Goal: Task Accomplishment & Management: Use online tool/utility

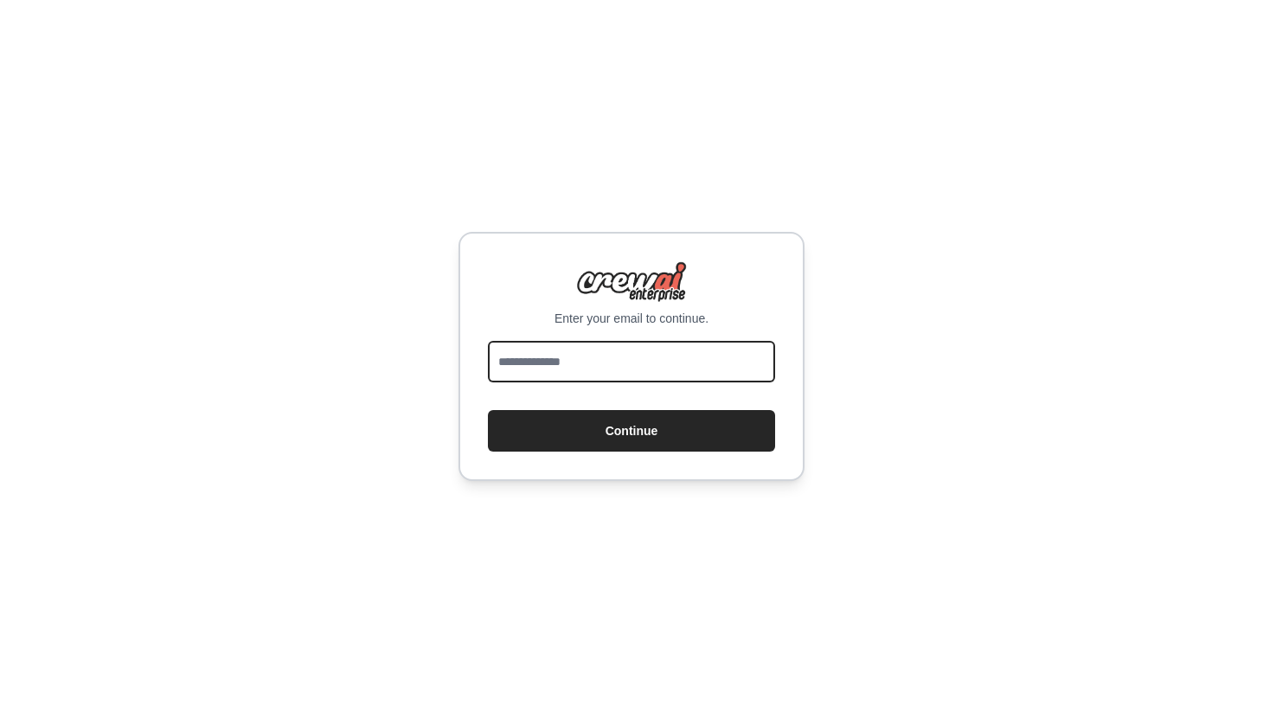
click at [648, 362] on input "email" at bounding box center [631, 362] width 287 height 42
type input "**********"
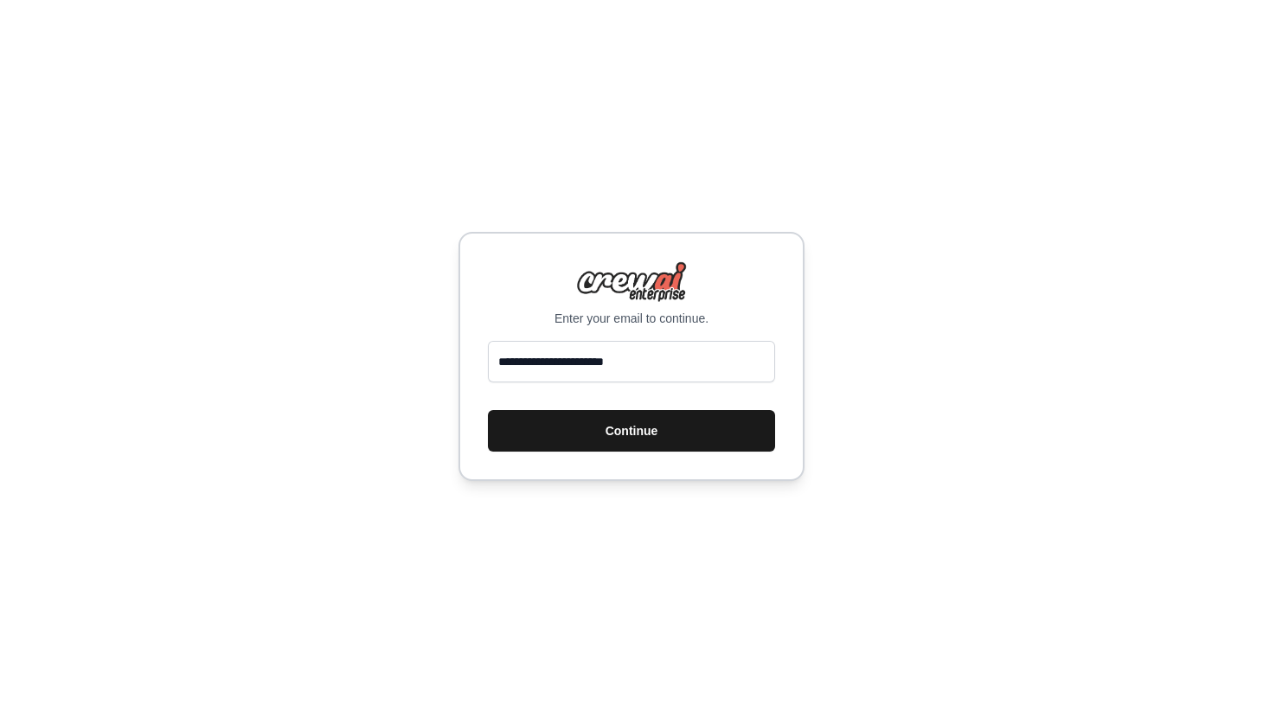
click at [639, 417] on button "Continue" at bounding box center [631, 431] width 287 height 42
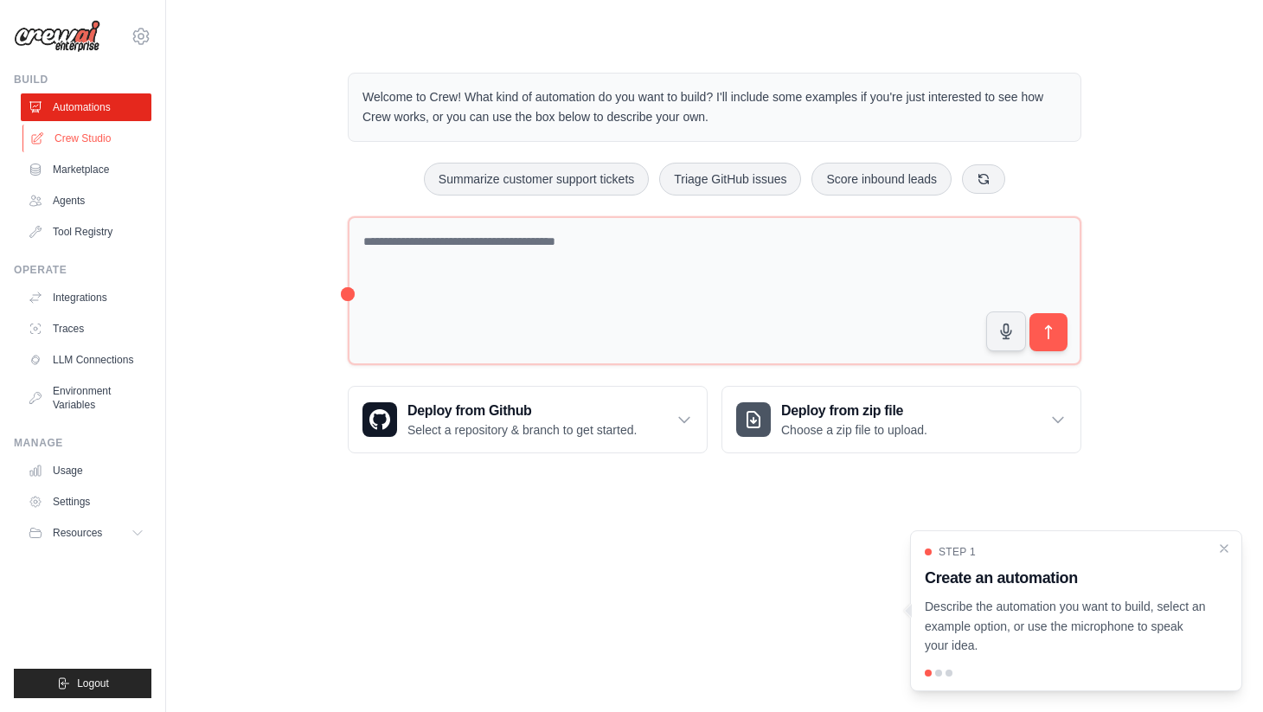
click at [87, 132] on link "Crew Studio" at bounding box center [87, 139] width 131 height 28
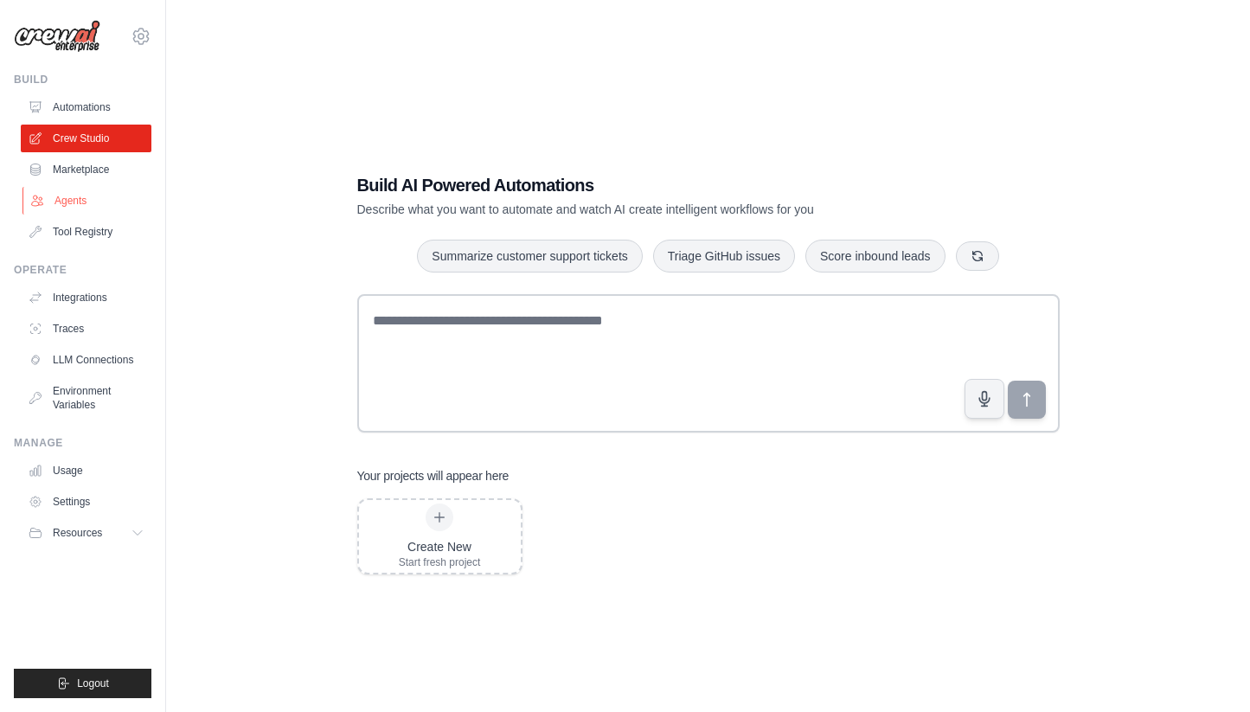
click at [86, 202] on link "Agents" at bounding box center [87, 201] width 131 height 28
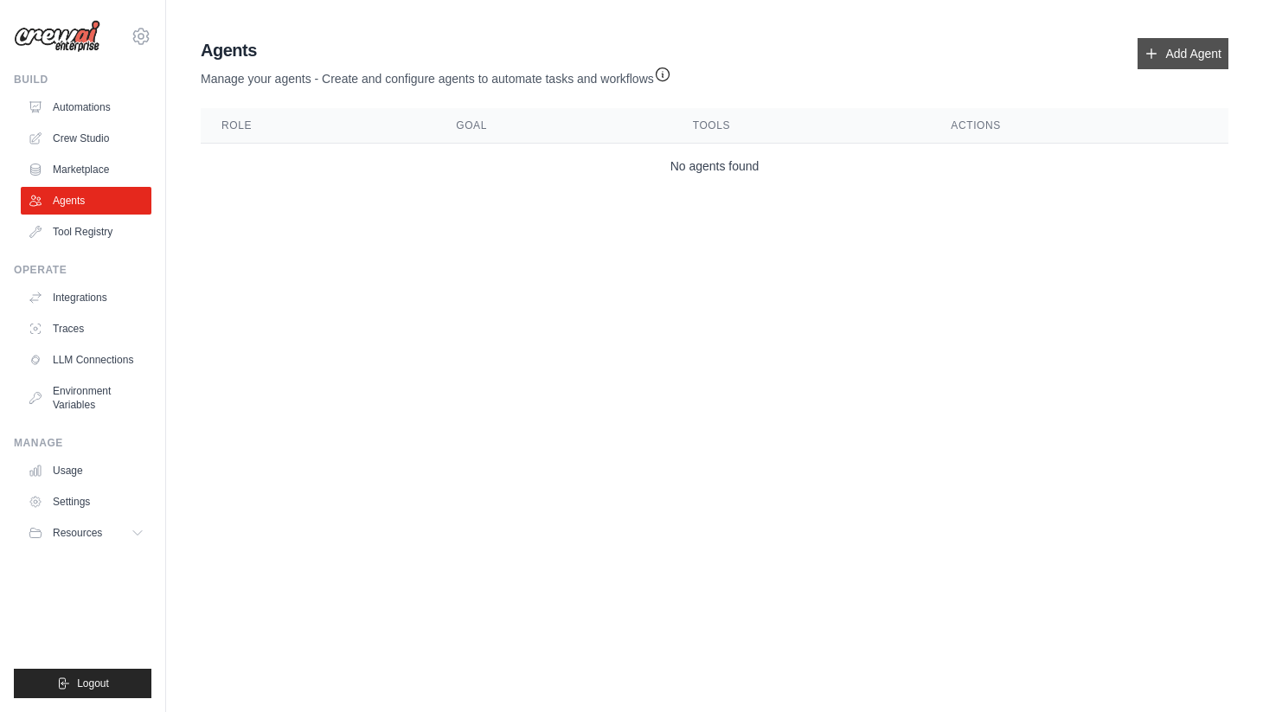
click at [1191, 58] on link "Add Agent" at bounding box center [1182, 53] width 91 height 31
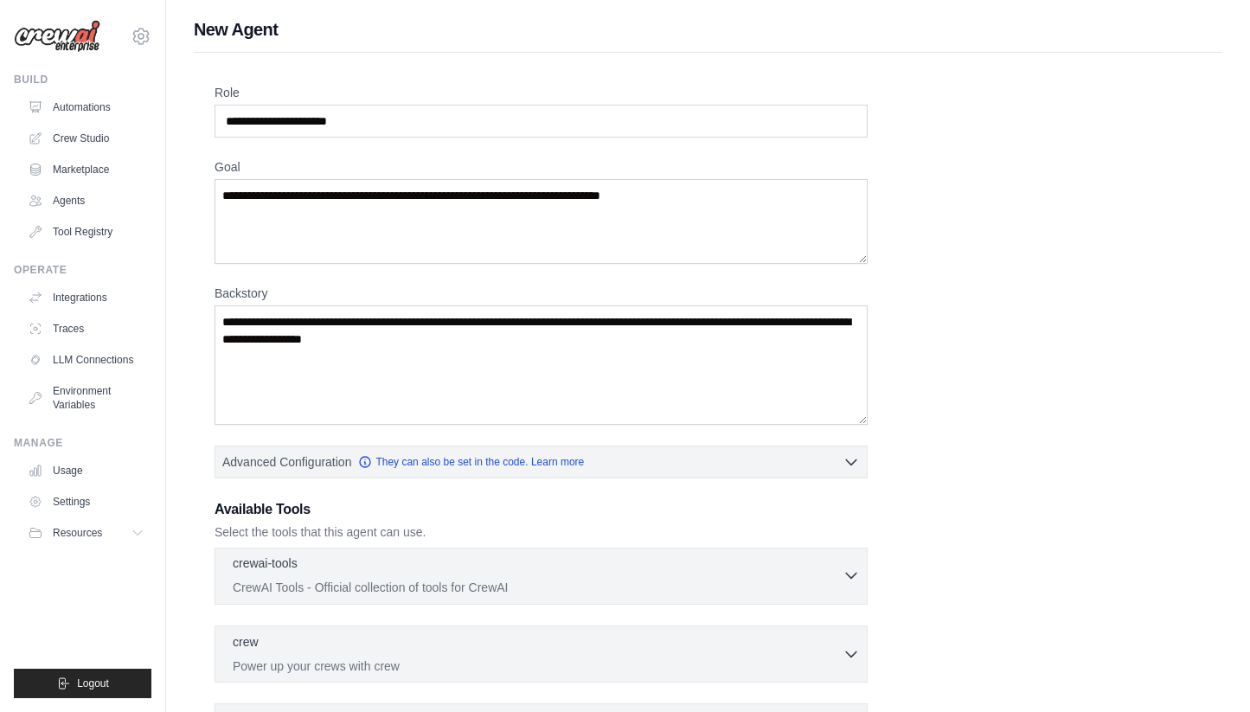
click at [806, 574] on div "crewai-tools 0 selected" at bounding box center [538, 564] width 610 height 21
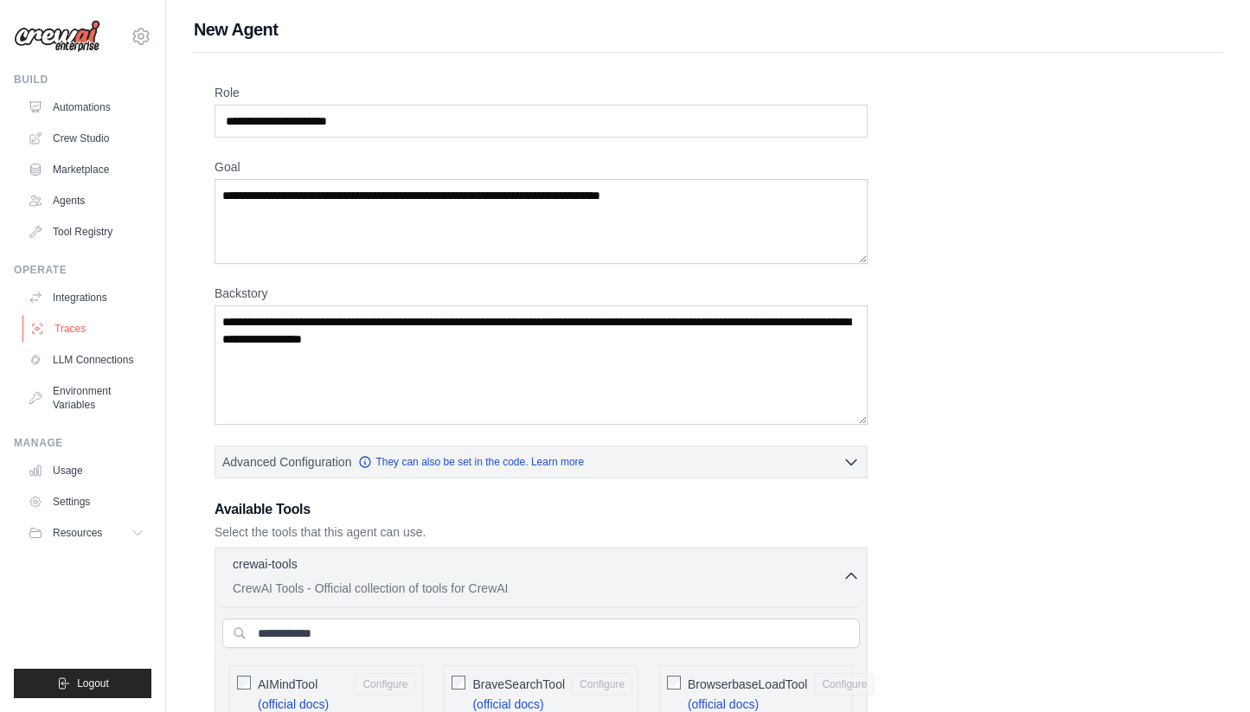
click at [80, 327] on link "Traces" at bounding box center [87, 329] width 131 height 28
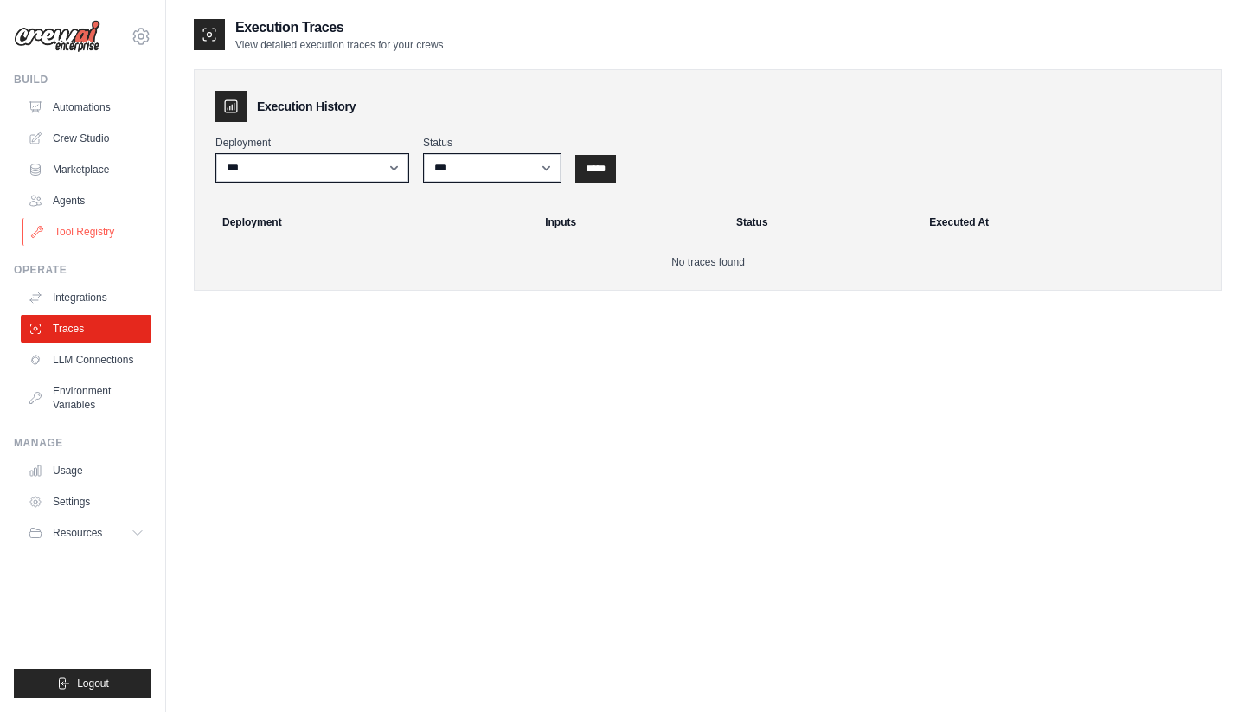
click at [119, 230] on link "Tool Registry" at bounding box center [87, 232] width 131 height 28
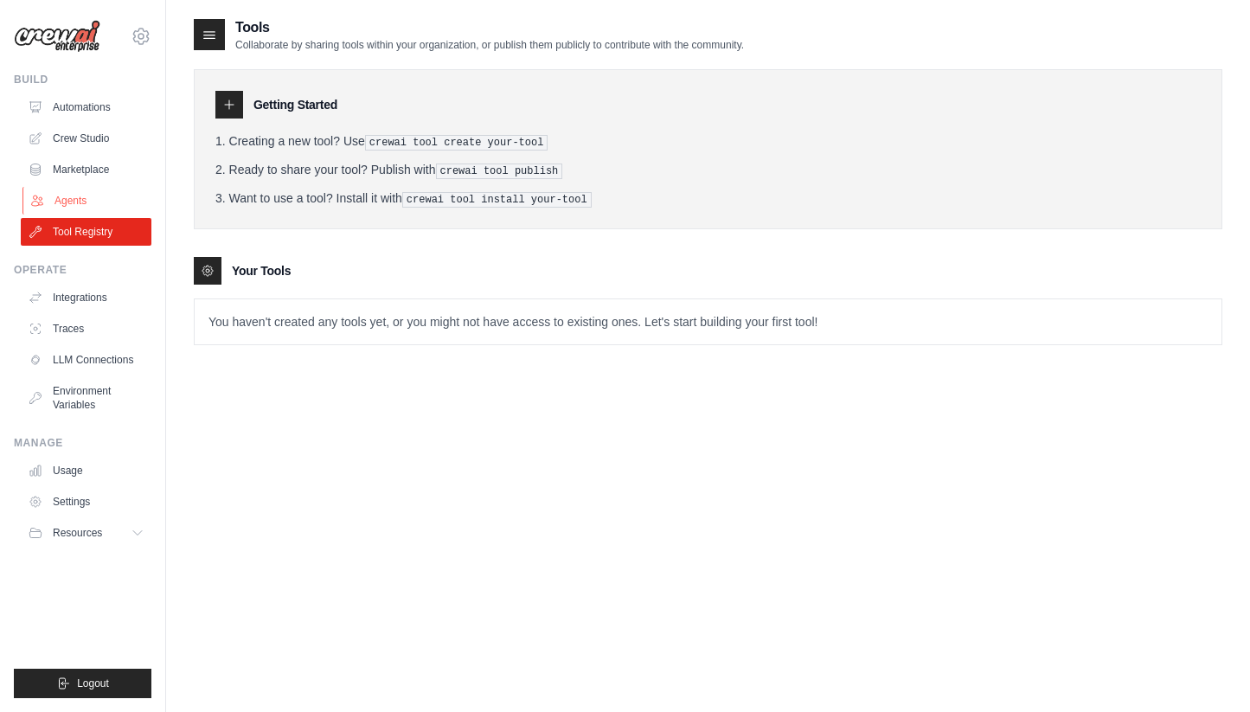
click at [70, 191] on link "Agents" at bounding box center [87, 201] width 131 height 28
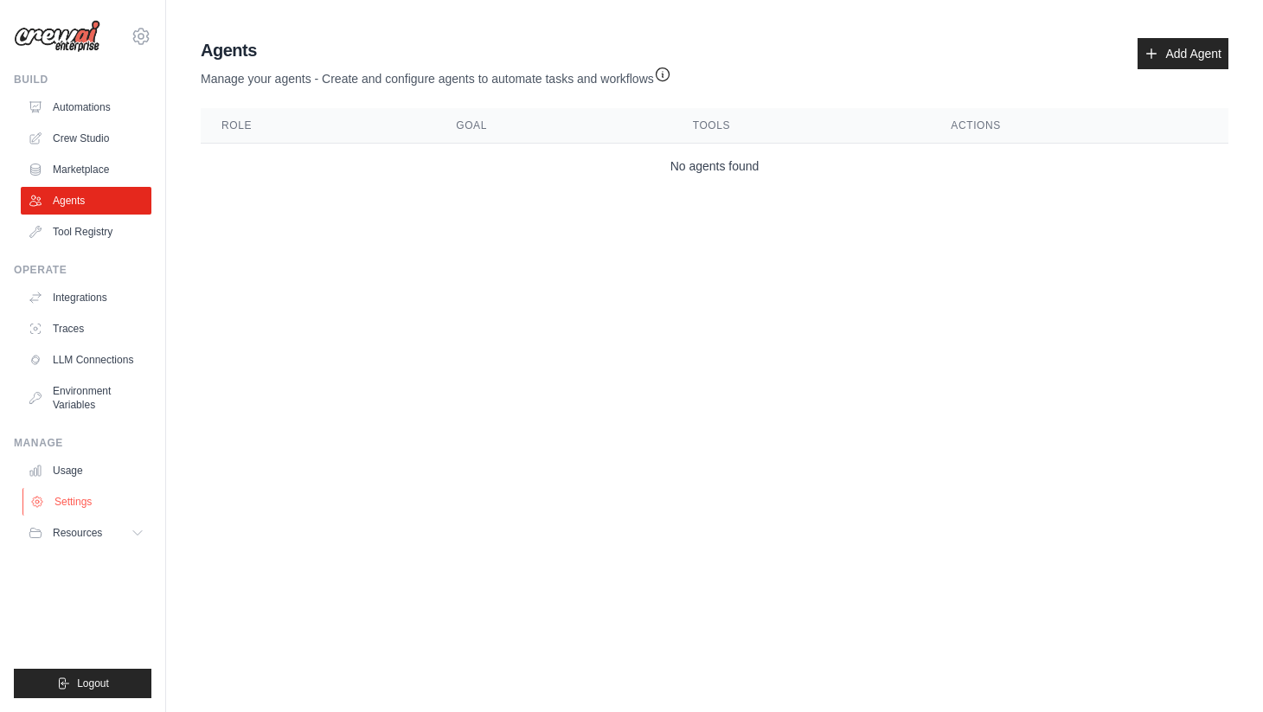
click at [102, 498] on link "Settings" at bounding box center [87, 502] width 131 height 28
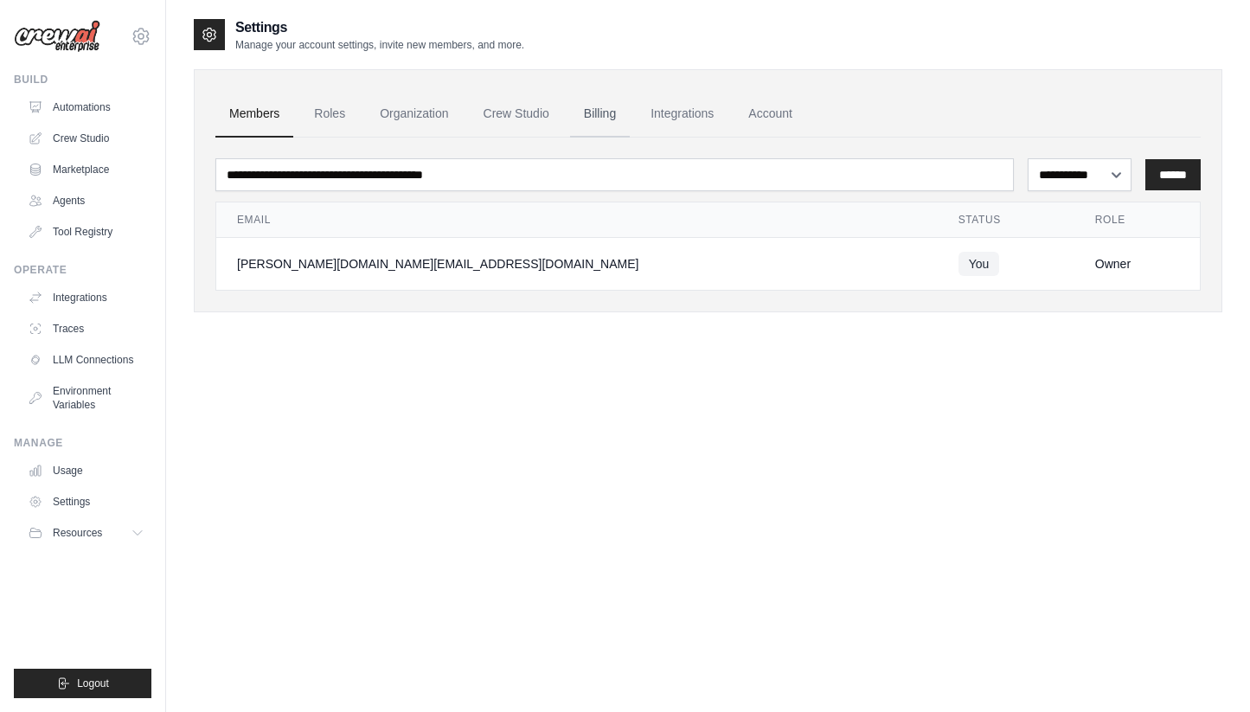
click at [593, 107] on link "Billing" at bounding box center [600, 114] width 60 height 47
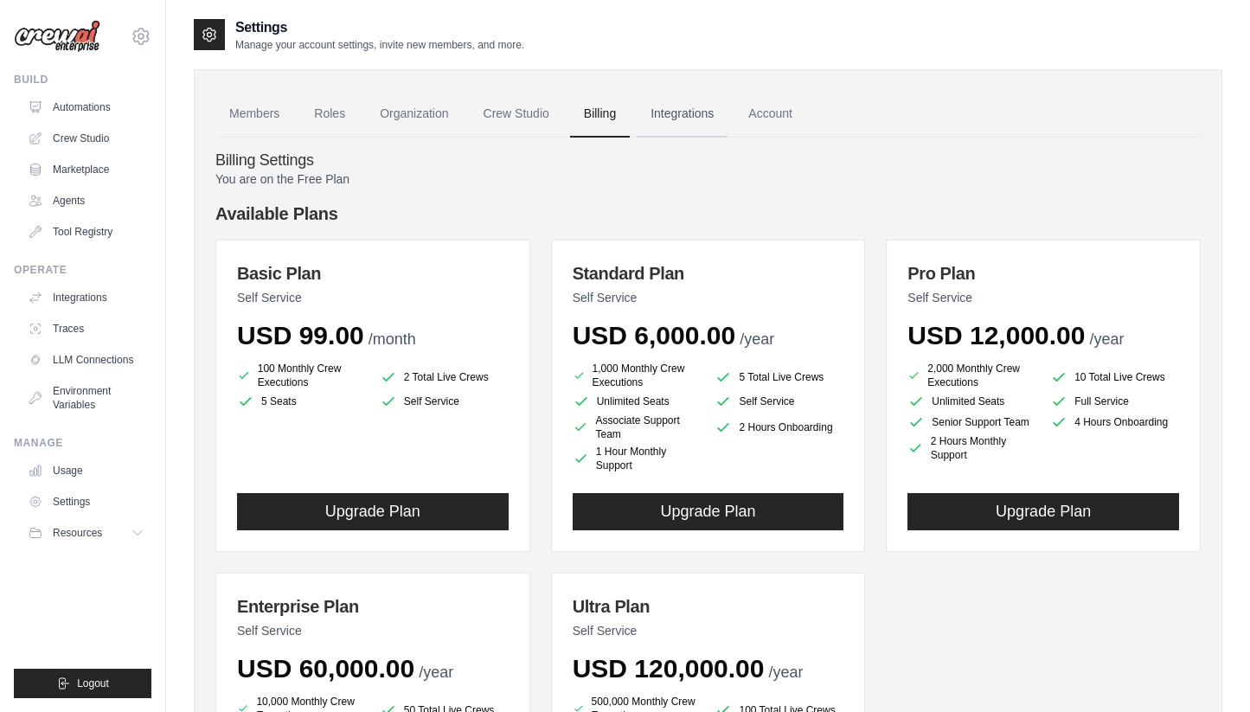
click at [669, 100] on link "Integrations" at bounding box center [682, 114] width 91 height 47
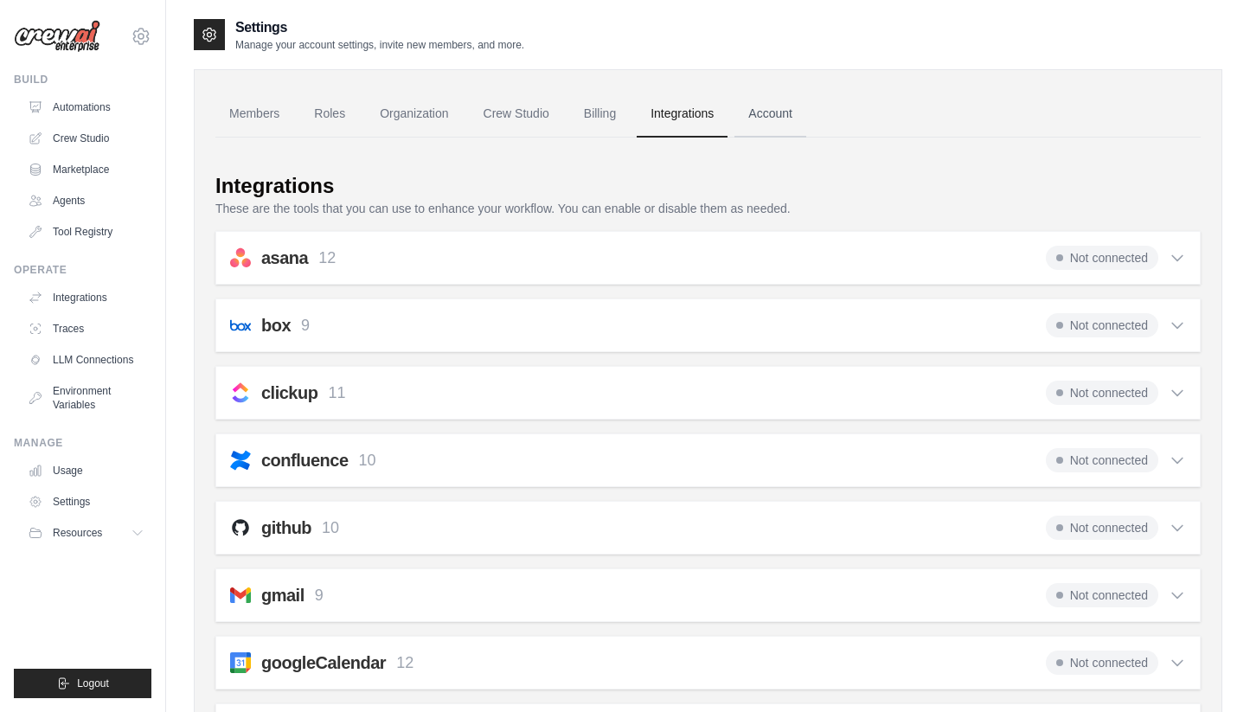
click at [787, 118] on link "Account" at bounding box center [770, 114] width 72 height 47
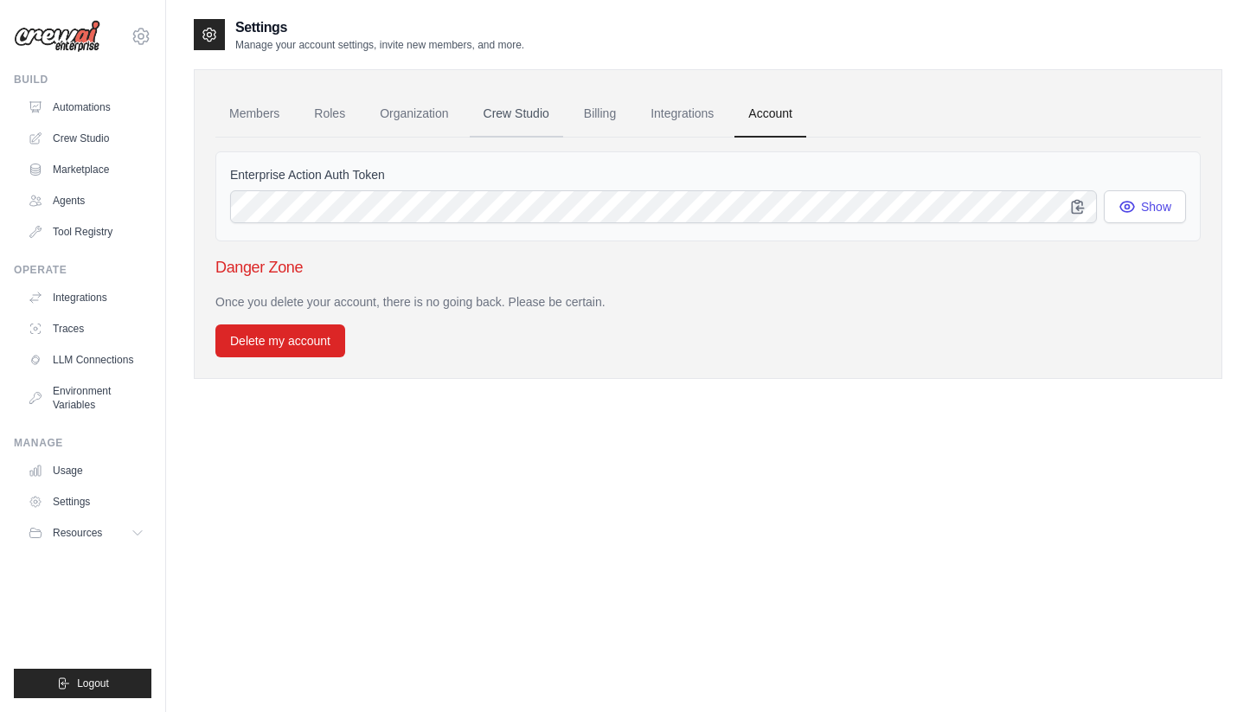
click at [541, 117] on link "Crew Studio" at bounding box center [516, 114] width 93 height 47
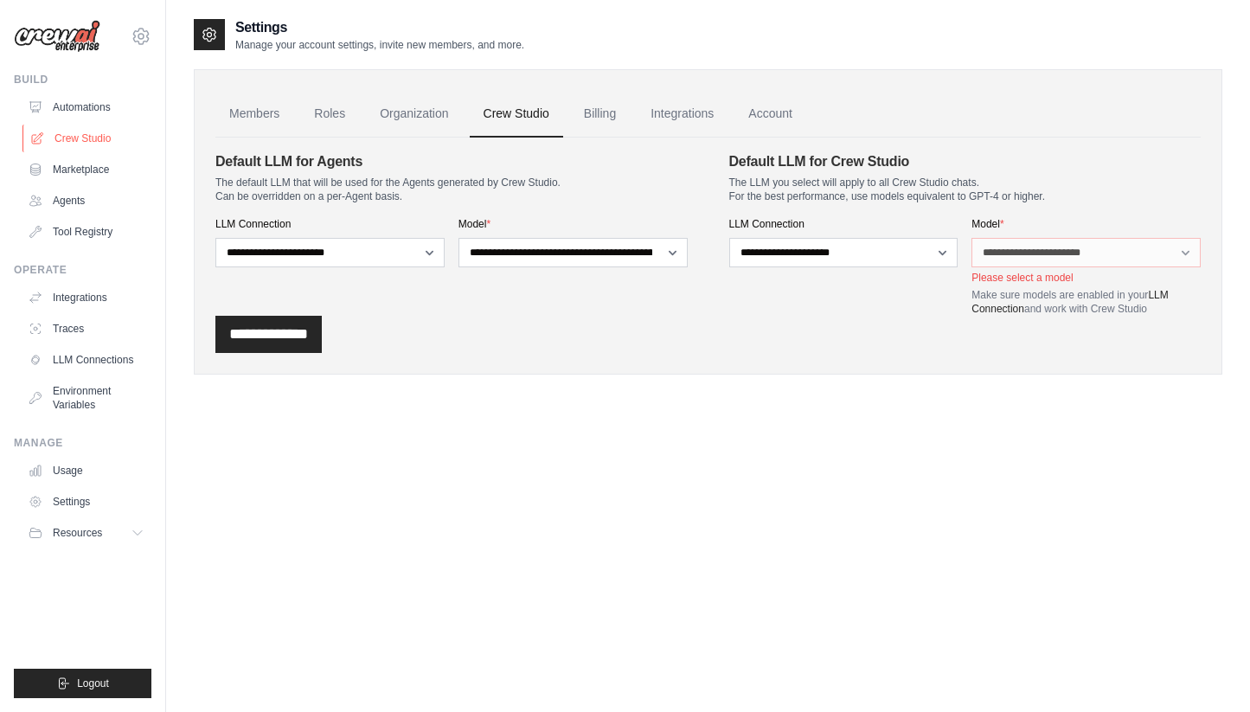
click at [99, 136] on link "Crew Studio" at bounding box center [87, 139] width 131 height 28
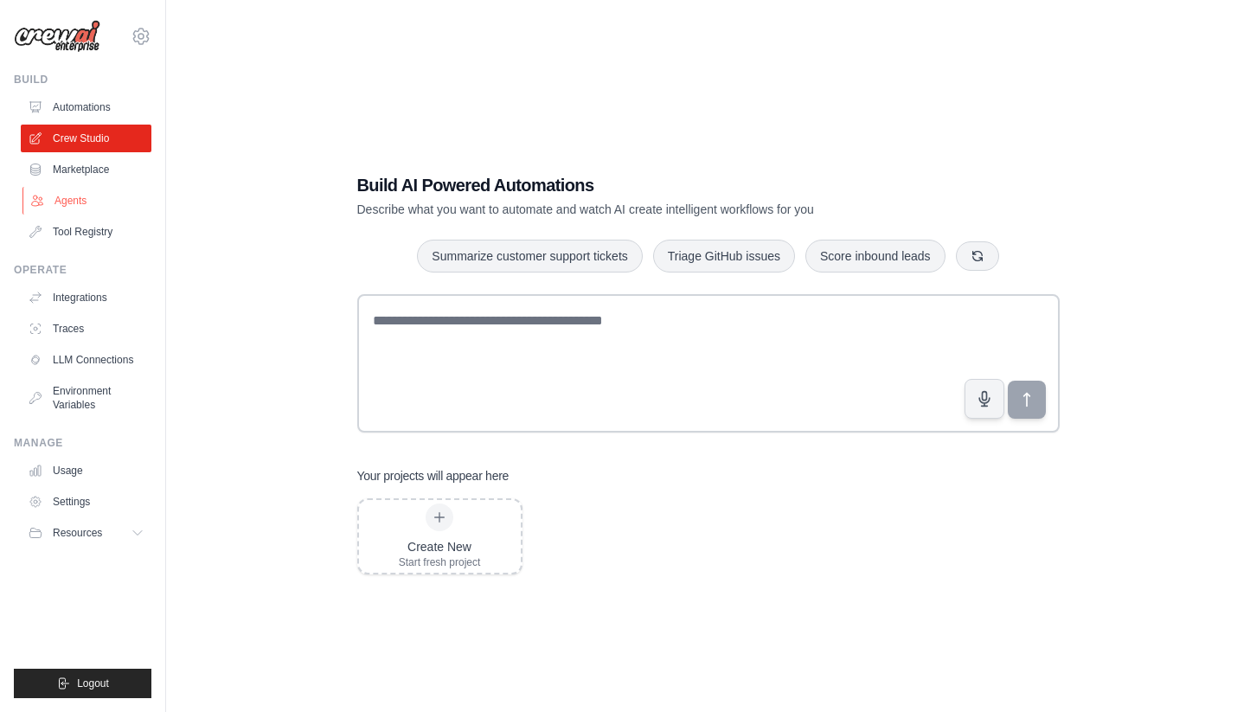
click at [93, 199] on link "Agents" at bounding box center [87, 201] width 131 height 28
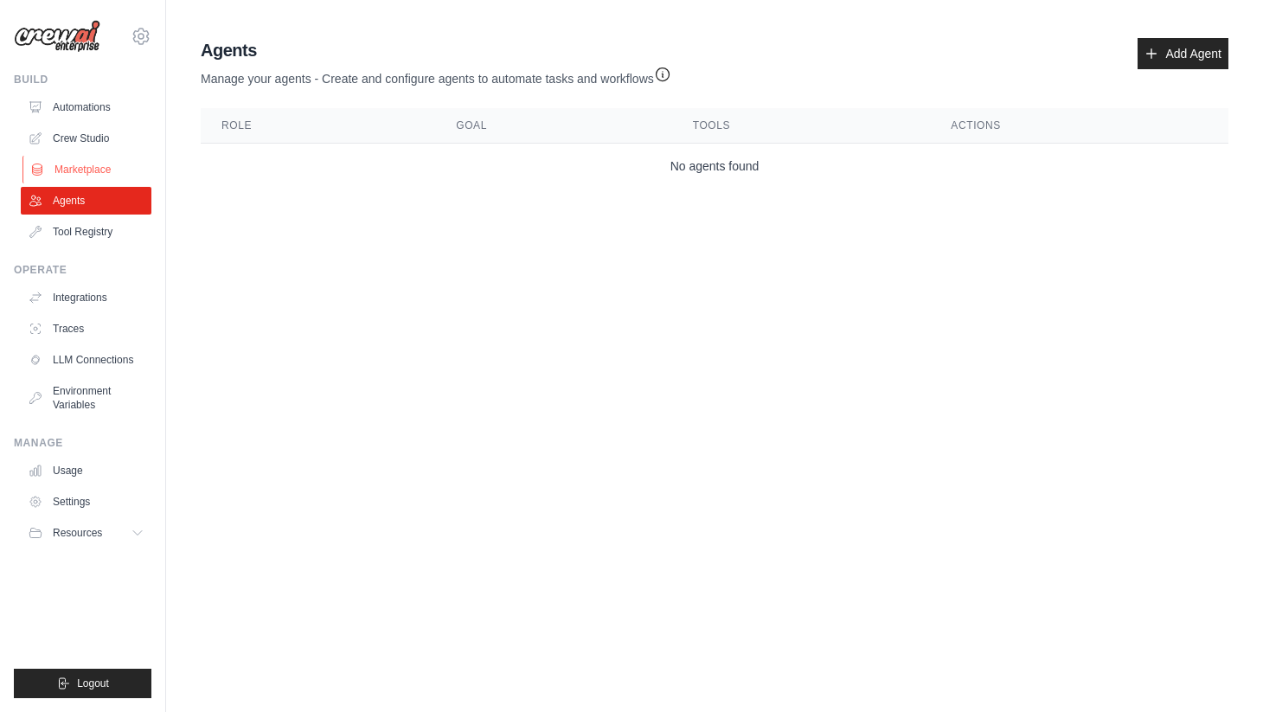
click at [84, 170] on link "Marketplace" at bounding box center [87, 170] width 131 height 28
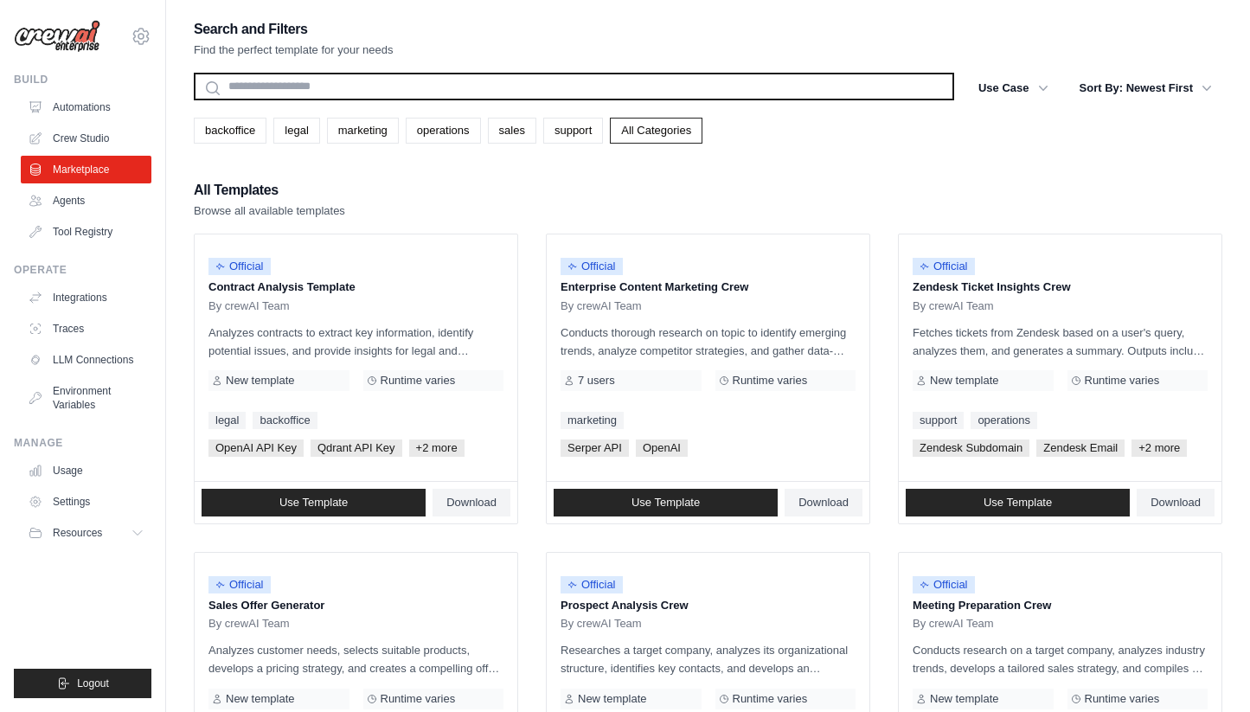
click at [597, 93] on input "text" at bounding box center [574, 87] width 760 height 28
type input "***"
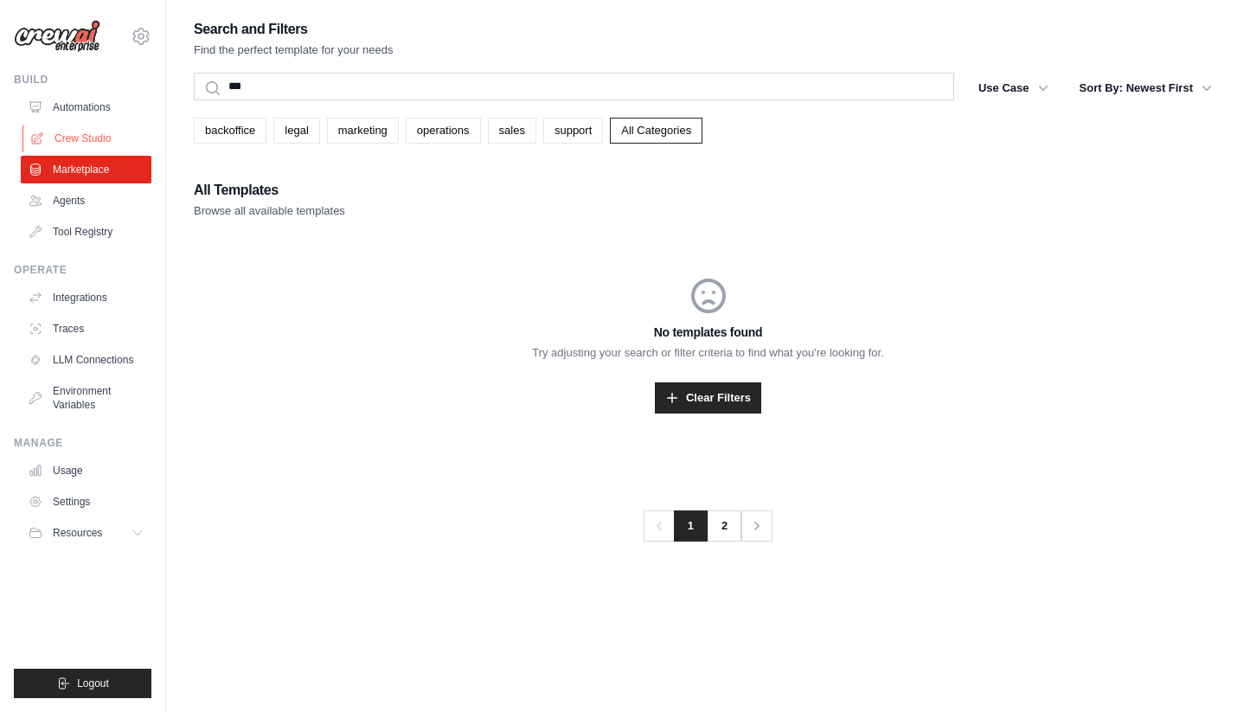
click at [97, 140] on link "Crew Studio" at bounding box center [87, 139] width 131 height 28
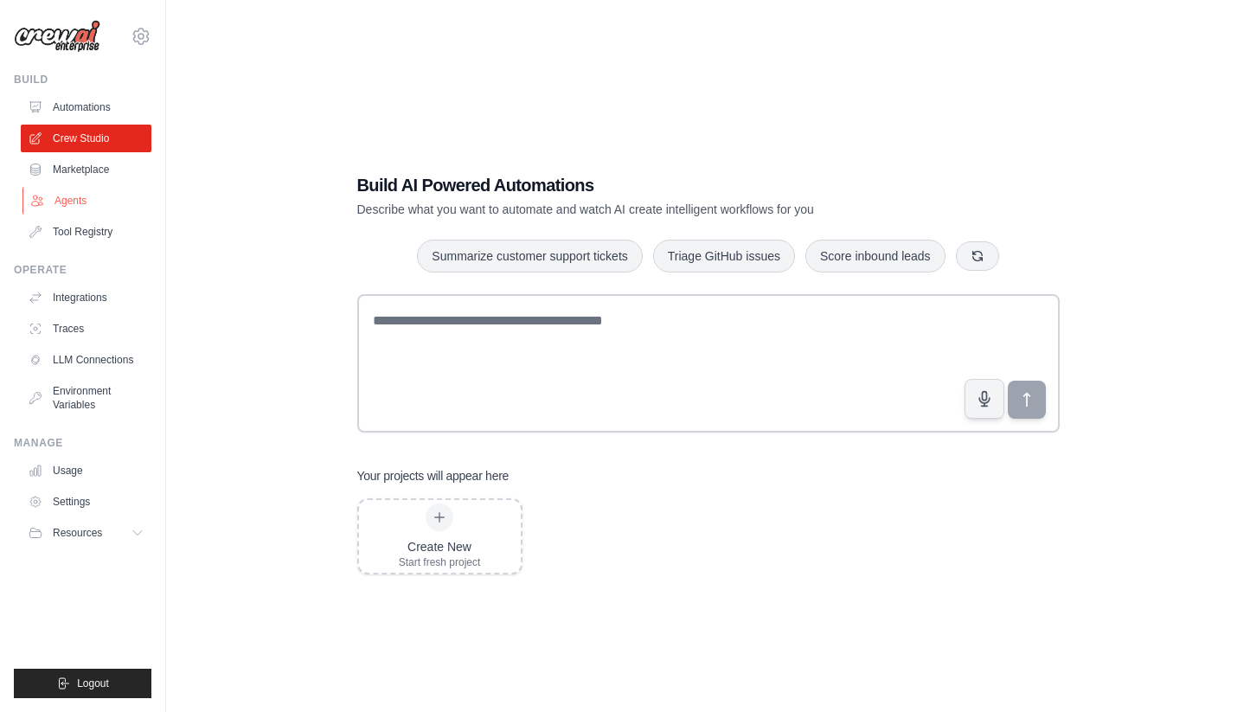
click at [90, 194] on link "Agents" at bounding box center [87, 201] width 131 height 28
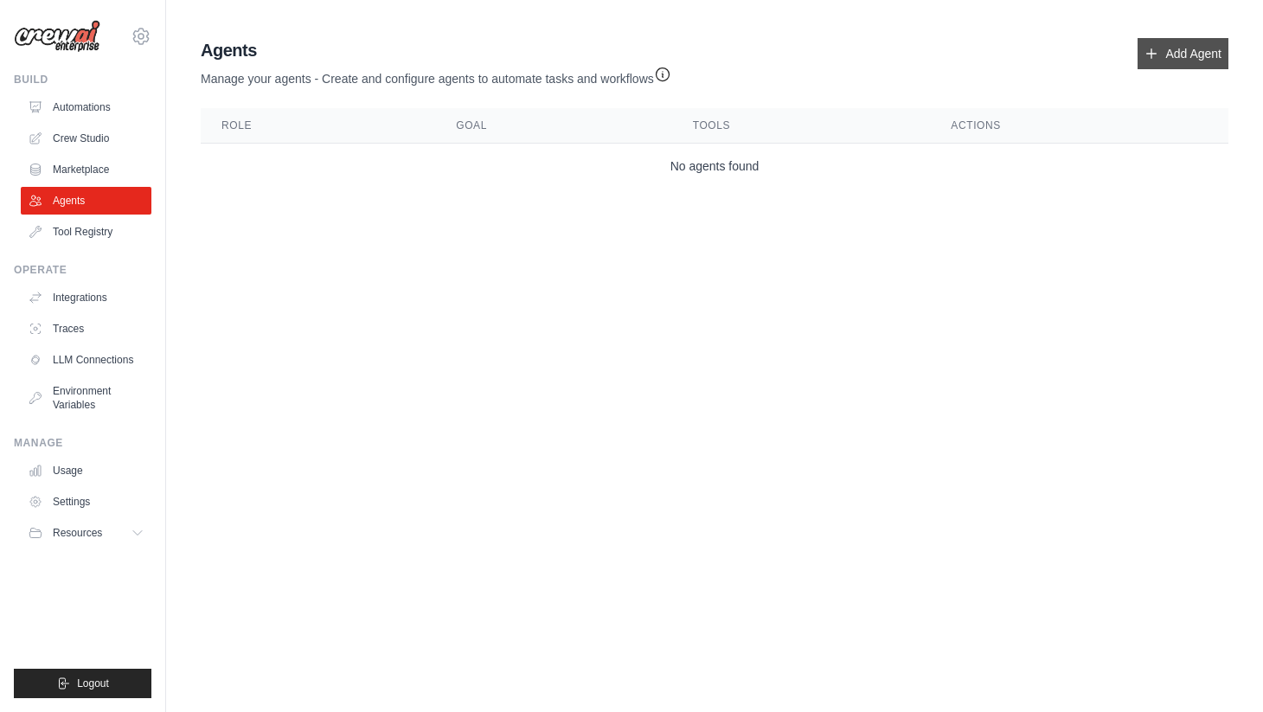
click at [1176, 58] on link "Add Agent" at bounding box center [1182, 53] width 91 height 31
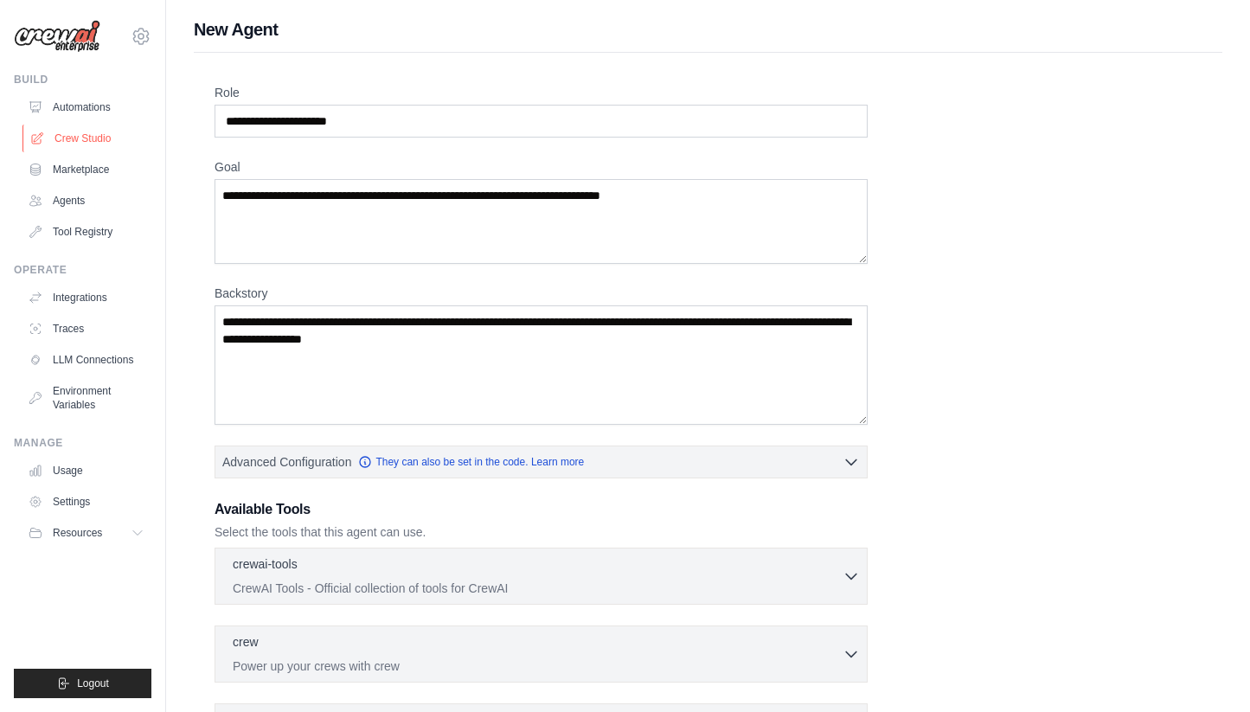
click at [97, 140] on link "Crew Studio" at bounding box center [87, 139] width 131 height 28
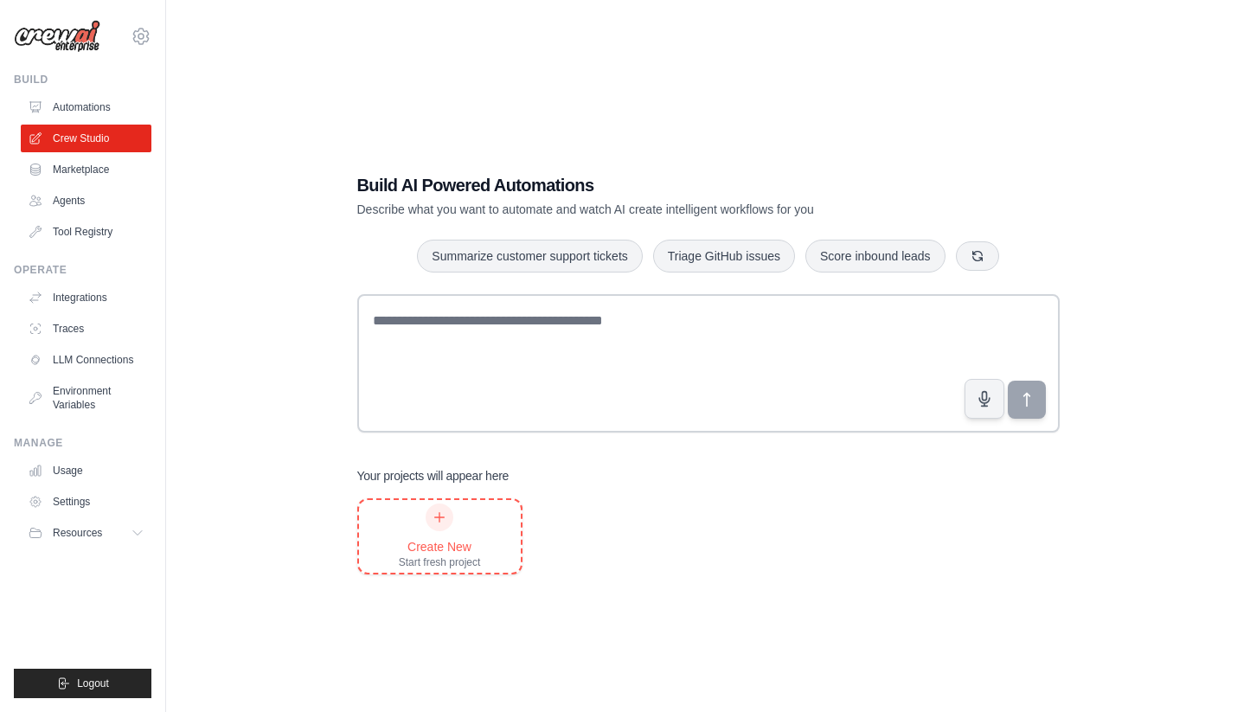
click at [499, 531] on div "Create New Start fresh project" at bounding box center [440, 536] width 162 height 73
click at [67, 196] on link "Agents" at bounding box center [87, 201] width 131 height 28
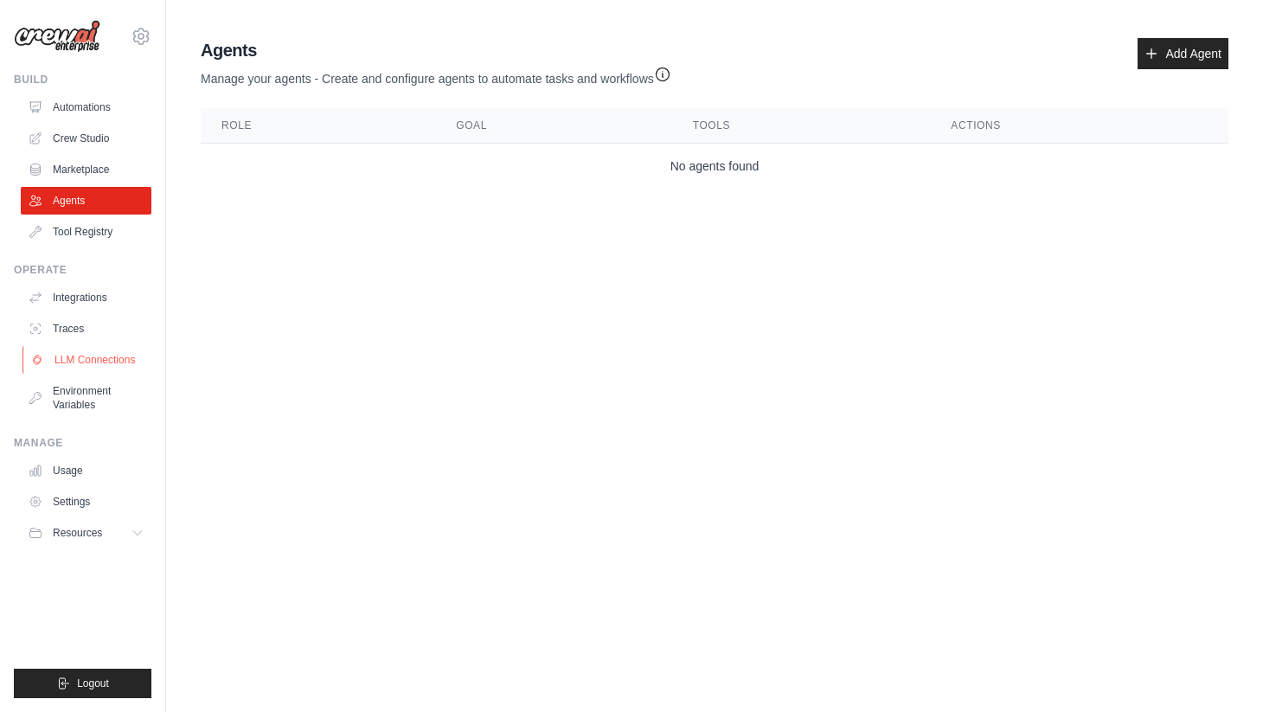
click at [102, 355] on link "LLM Connections" at bounding box center [87, 360] width 131 height 28
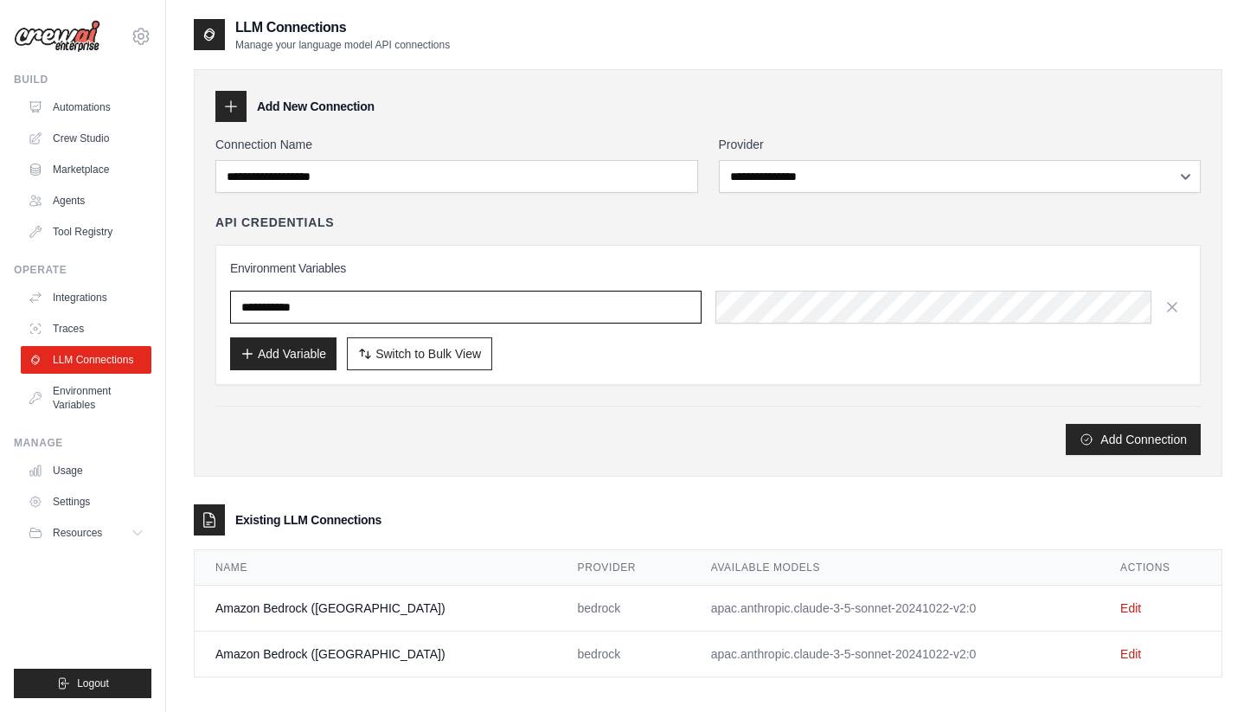
click at [420, 316] on input "text" at bounding box center [465, 307] width 471 height 33
click at [386, 296] on input "text" at bounding box center [465, 307] width 471 height 33
click at [1120, 608] on link "Edit" at bounding box center [1130, 608] width 21 height 14
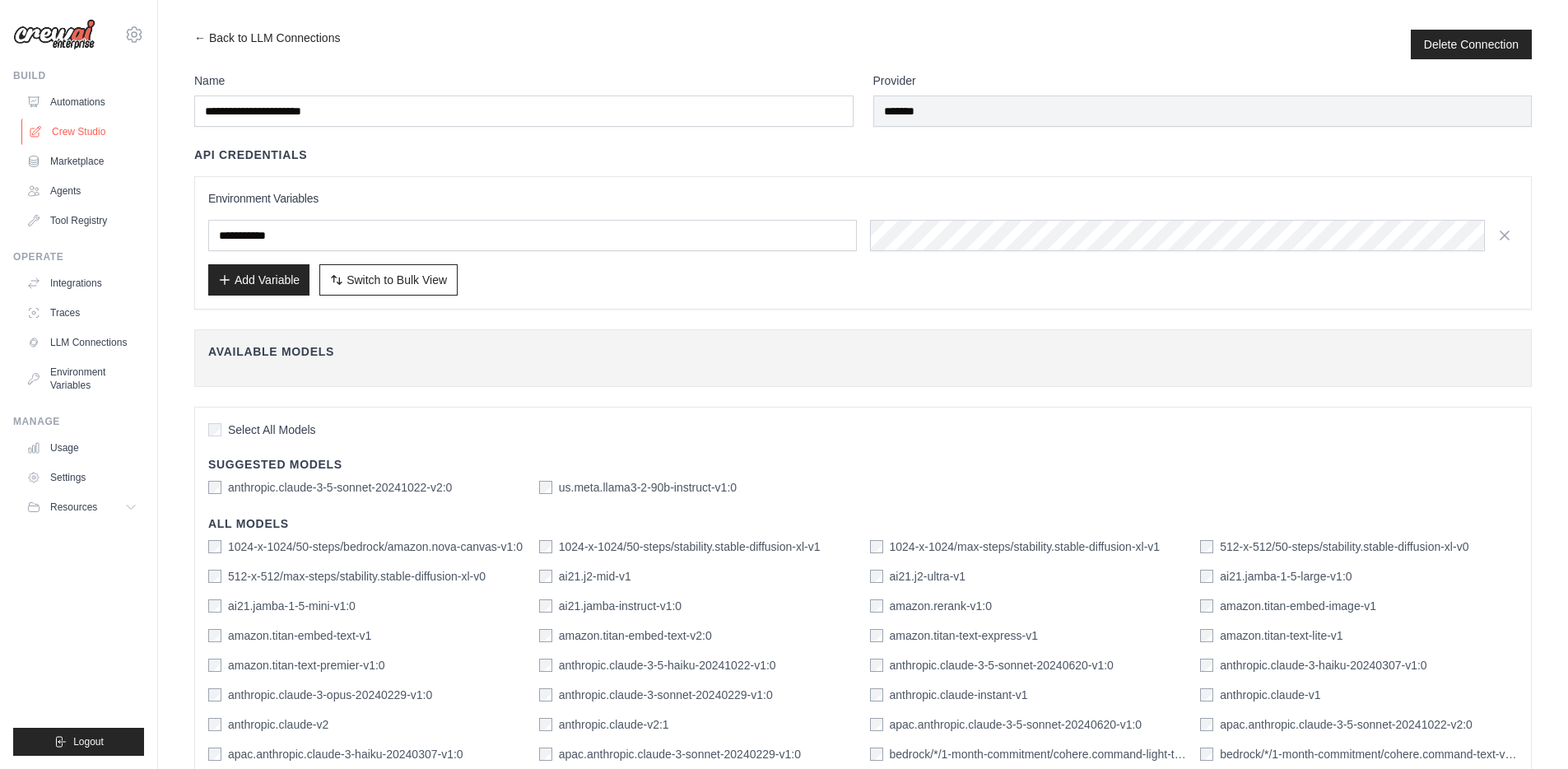
click at [80, 128] on link "Crew Studio" at bounding box center [83, 132] width 125 height 27
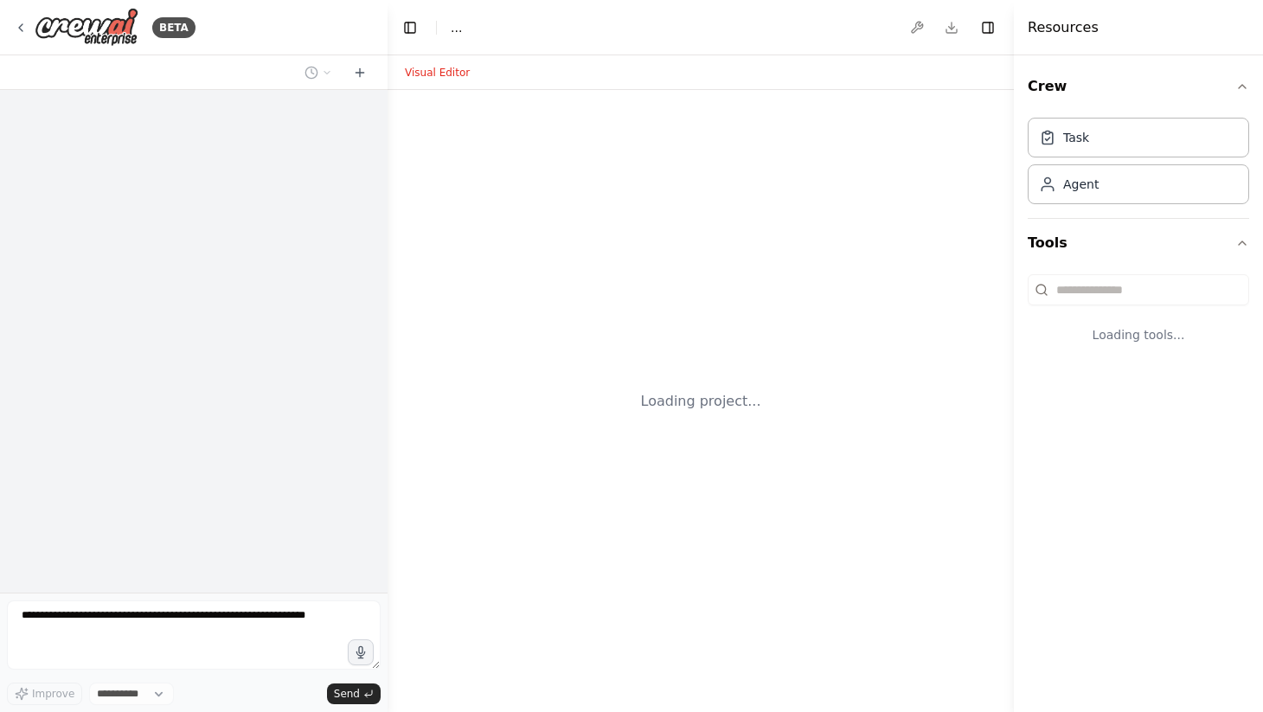
select select "****"
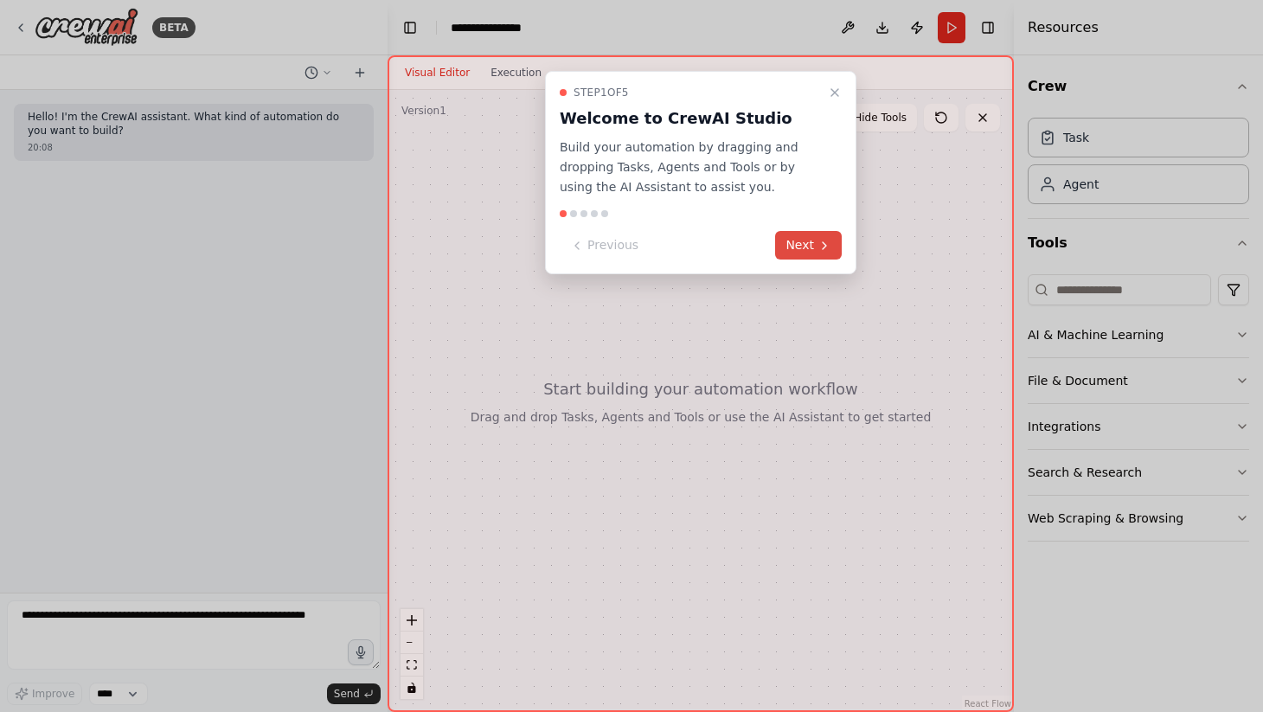
click at [823, 245] on icon at bounding box center [824, 246] width 14 height 14
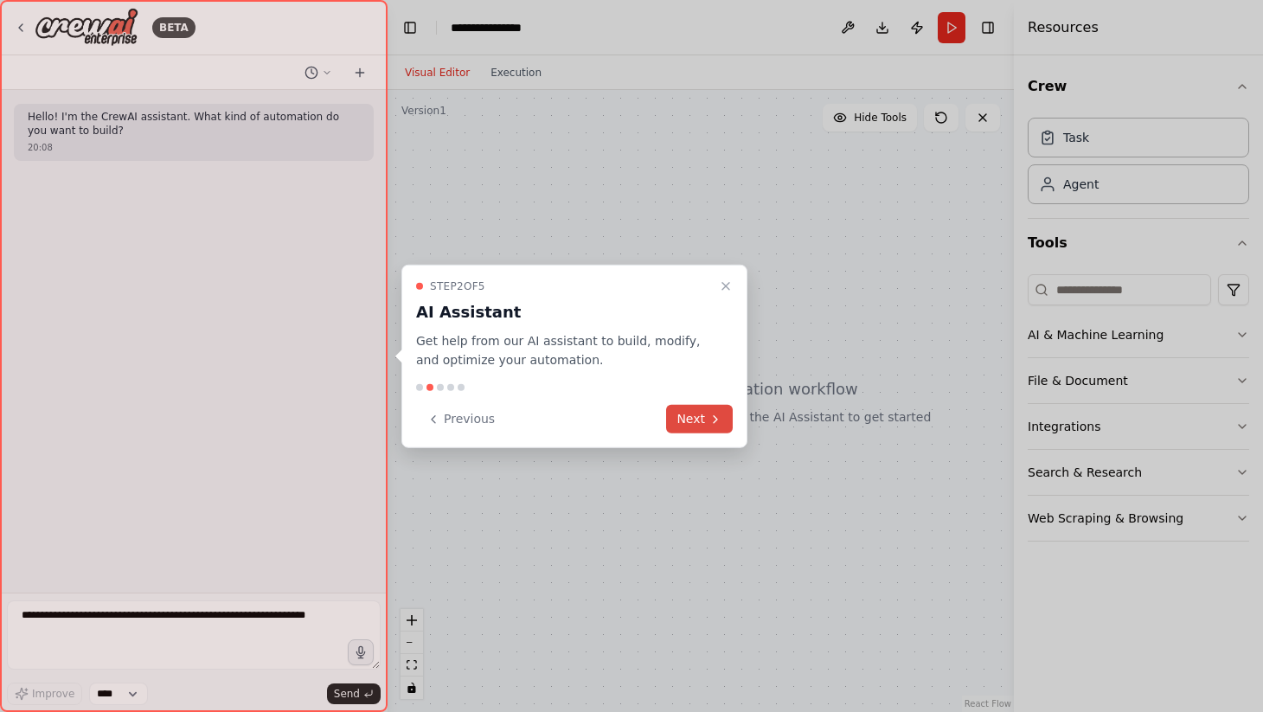
click at [720, 425] on icon at bounding box center [715, 419] width 14 height 14
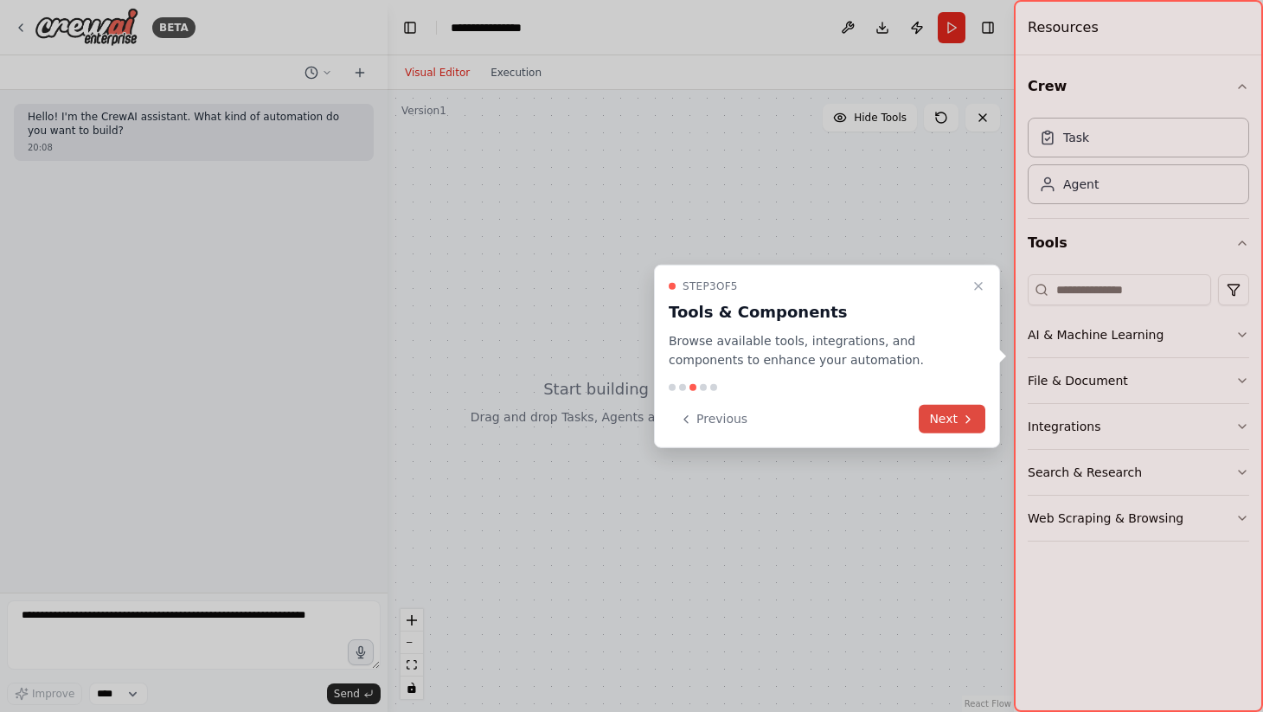
click at [963, 419] on icon at bounding box center [968, 419] width 14 height 14
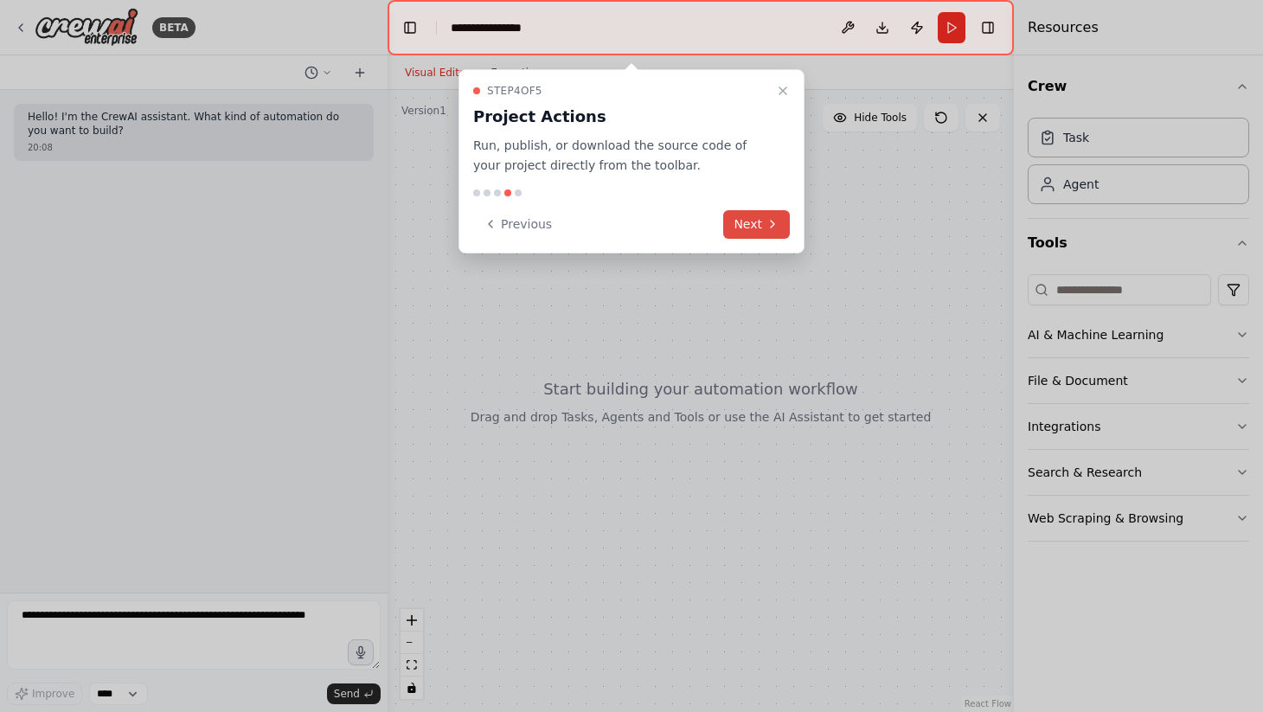
click at [756, 228] on button "Next" at bounding box center [756, 224] width 67 height 29
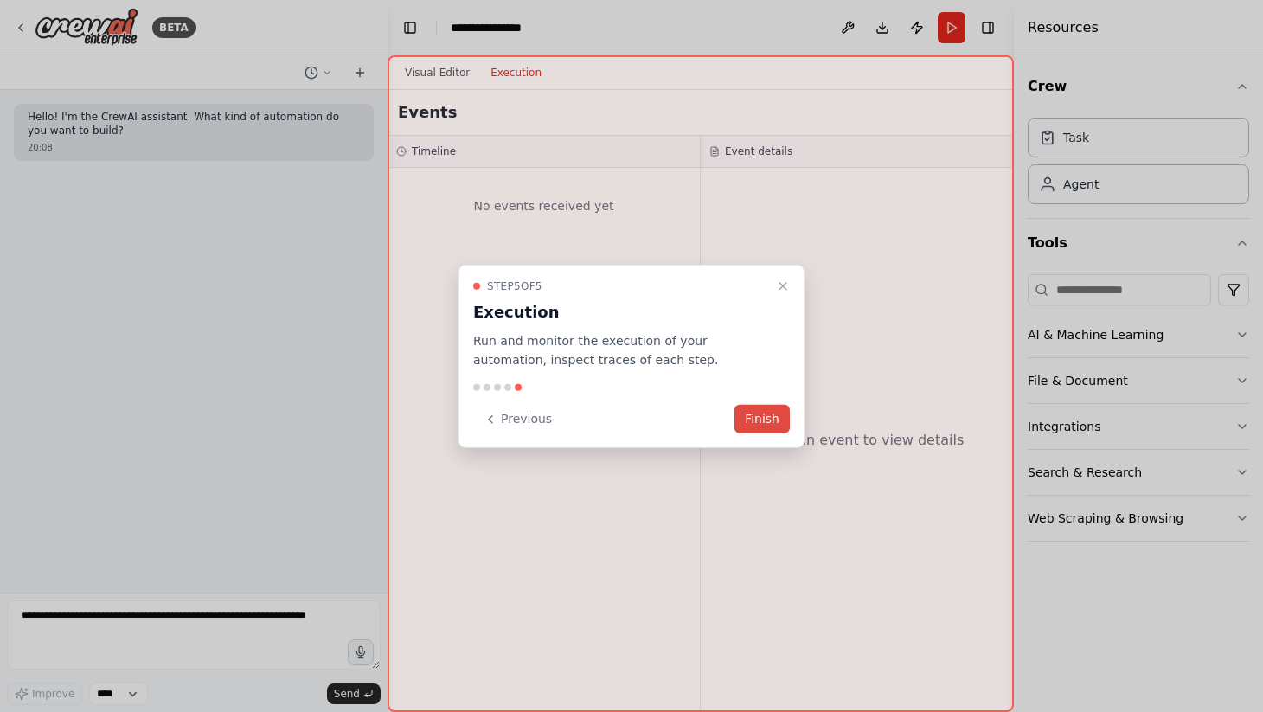
click at [778, 419] on button "Finish" at bounding box center [761, 419] width 55 height 29
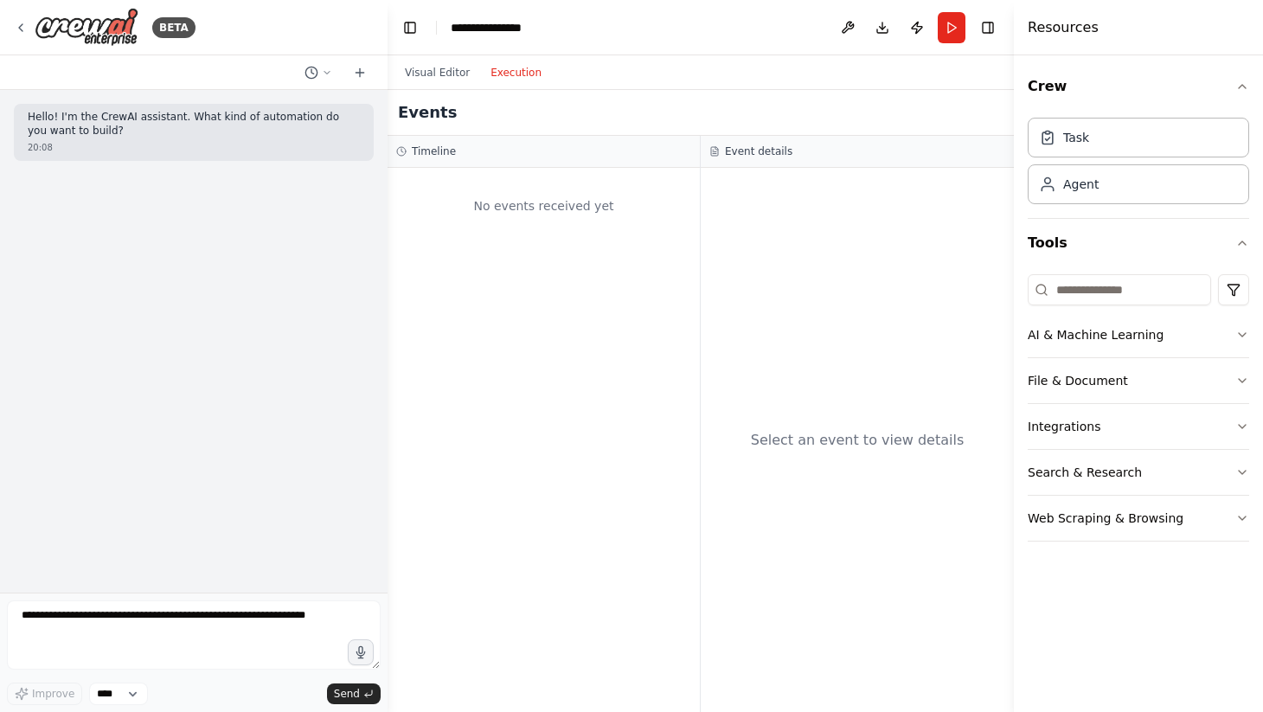
click at [503, 62] on button "Execution" at bounding box center [516, 72] width 72 height 21
click at [433, 69] on button "Visual Editor" at bounding box center [437, 72] width 86 height 21
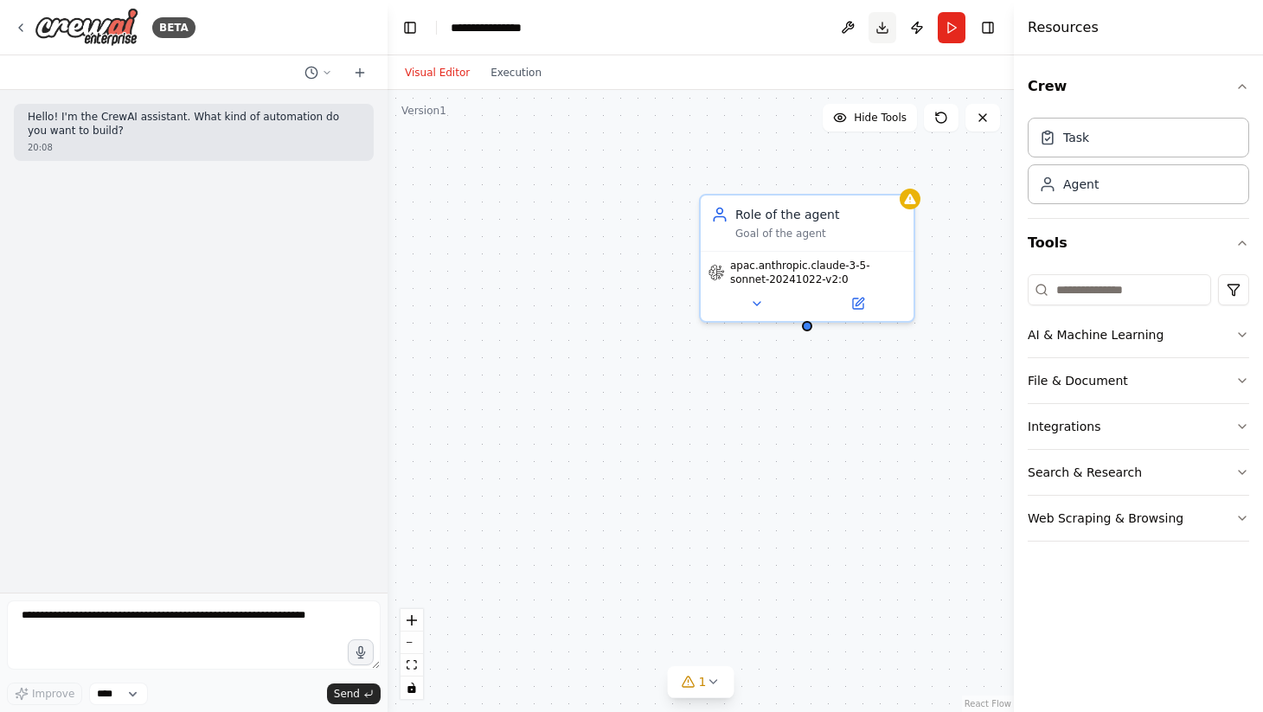
click at [885, 29] on button "Download" at bounding box center [882, 27] width 28 height 31
click at [912, 383] on div "Role of the agent Goal of the agent apac.anthropic.claude-3-5-sonnet-20241022-v…" at bounding box center [700, 401] width 626 height 622
click at [948, 34] on button "Run" at bounding box center [952, 27] width 28 height 31
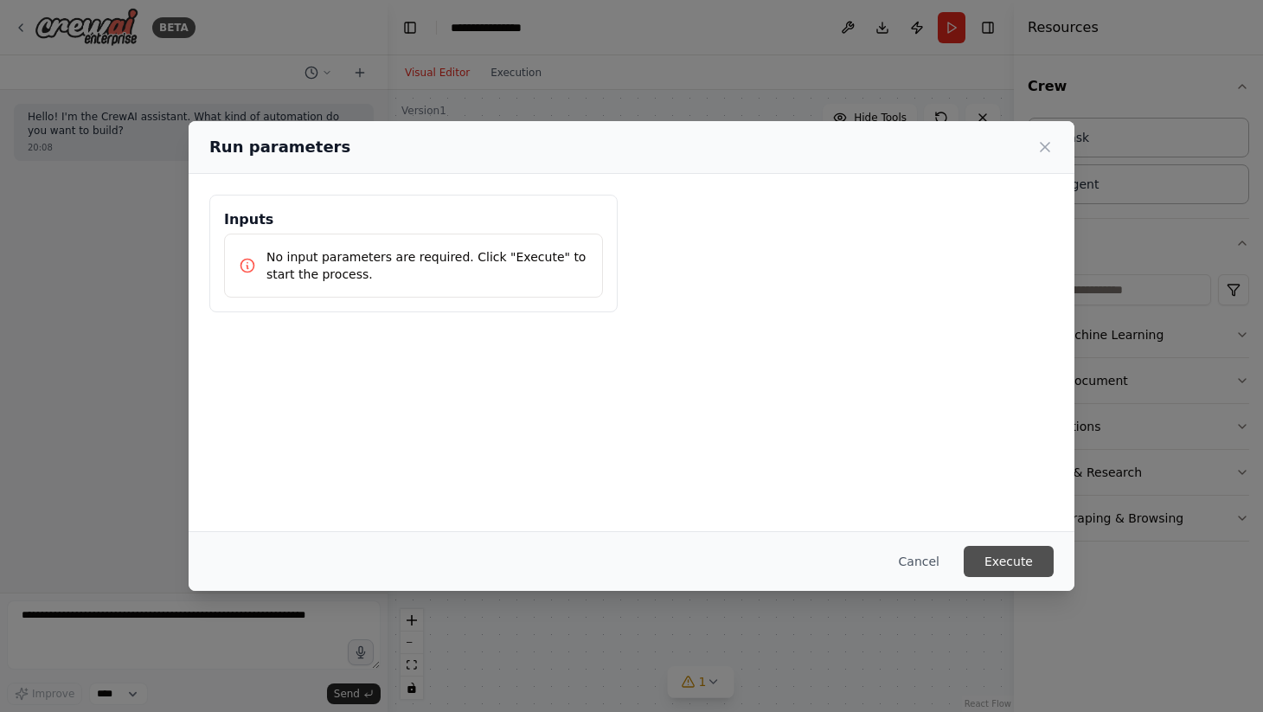
click at [1012, 560] on button "Execute" at bounding box center [1009, 561] width 90 height 31
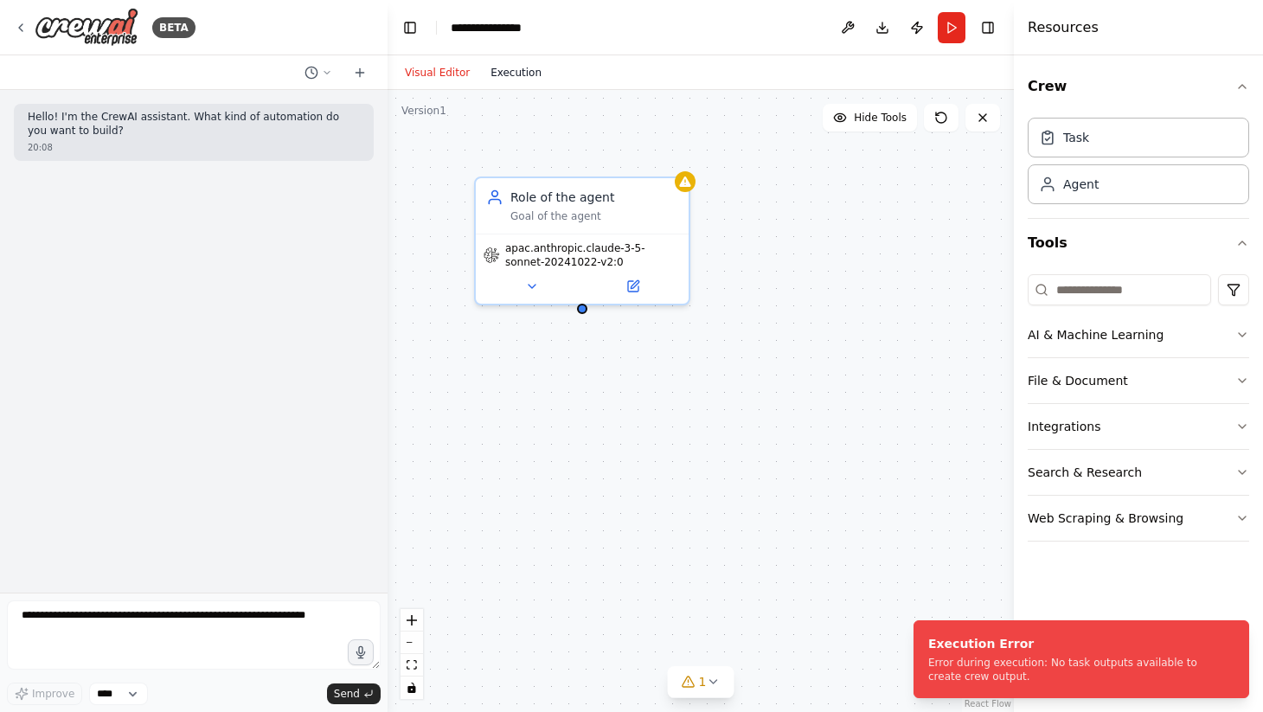
click at [524, 77] on button "Execution" at bounding box center [516, 72] width 72 height 21
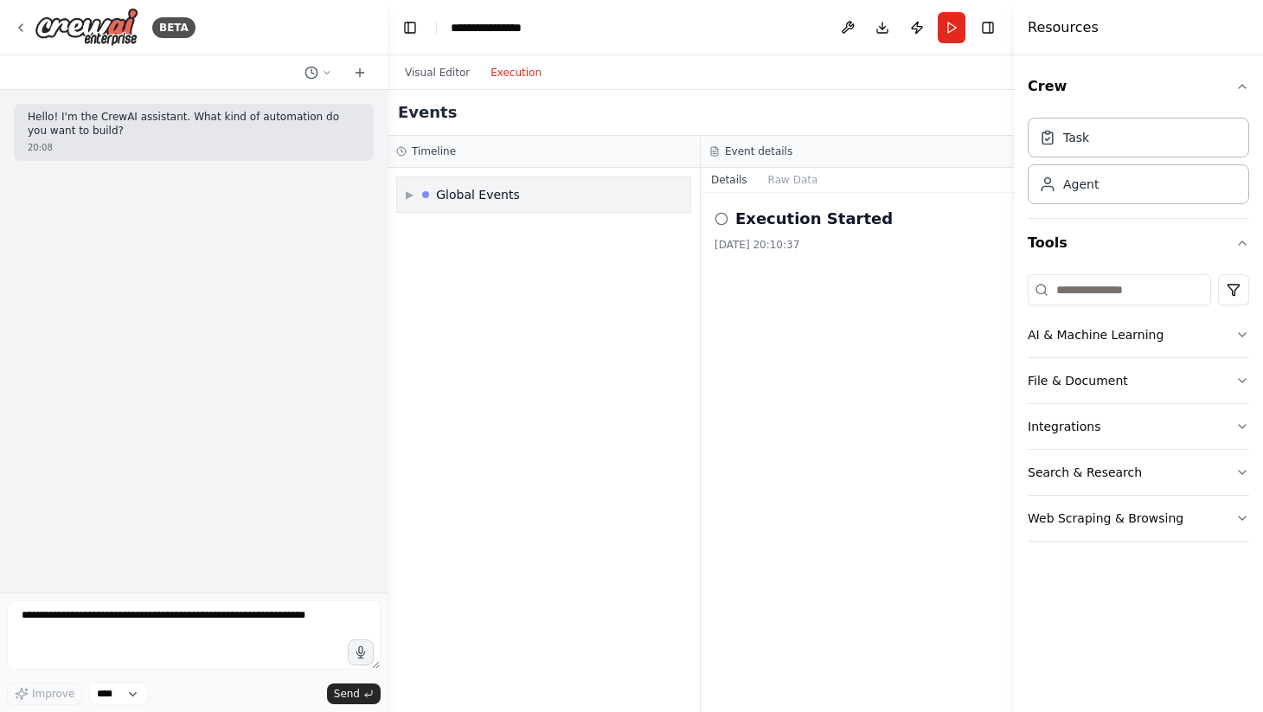
click at [512, 197] on div "Global Events" at bounding box center [478, 194] width 84 height 17
click at [477, 280] on div "Execution Failed" at bounding box center [543, 291] width 279 height 26
click at [735, 183] on button "Details" at bounding box center [729, 180] width 57 height 24
click at [779, 178] on button "Raw Data" at bounding box center [793, 180] width 71 height 24
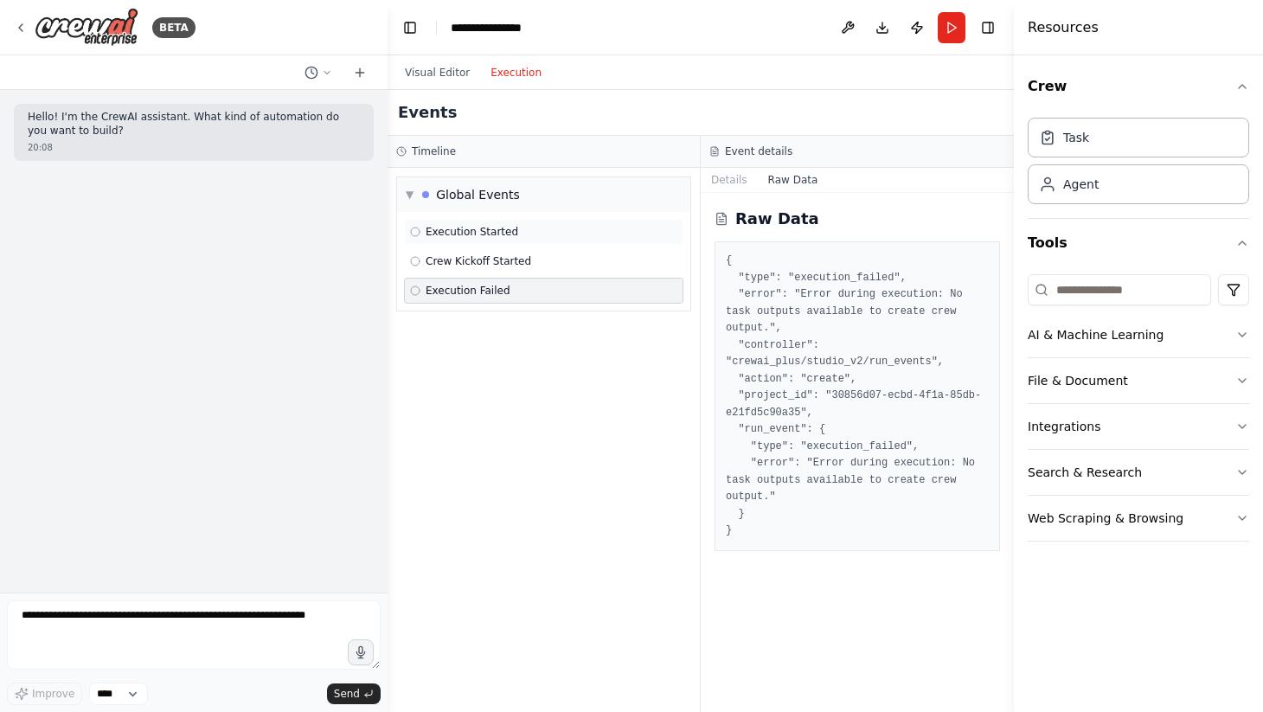
click at [483, 234] on span "Execution Started" at bounding box center [472, 232] width 93 height 14
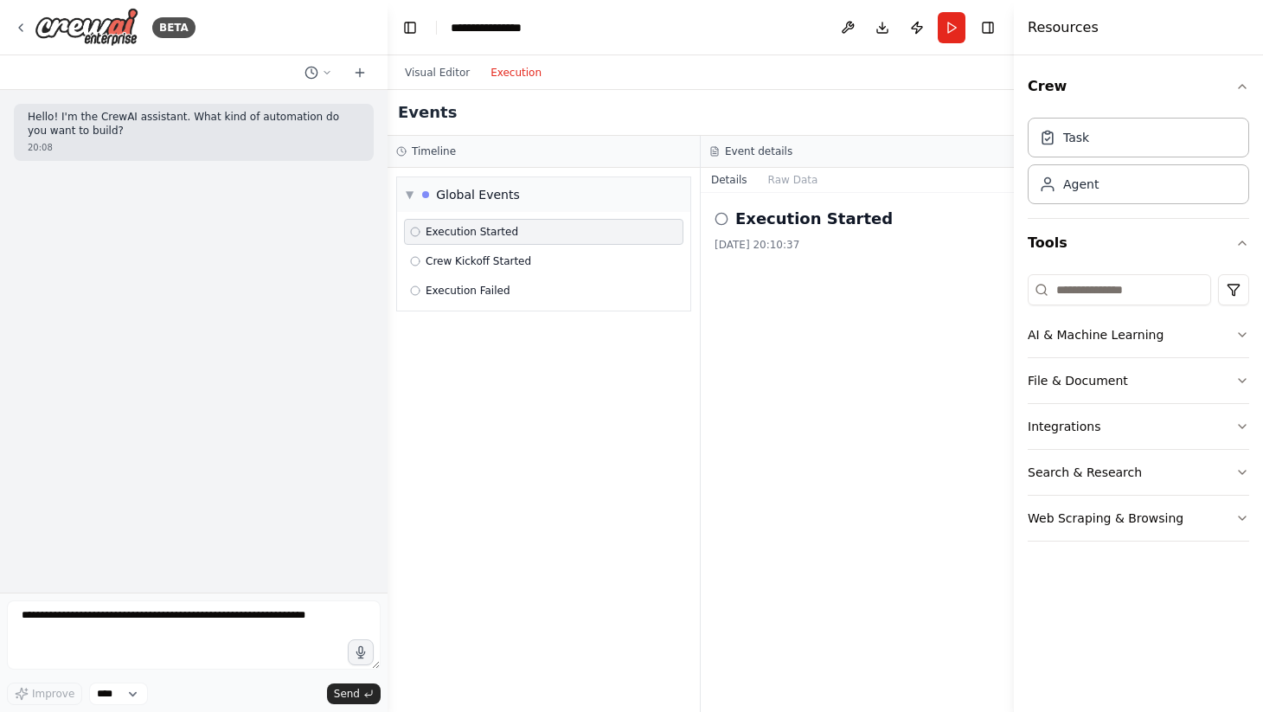
click at [753, 173] on button "Details" at bounding box center [729, 180] width 57 height 24
click at [801, 183] on button "Raw Data" at bounding box center [793, 180] width 71 height 24
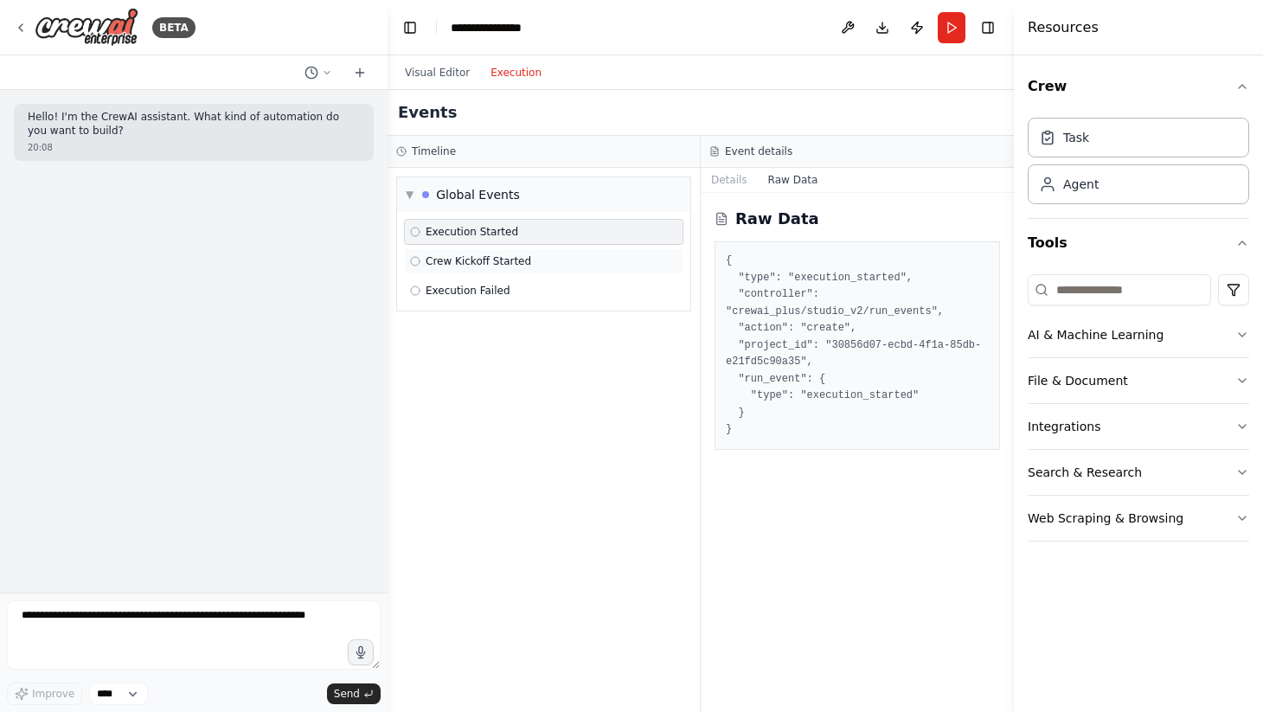
click at [506, 263] on span "Crew Kickoff Started" at bounding box center [479, 261] width 106 height 14
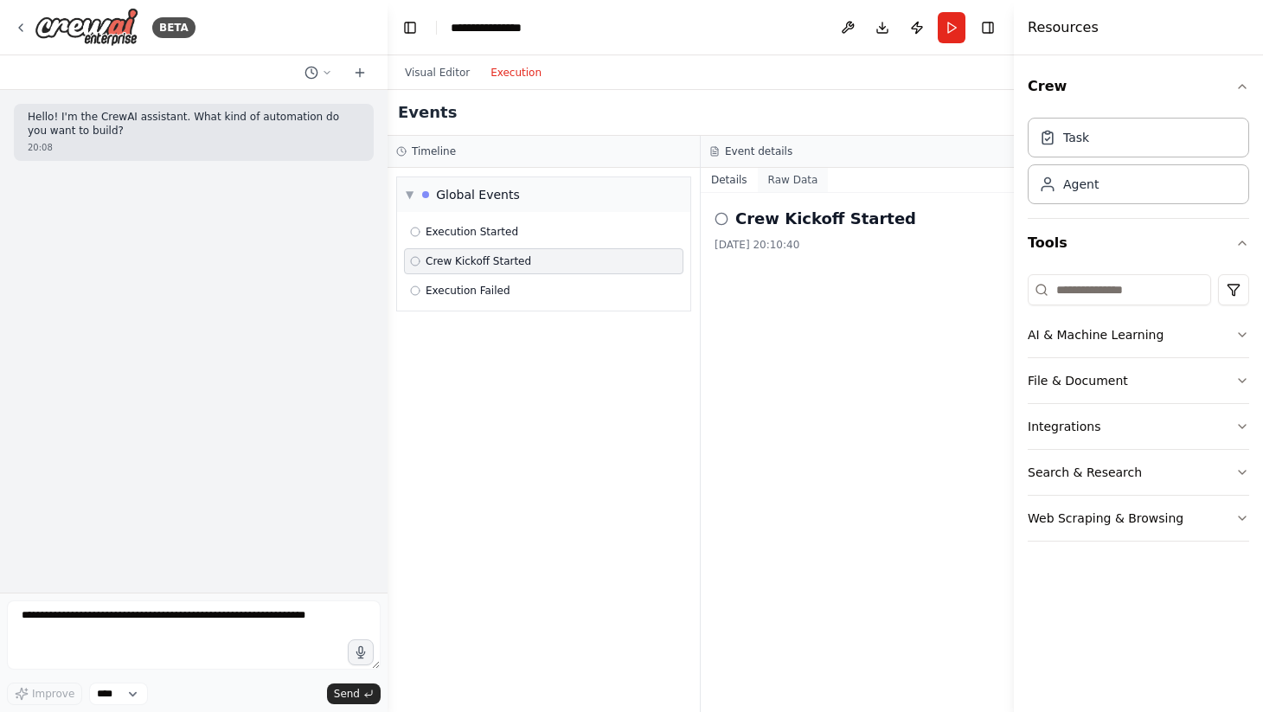
click at [792, 173] on button "Raw Data" at bounding box center [793, 180] width 71 height 24
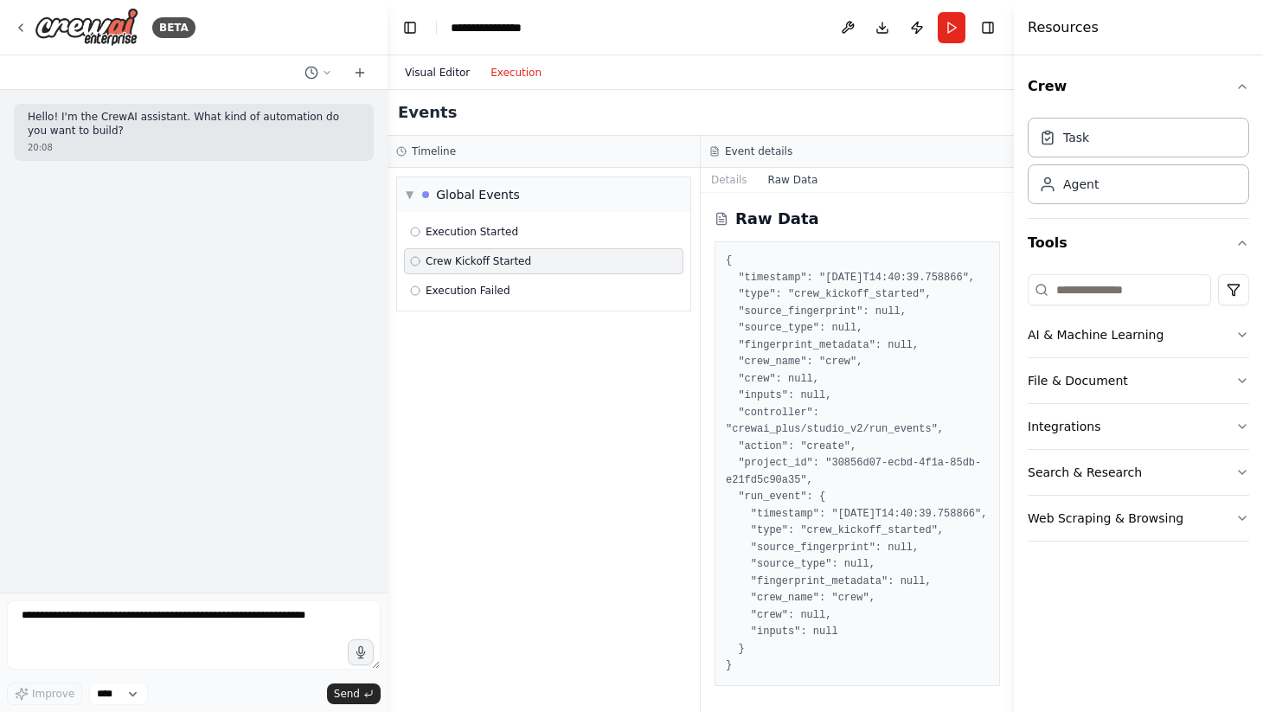
click at [432, 65] on button "Visual Editor" at bounding box center [437, 72] width 86 height 21
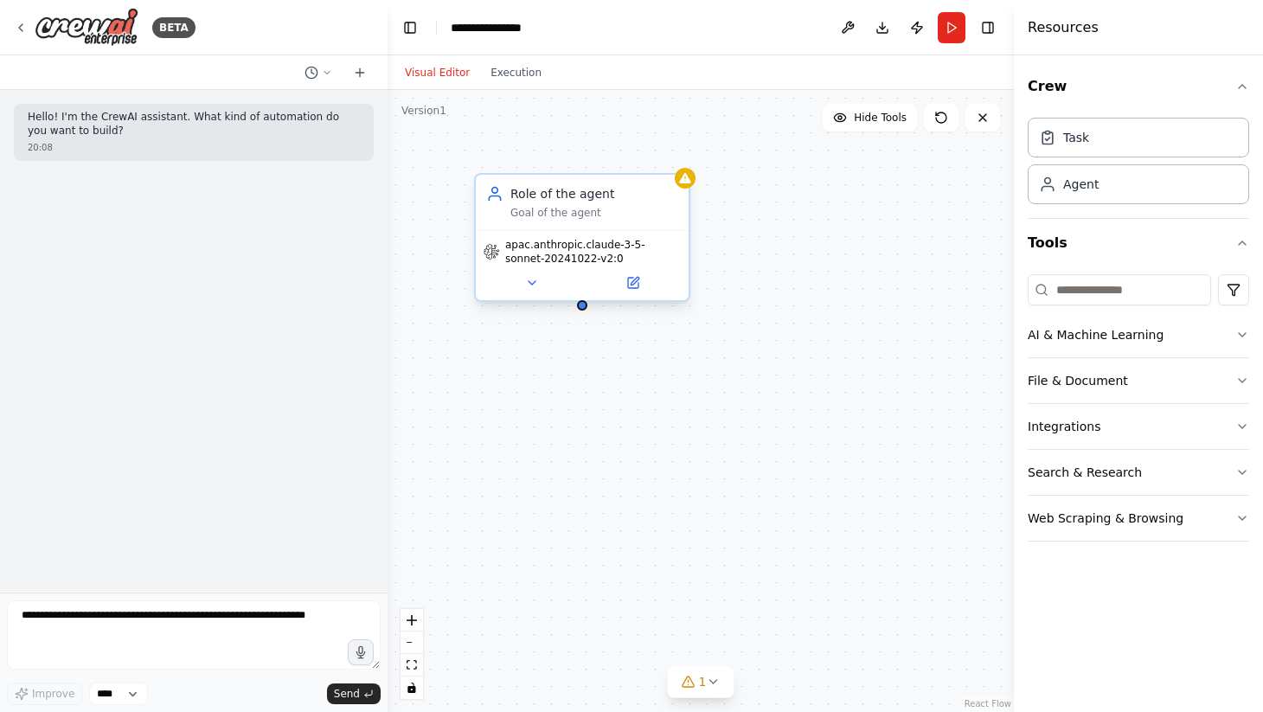
click at [547, 209] on div "Goal of the agent" at bounding box center [594, 213] width 168 height 14
click at [545, 211] on div "Goal of the agent" at bounding box center [594, 213] width 168 height 14
click at [637, 297] on div "apac.anthropic.claude-3-5-sonnet-20241022-v2:0" at bounding box center [582, 265] width 213 height 70
click at [632, 283] on icon at bounding box center [635, 281] width 8 height 8
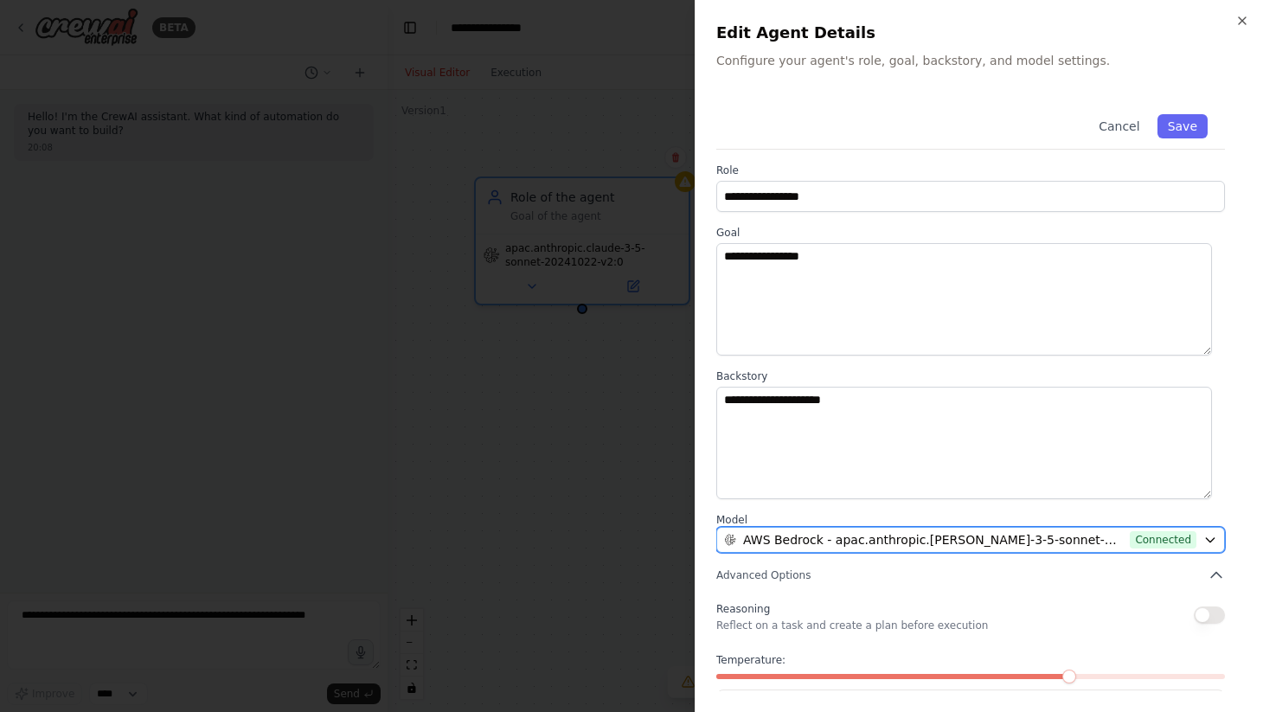
click at [1206, 541] on icon "button" at bounding box center [1210, 540] width 8 height 4
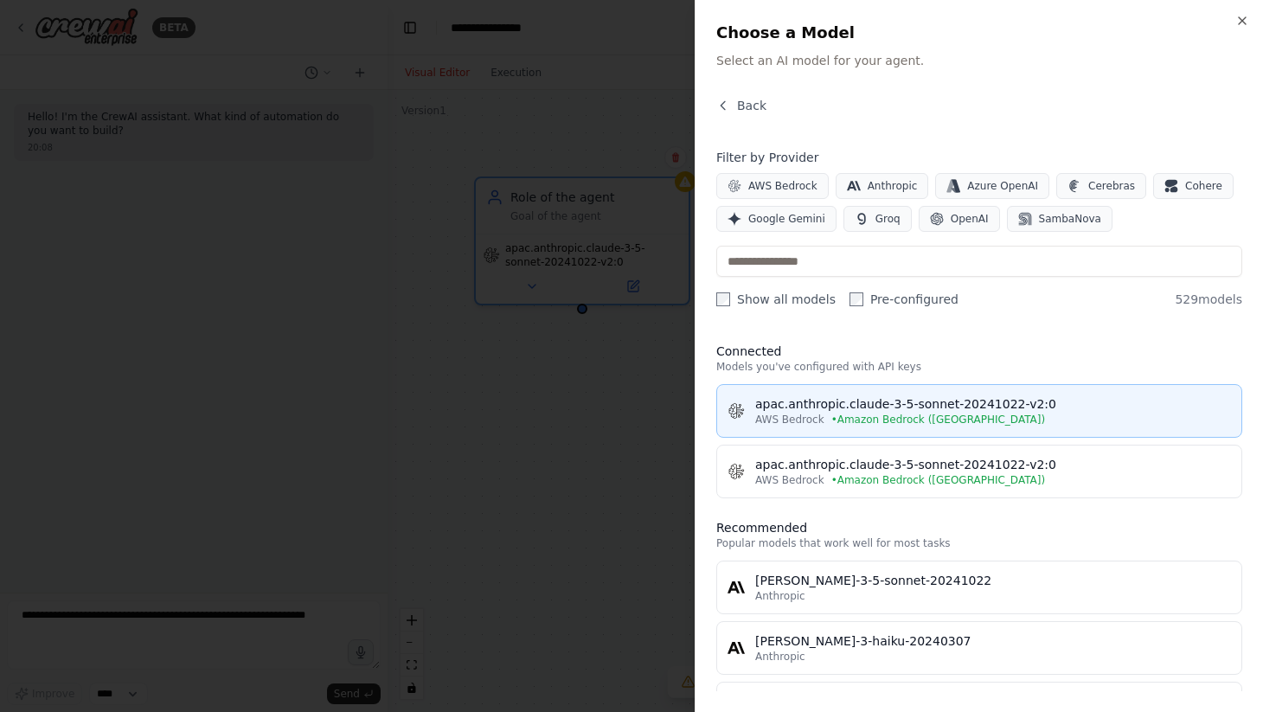
click at [946, 407] on div "apac.anthropic.claude-3-5-sonnet-20241022-v2:0" at bounding box center [993, 403] width 476 height 17
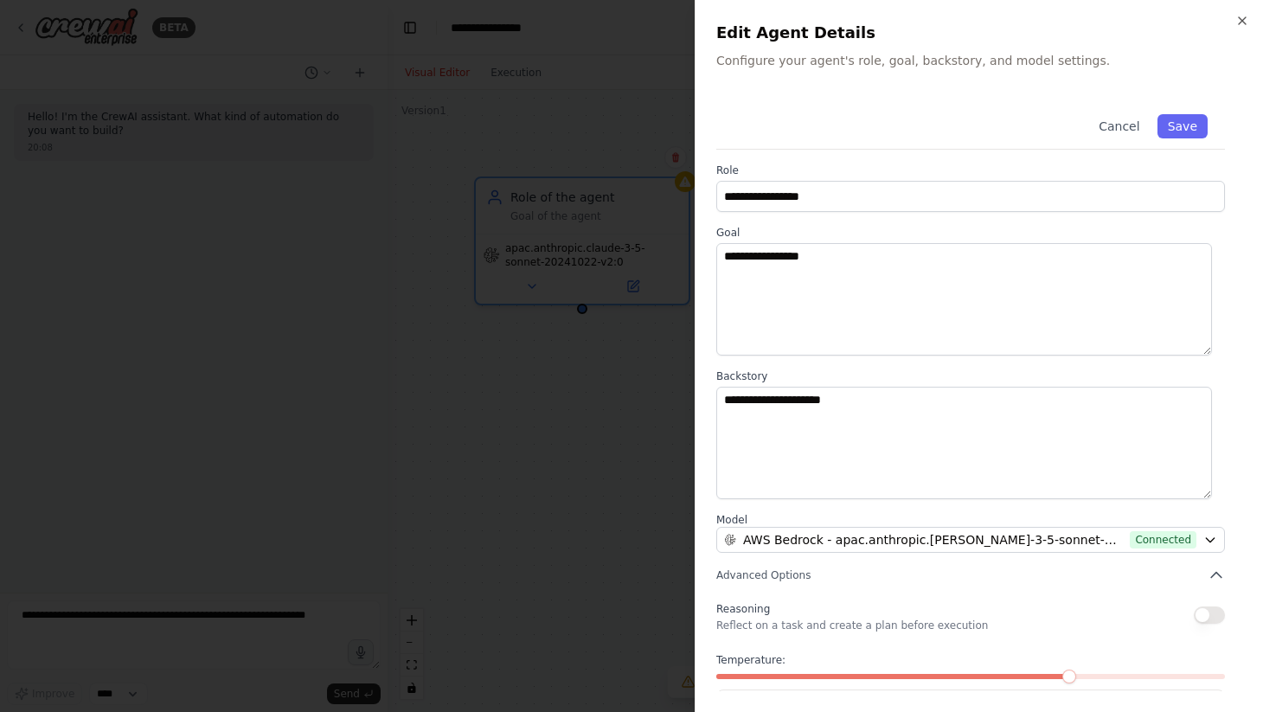
click at [633, 432] on div at bounding box center [631, 356] width 1263 height 712
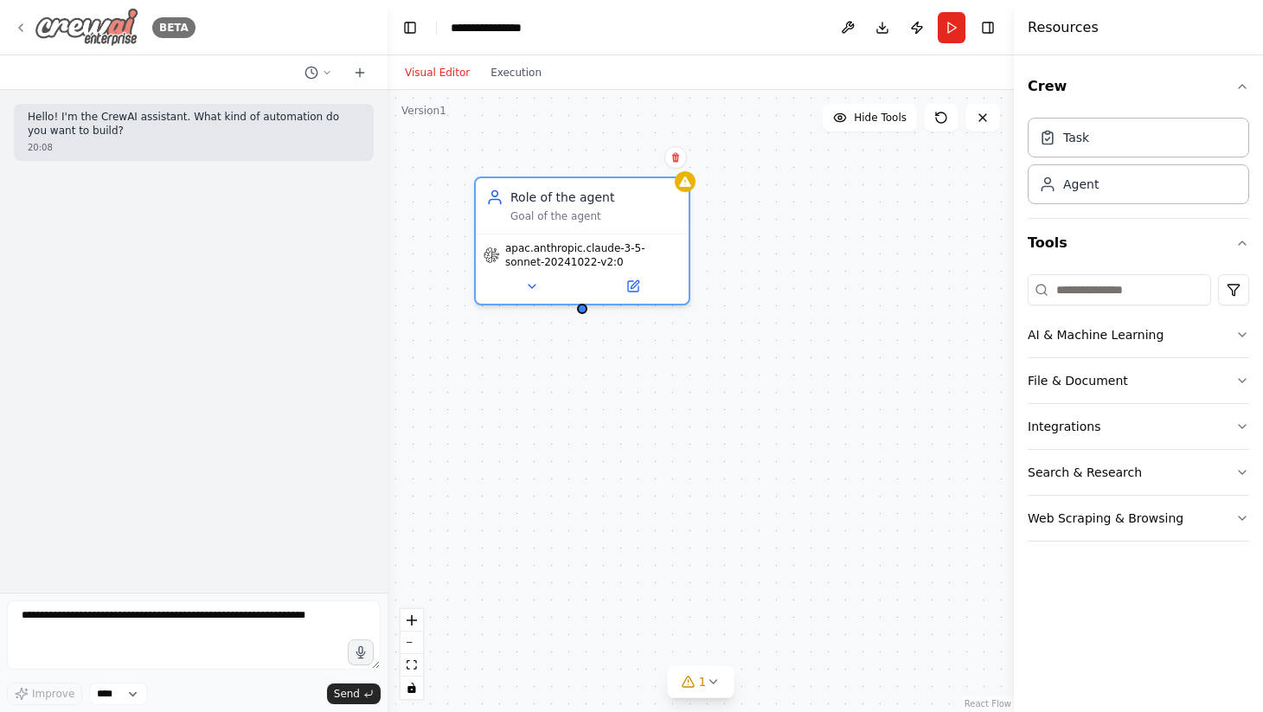
click at [22, 25] on icon at bounding box center [21, 28] width 14 height 14
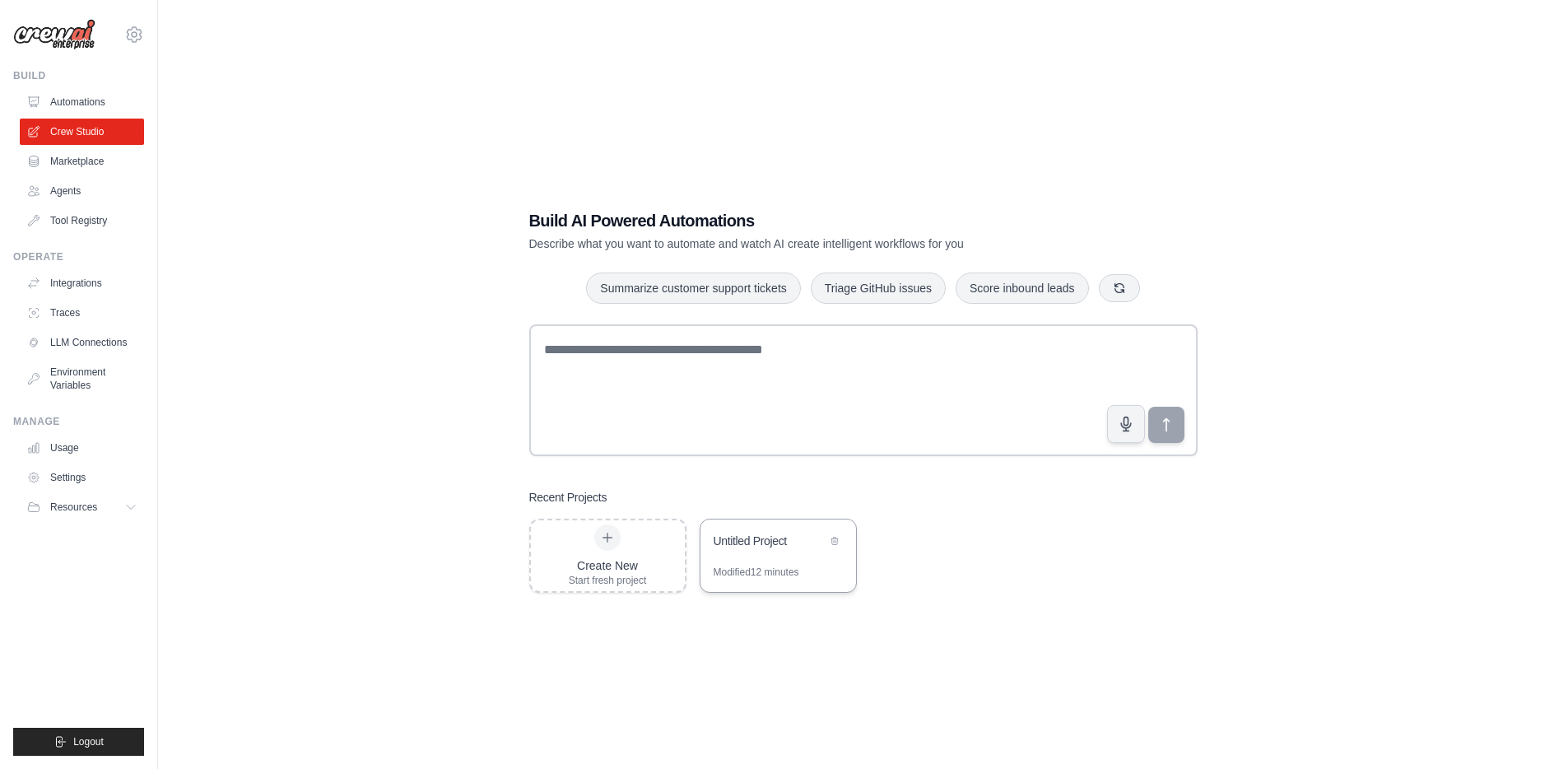
click at [722, 538] on div "Untitled Project" at bounding box center [770, 541] width 112 height 16
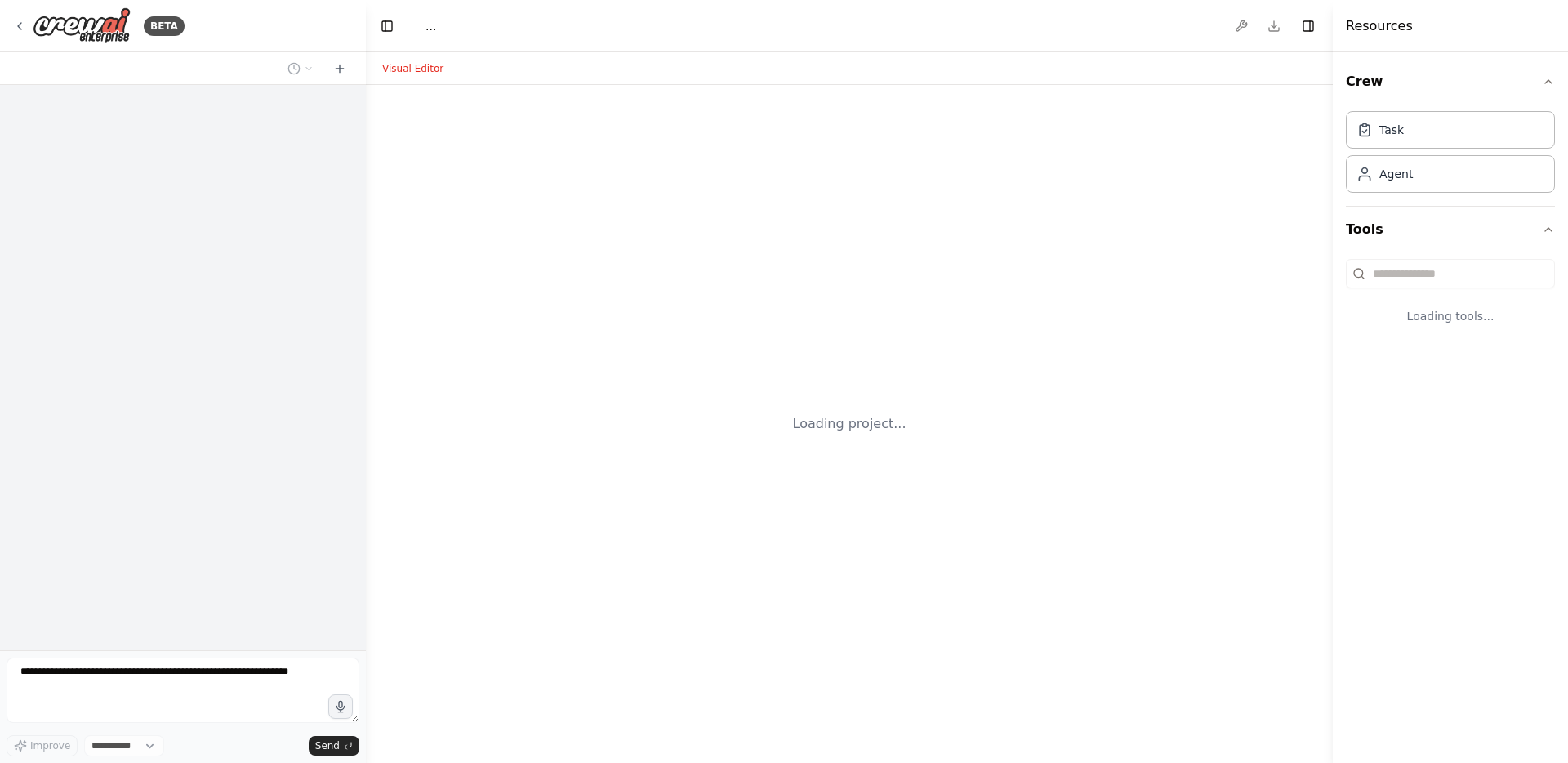
select select "****"
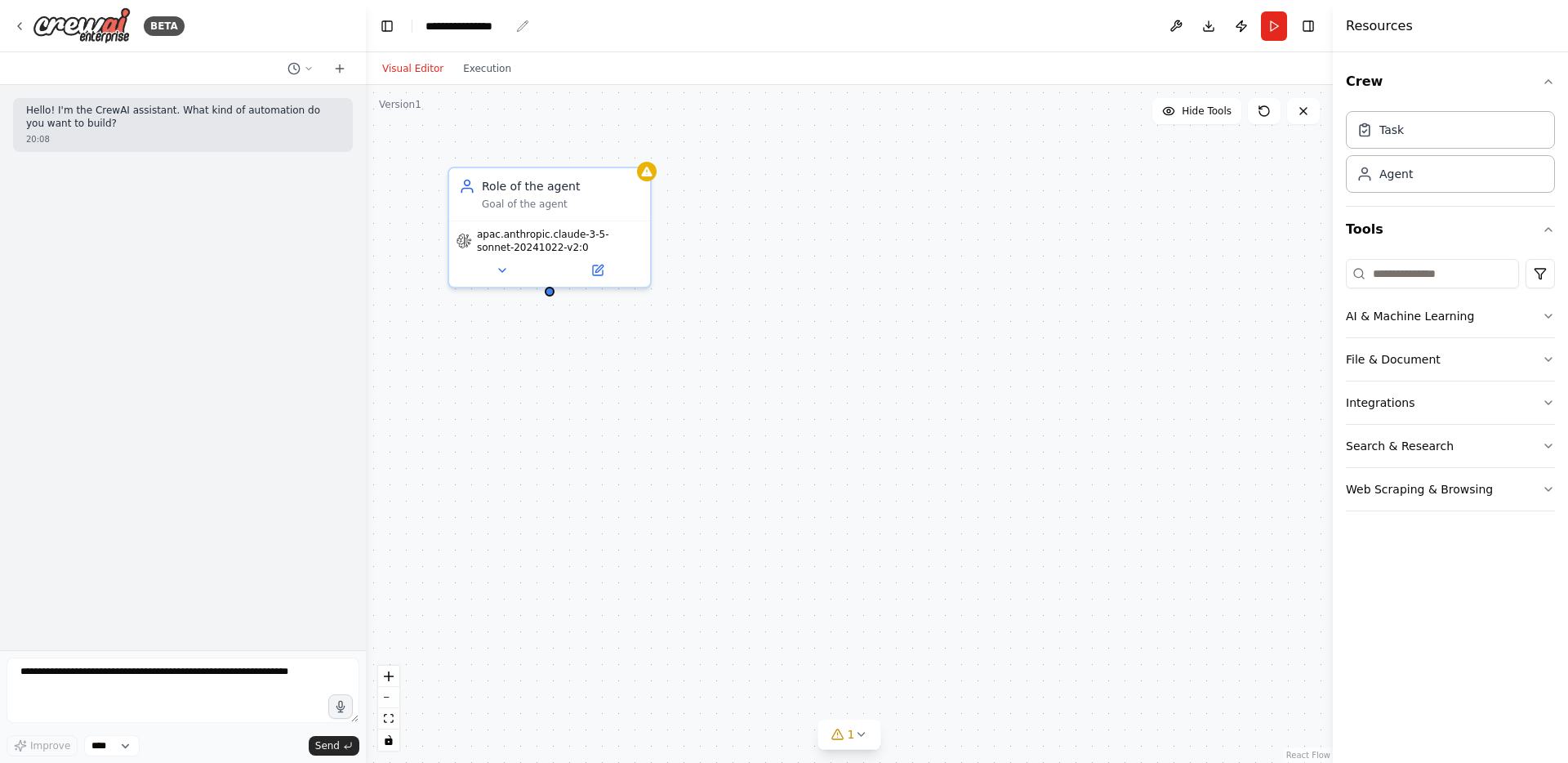
click at [518, 29] on icon "breadcrumb" at bounding box center [523, 26] width 13 height 13
click at [519, 27] on icon "breadcrumb" at bounding box center [523, 26] width 13 height 13
click at [458, 27] on div "**********" at bounding box center [467, 25] width 84 height 16
click at [458, 27] on div "**********" at bounding box center [487, 25] width 123 height 16
click at [520, 25] on div "**********" at bounding box center [487, 25] width 123 height 16
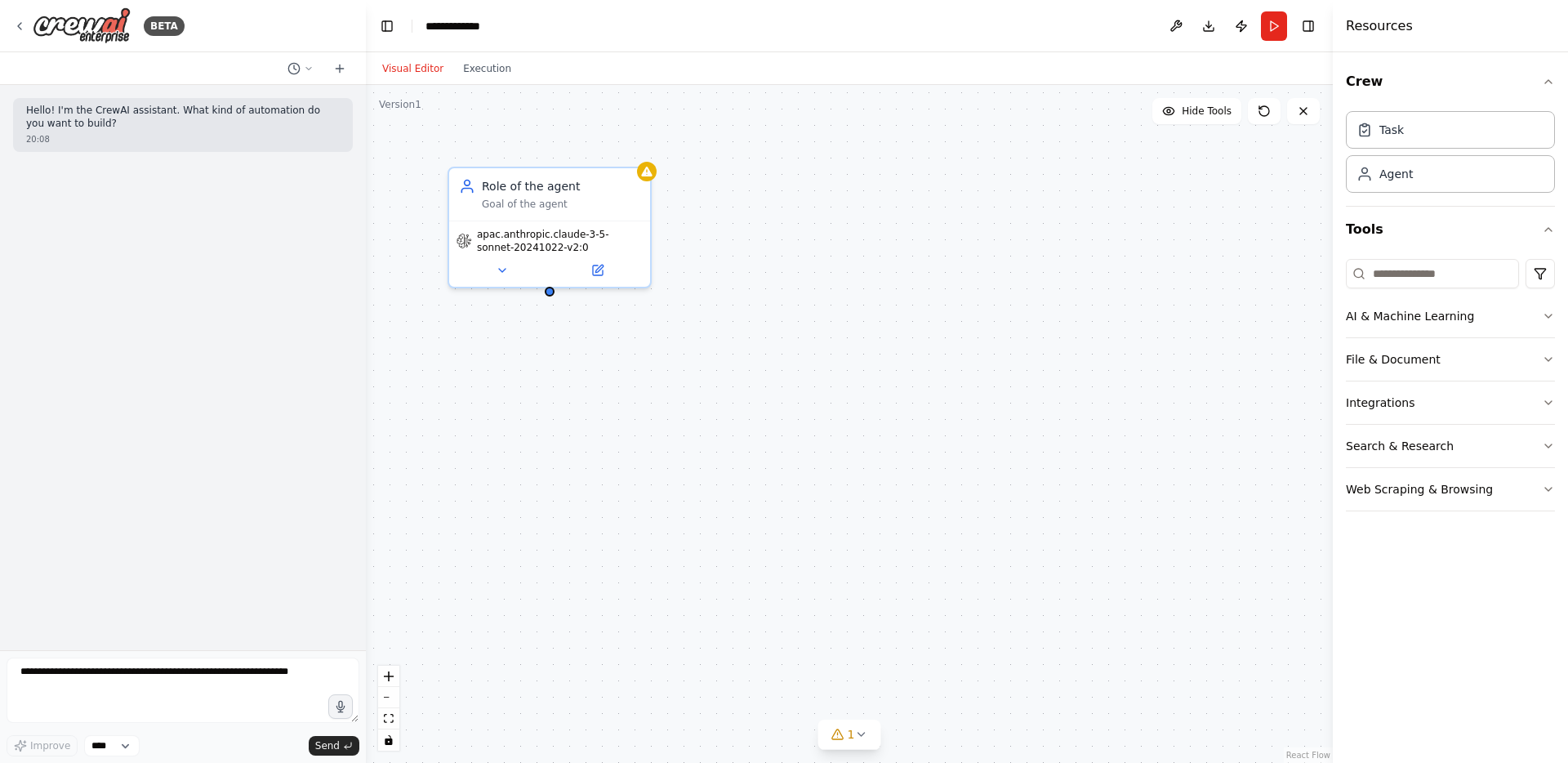
click at [1020, 209] on div "Role of the agent Goal of the agent apac.anthropic.[PERSON_NAME]-3-5-sonnet-202…" at bounding box center [849, 424] width 967 height 678
click at [1546, 320] on icon "button" at bounding box center [1548, 316] width 13 height 13
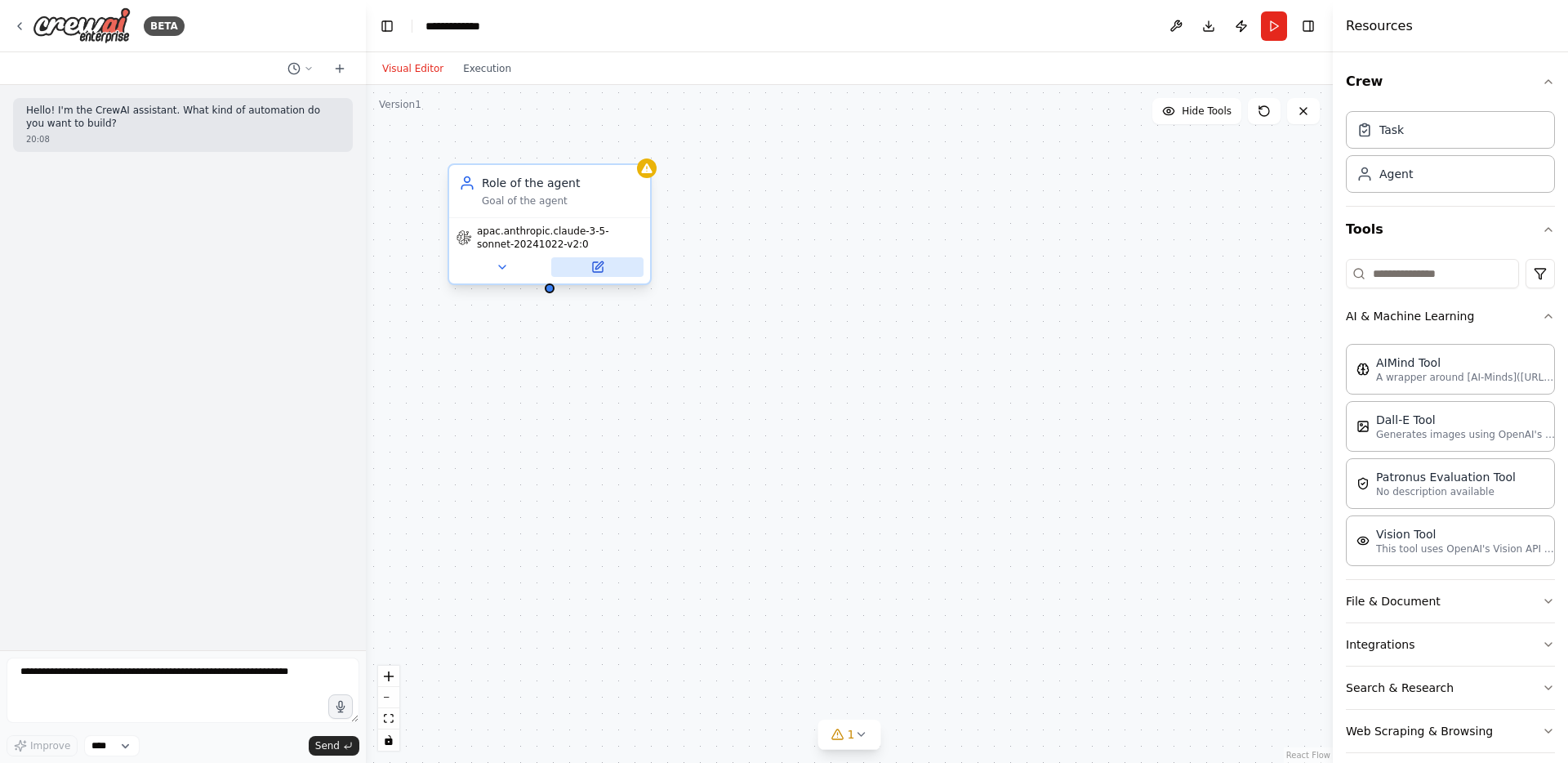
click at [601, 266] on icon at bounding box center [598, 267] width 13 height 13
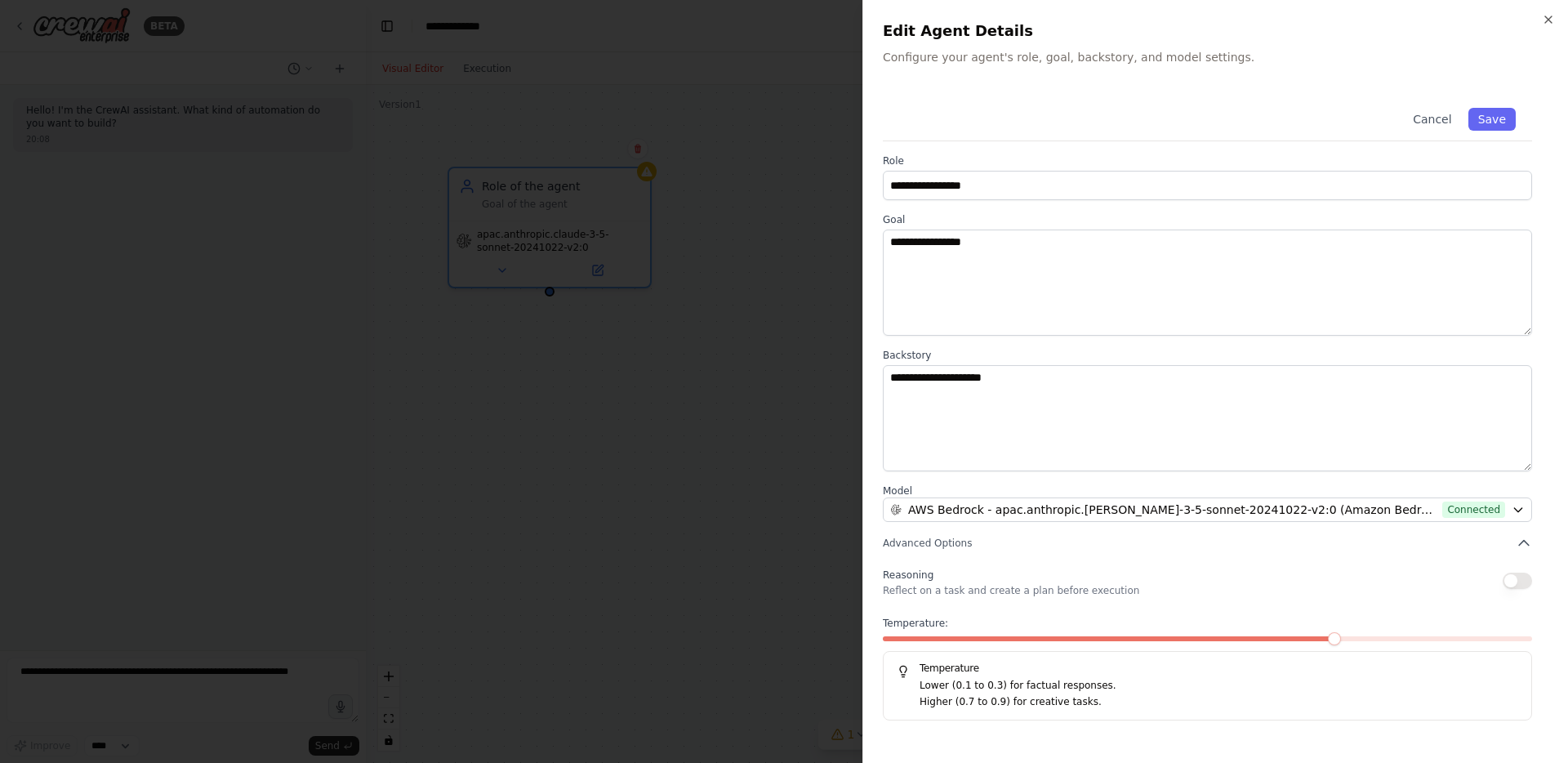
click at [1521, 576] on button "button" at bounding box center [1516, 580] width 29 height 16
click at [959, 645] on span at bounding box center [953, 638] width 13 height 13
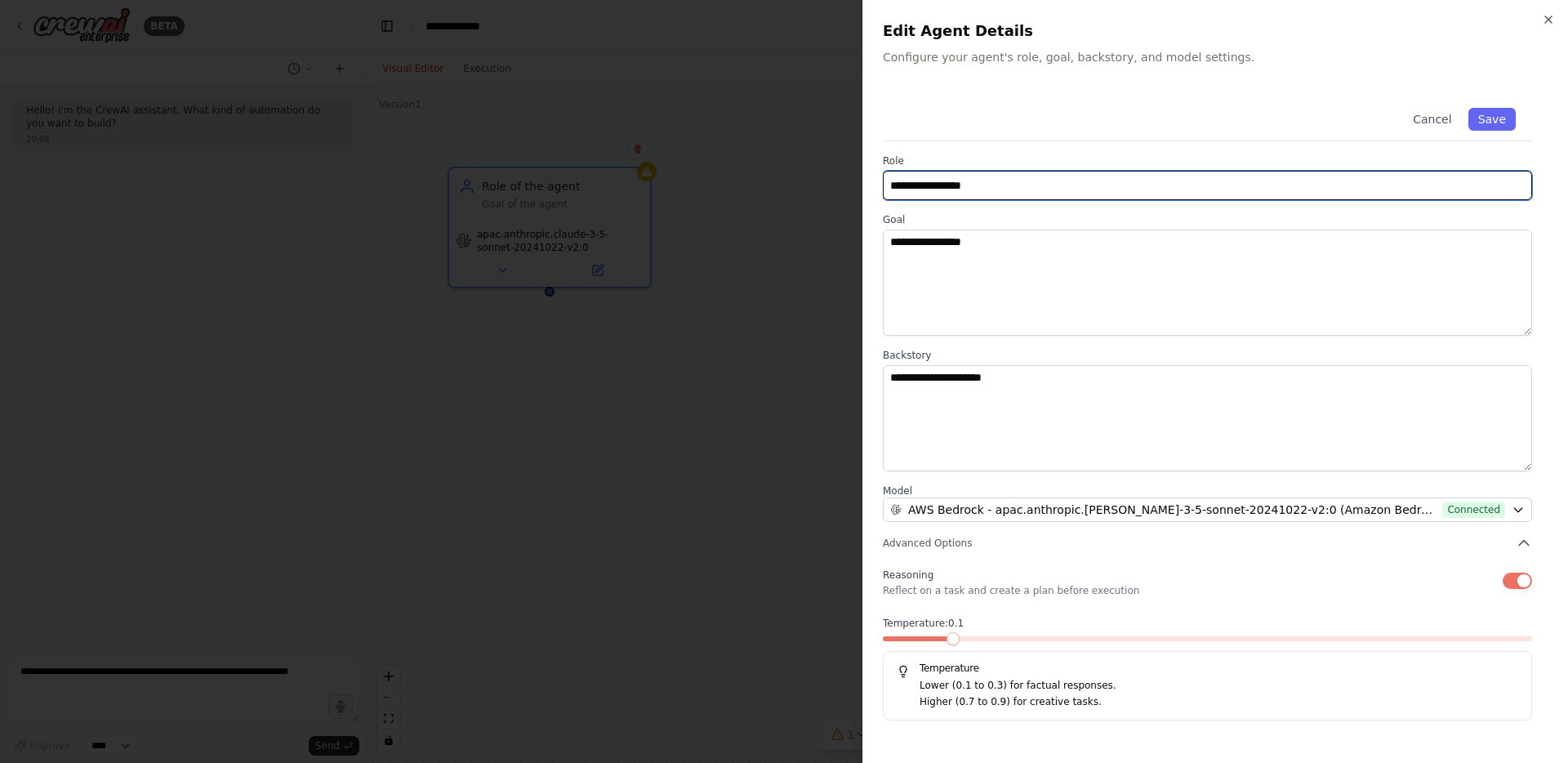
drag, startPoint x: 999, startPoint y: 184, endPoint x: 855, endPoint y: 191, distance: 144.2
click at [855, 191] on body "**********" at bounding box center [784, 382] width 1568 height 763
type input "**********"
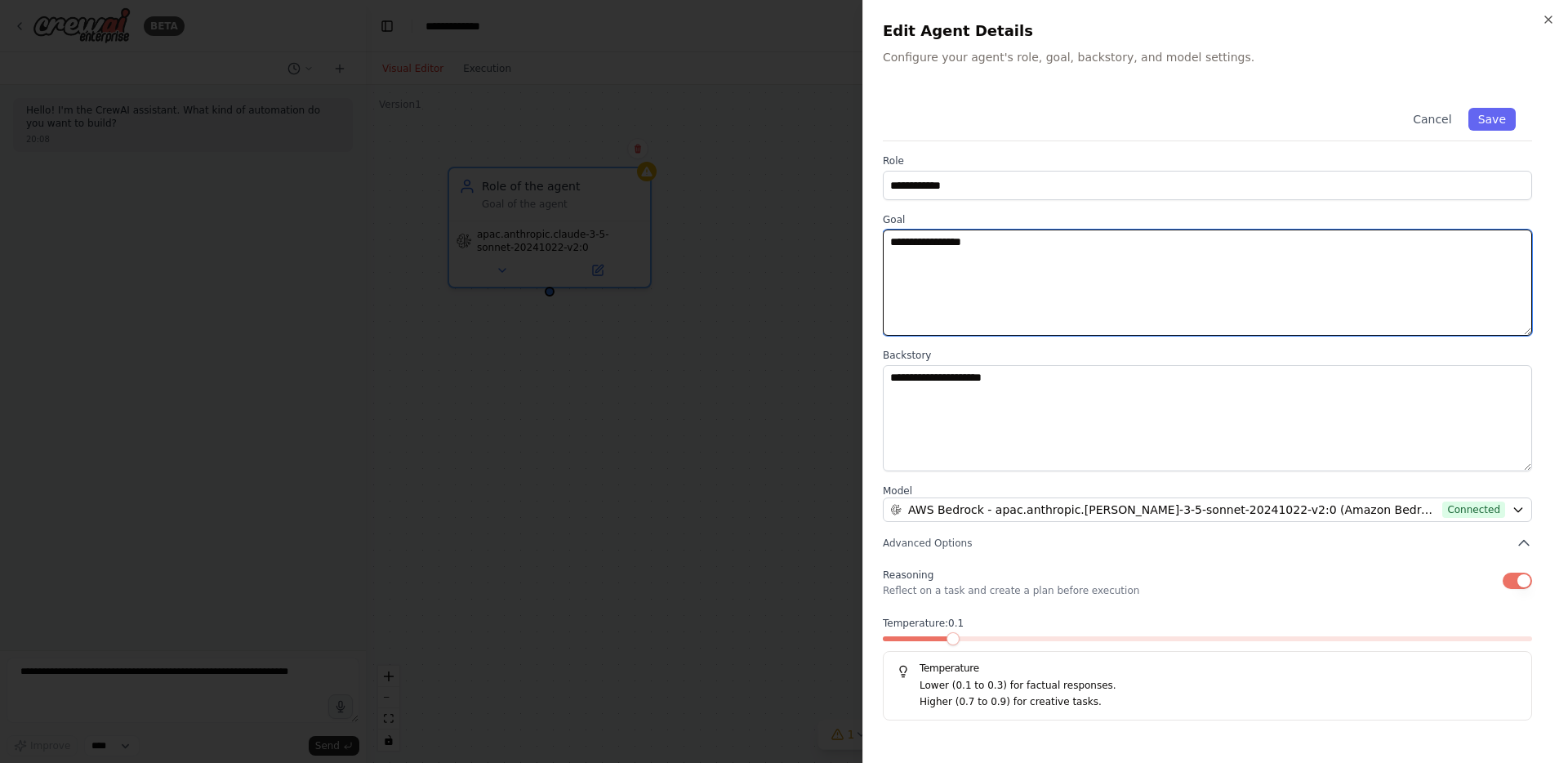
click at [1067, 266] on textarea "**********" at bounding box center [1207, 282] width 649 height 106
drag, startPoint x: 1027, startPoint y: 245, endPoint x: 863, endPoint y: 233, distance: 164.4
click at [863, 233] on div "**********" at bounding box center [1214, 382] width 705 height 763
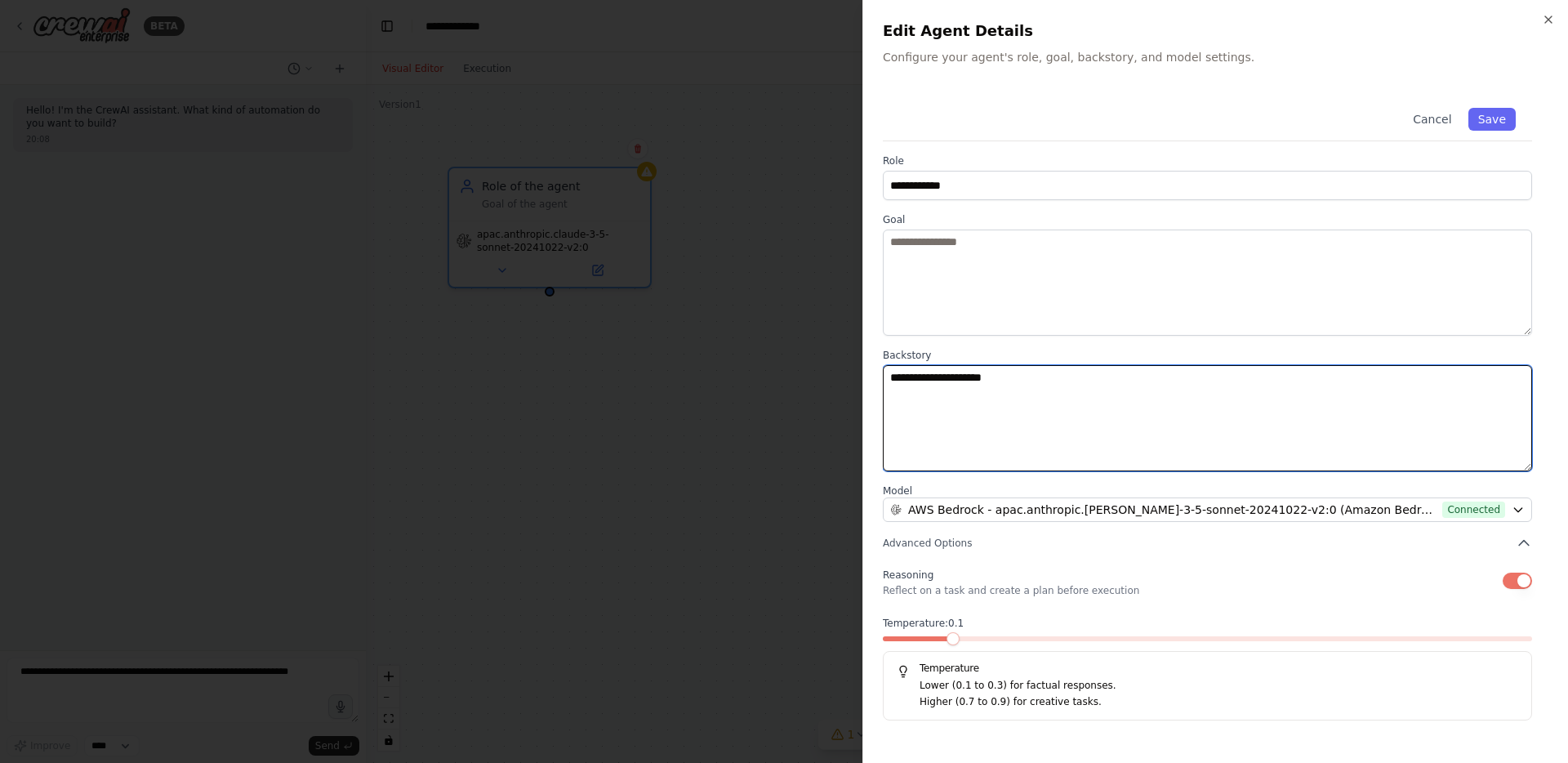
drag, startPoint x: 1055, startPoint y: 377, endPoint x: 865, endPoint y: 366, distance: 190.3
click at [843, 368] on body "**********" at bounding box center [784, 382] width 1568 height 763
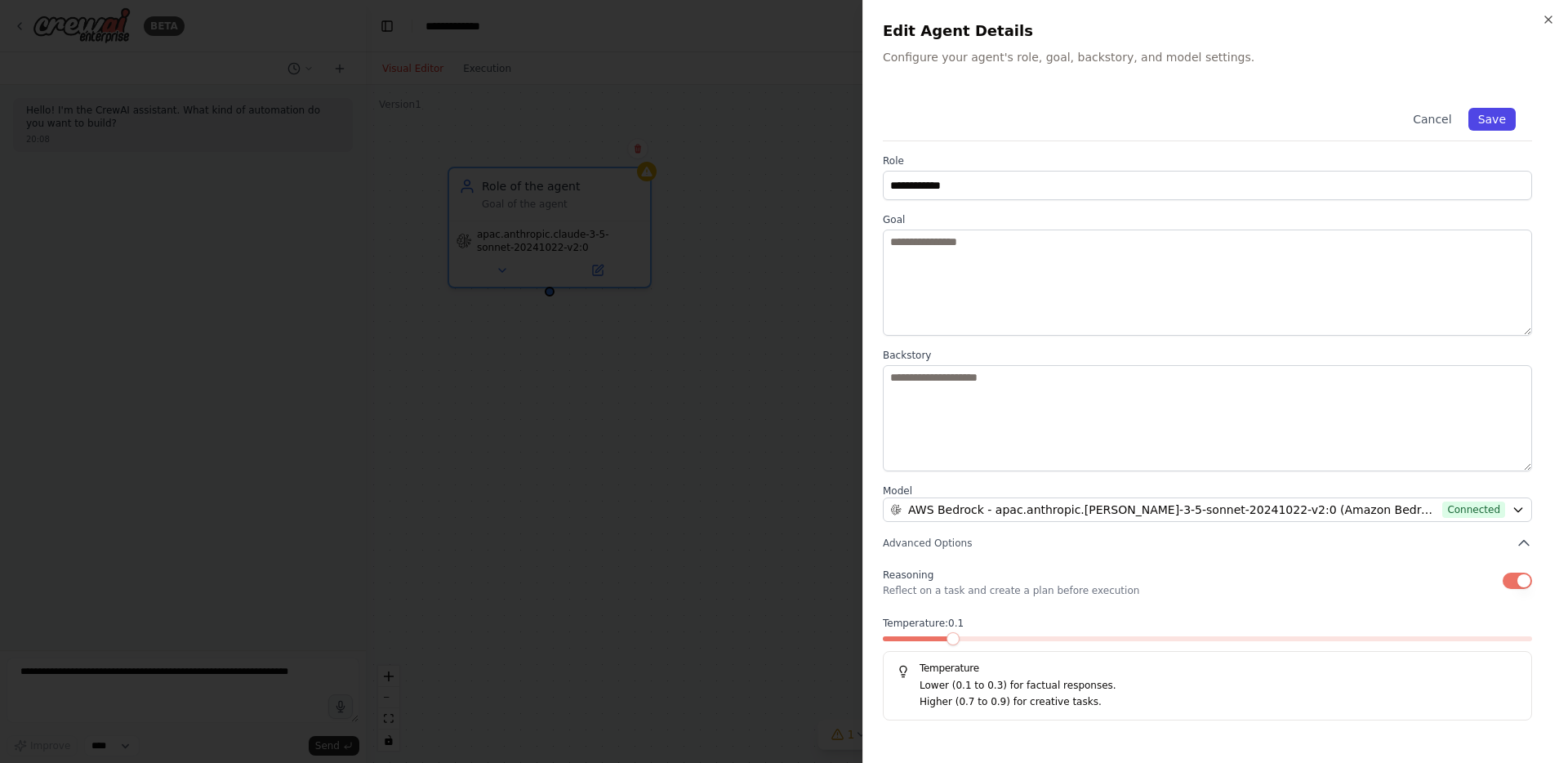
click at [1496, 118] on button "Save" at bounding box center [1492, 119] width 47 height 23
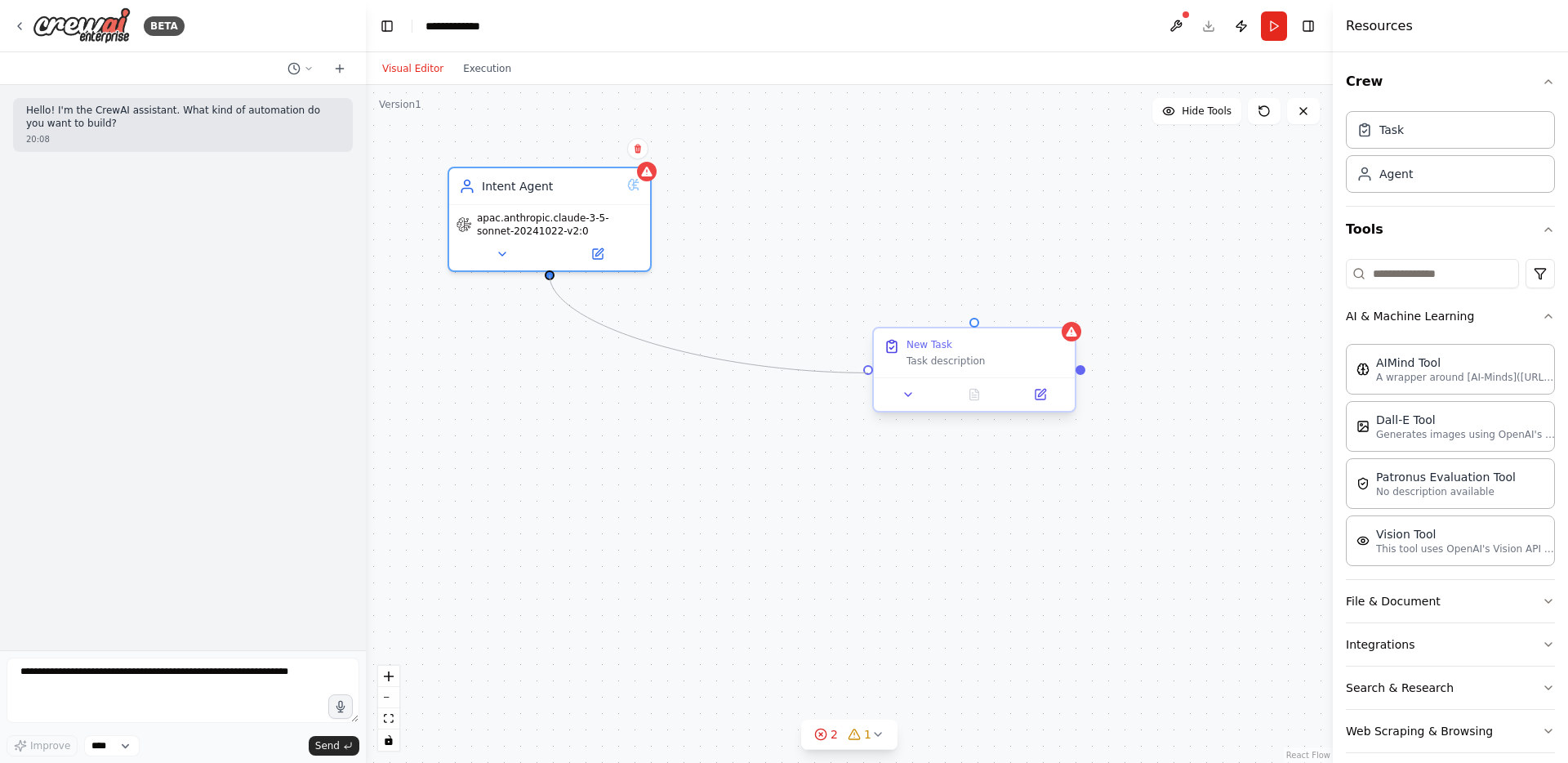
drag, startPoint x: 549, startPoint y: 270, endPoint x: 874, endPoint y: 378, distance: 342.5
click at [874, 378] on div "Intent Agent apac.anthropic.[PERSON_NAME]-3-5-sonnet-20241022-v2:0 New Task Tas…" at bounding box center [849, 424] width 967 height 678
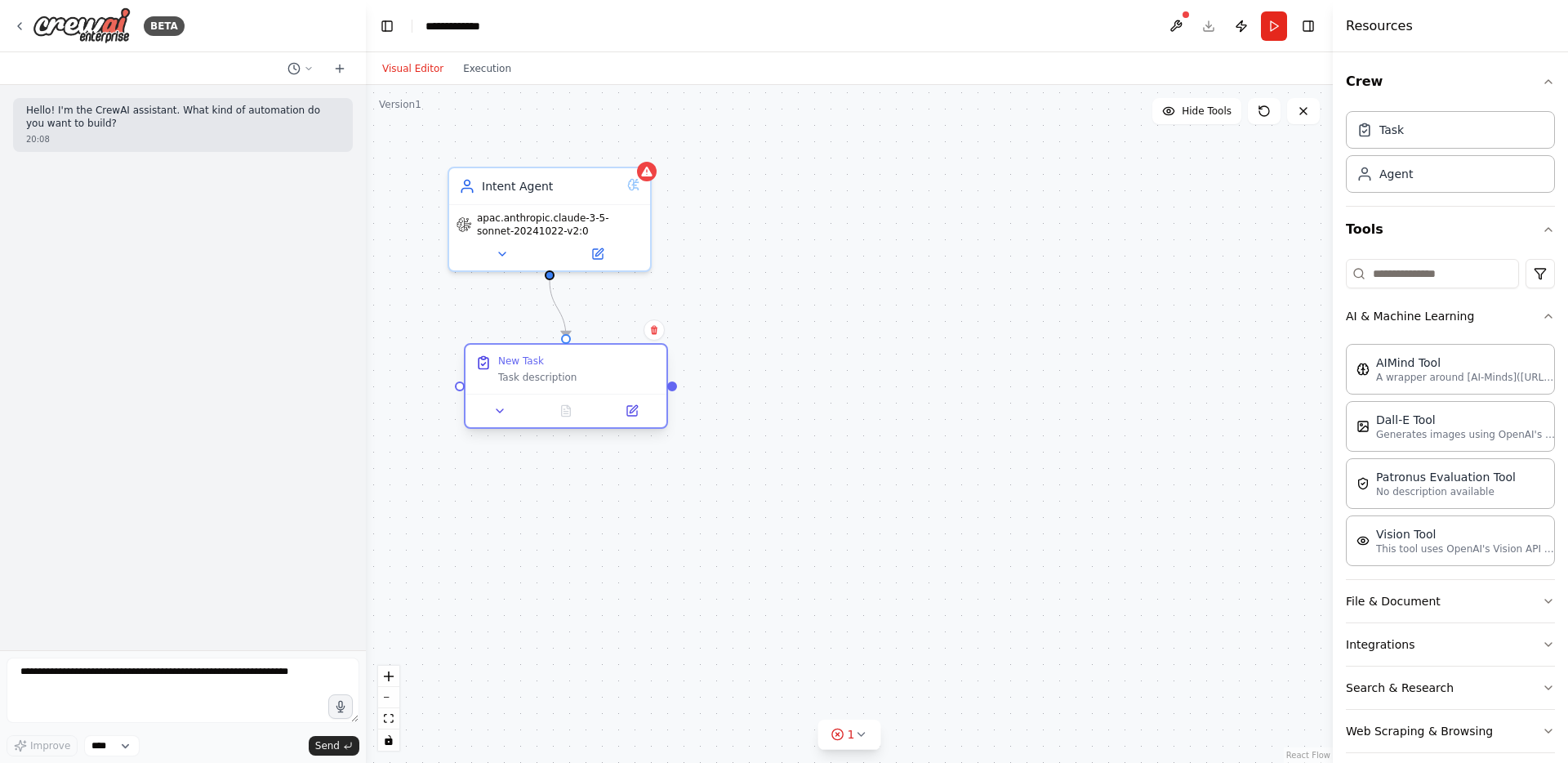
drag, startPoint x: 841, startPoint y: 393, endPoint x: 512, endPoint y: 397, distance: 329.0
click at [512, 397] on div at bounding box center [565, 410] width 201 height 33
click at [504, 408] on icon at bounding box center [499, 411] width 13 height 13
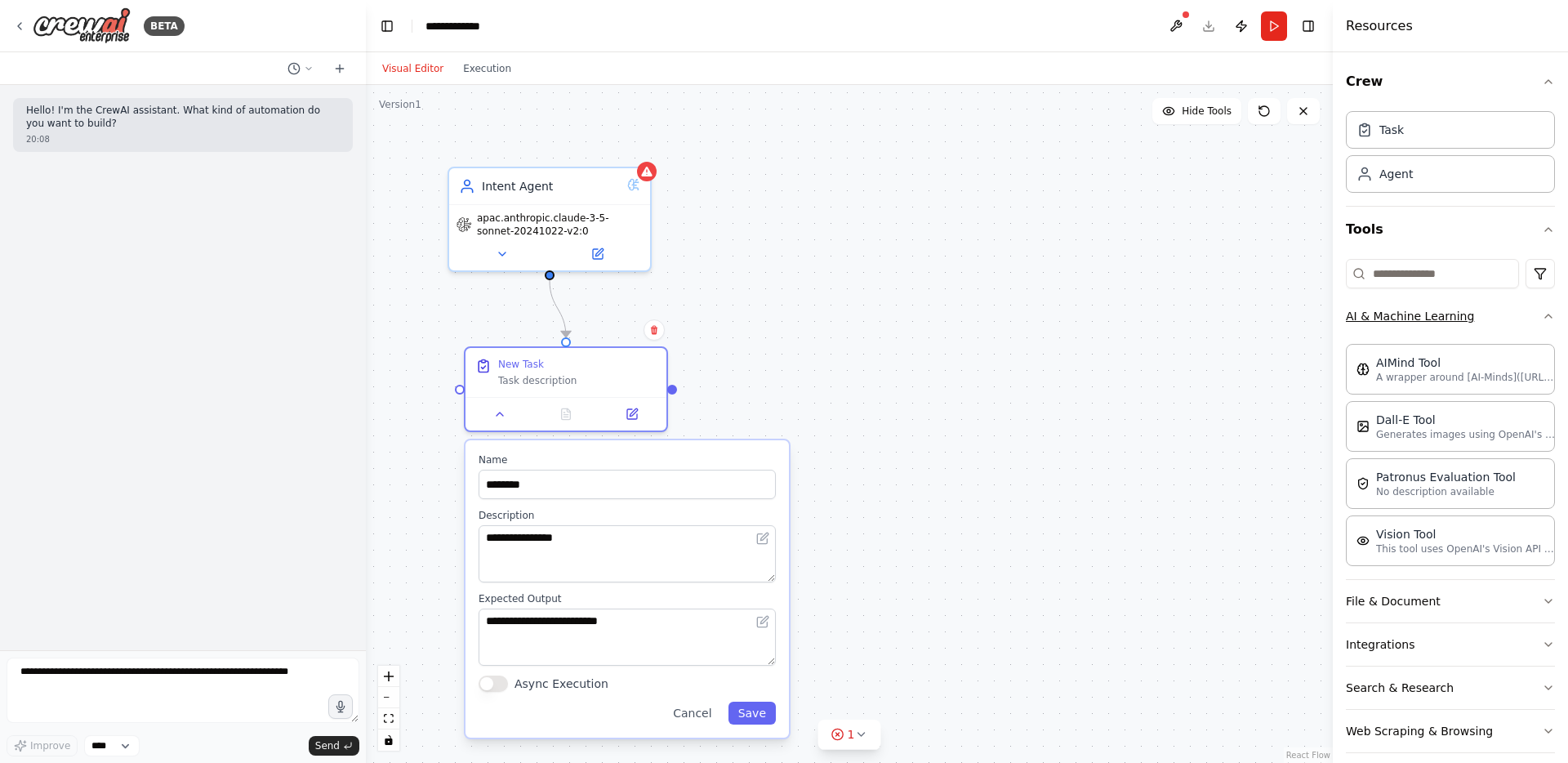
scroll to position [16, 0]
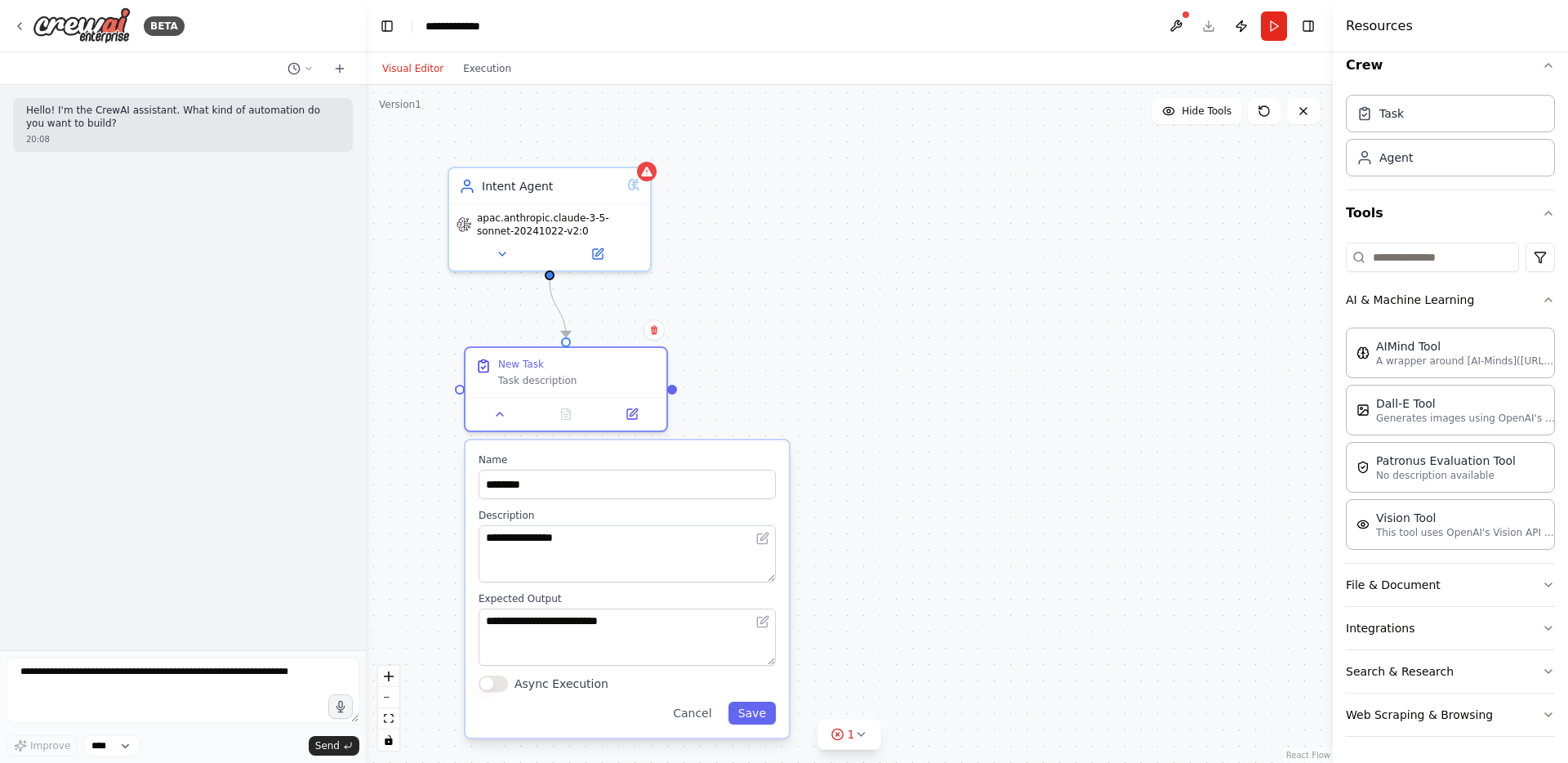
click at [664, 708] on div "Cancel Save" at bounding box center [627, 713] width 297 height 23
click at [711, 719] on button "Cancel" at bounding box center [691, 713] width 58 height 23
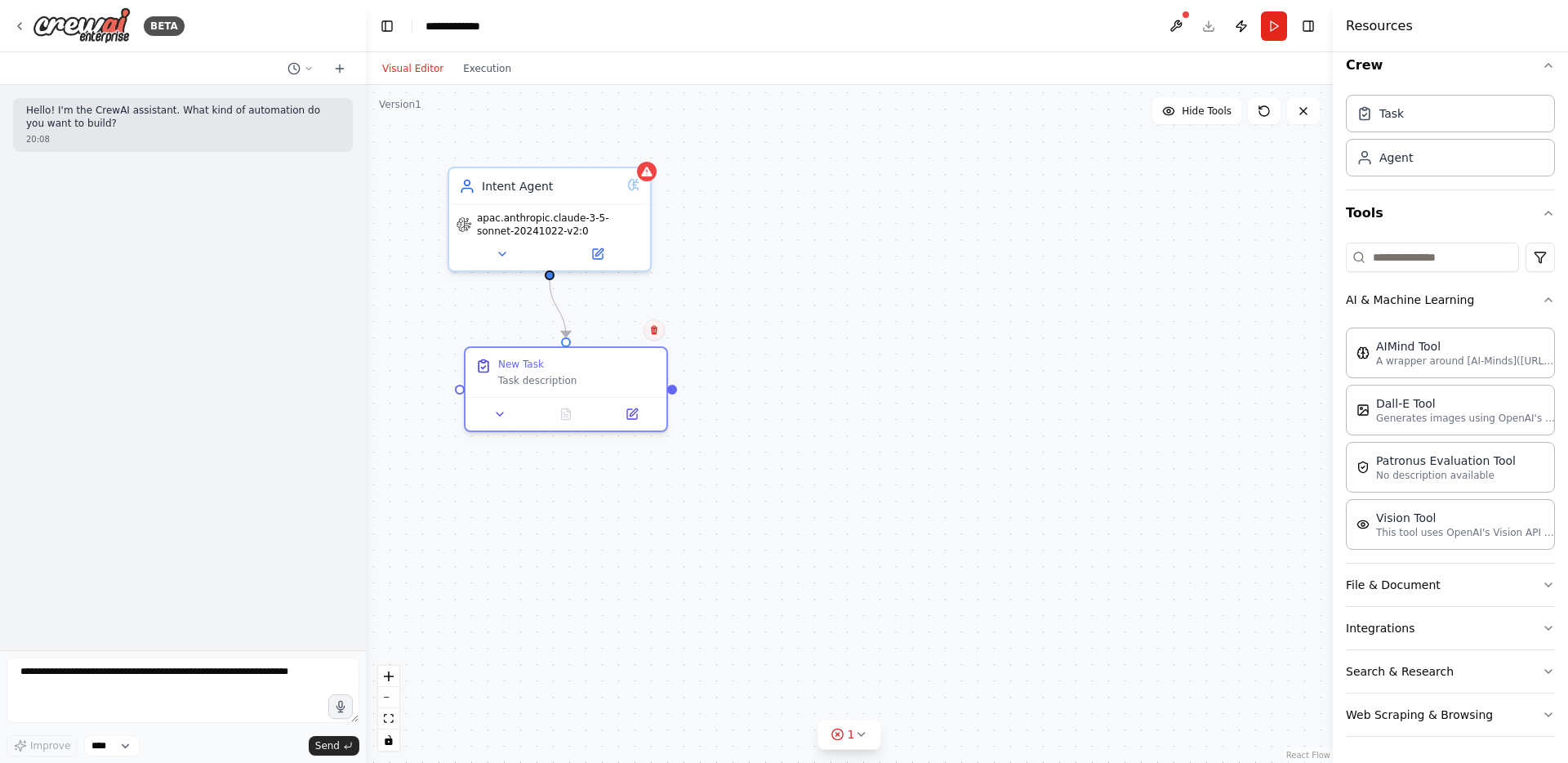
click at [655, 331] on icon at bounding box center [653, 331] width 7 height 9
click at [654, 330] on icon at bounding box center [653, 330] width 9 height 9
click at [599, 329] on button "Confirm" at bounding box center [606, 330] width 58 height 20
click at [567, 199] on div "Intent Agent" at bounding box center [548, 183] width 201 height 36
click at [638, 146] on icon at bounding box center [636, 149] width 7 height 9
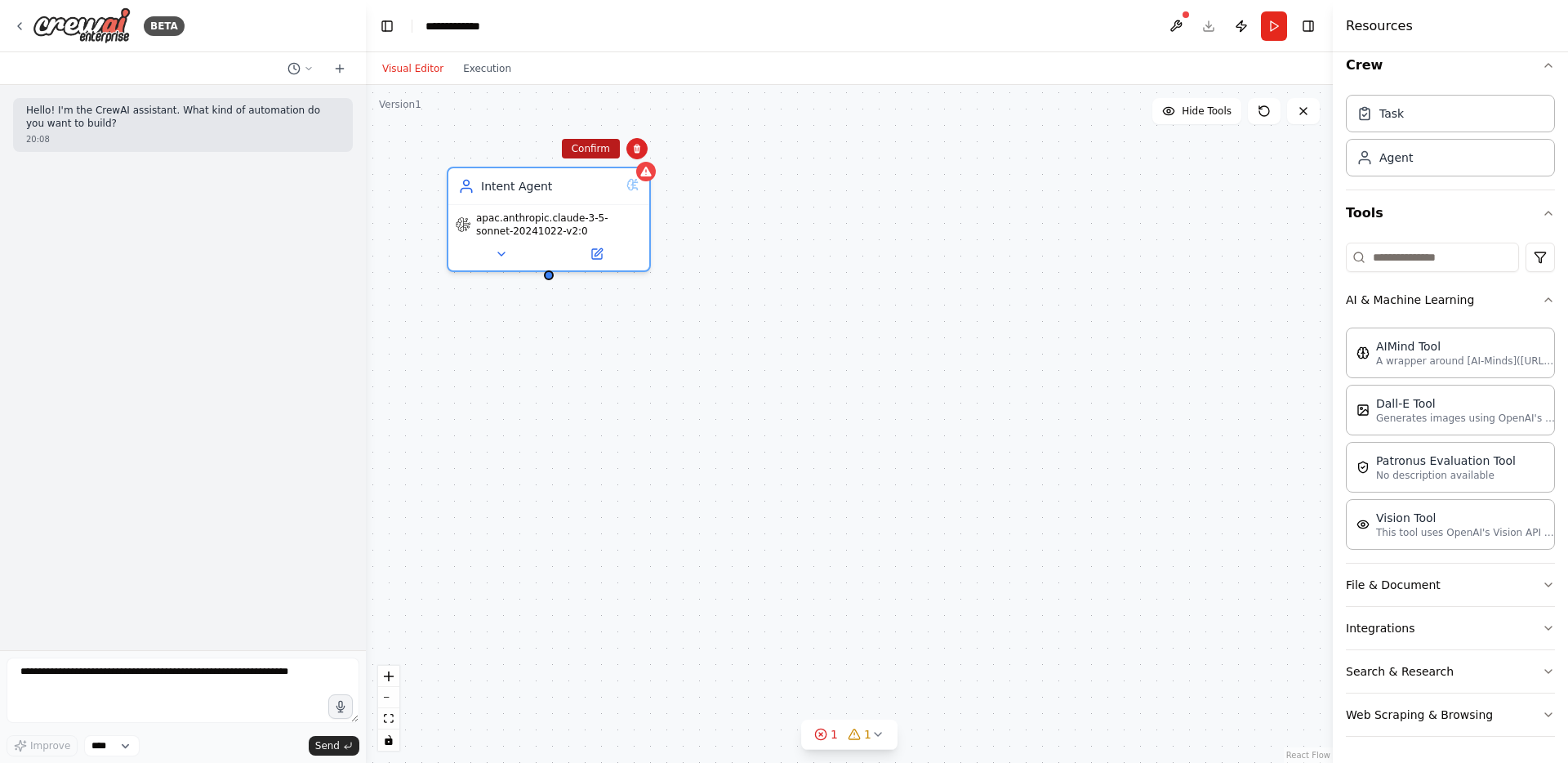
click at [615, 144] on button "Confirm" at bounding box center [590, 148] width 58 height 20
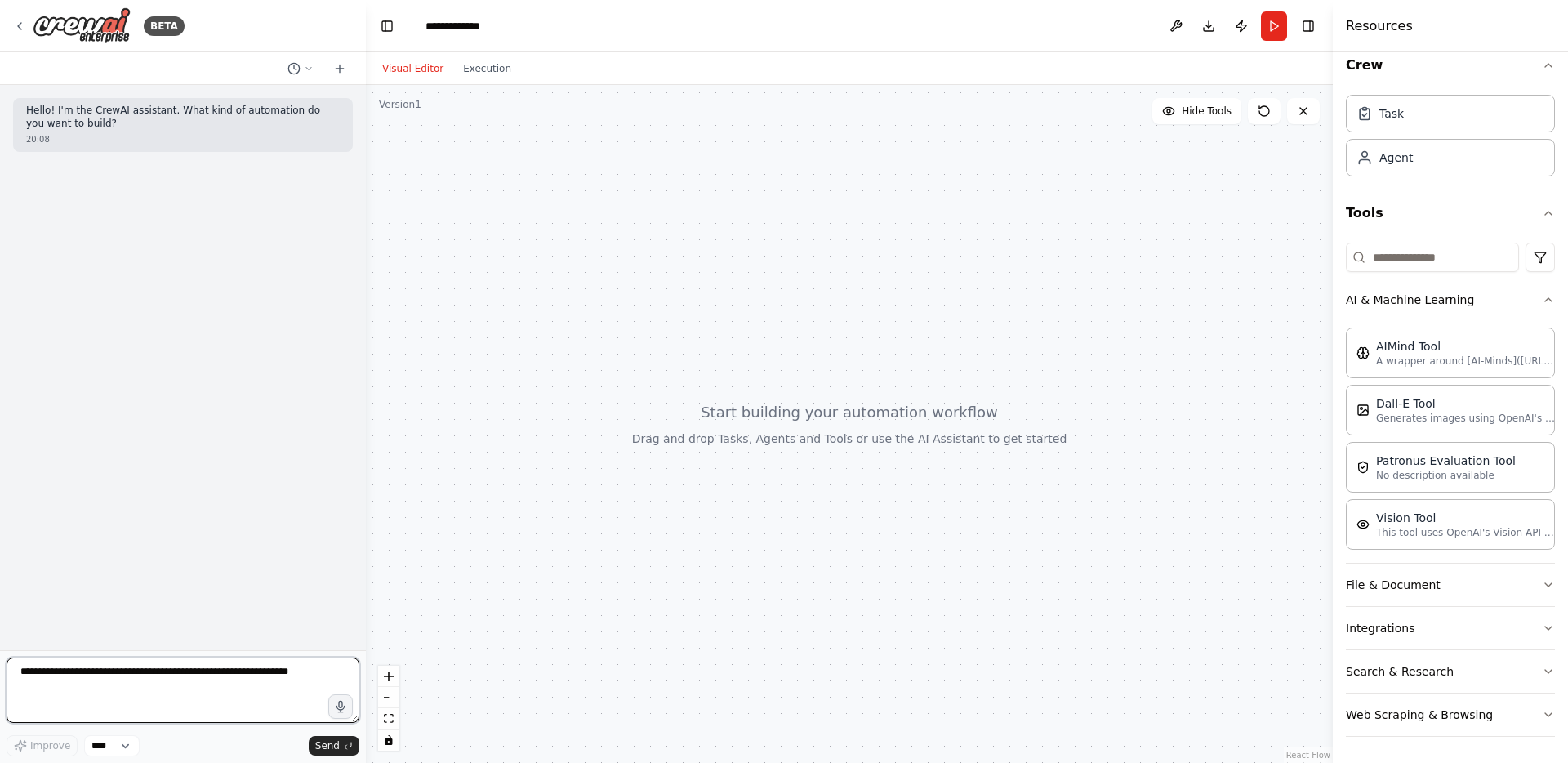
click at [110, 680] on textarea at bounding box center [183, 689] width 353 height 65
paste textarea "**********"
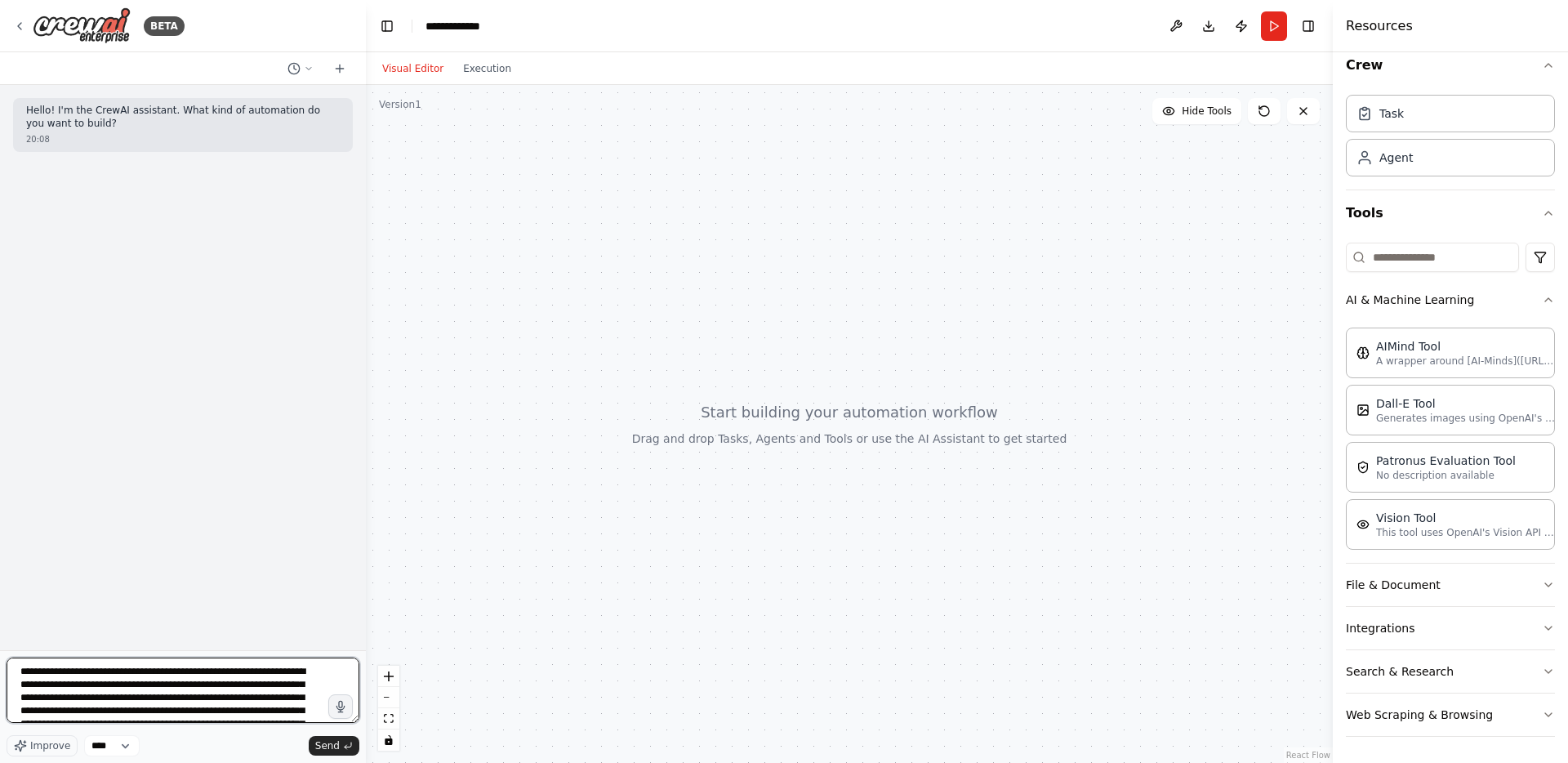
scroll to position [256, 0]
type textarea "**********"
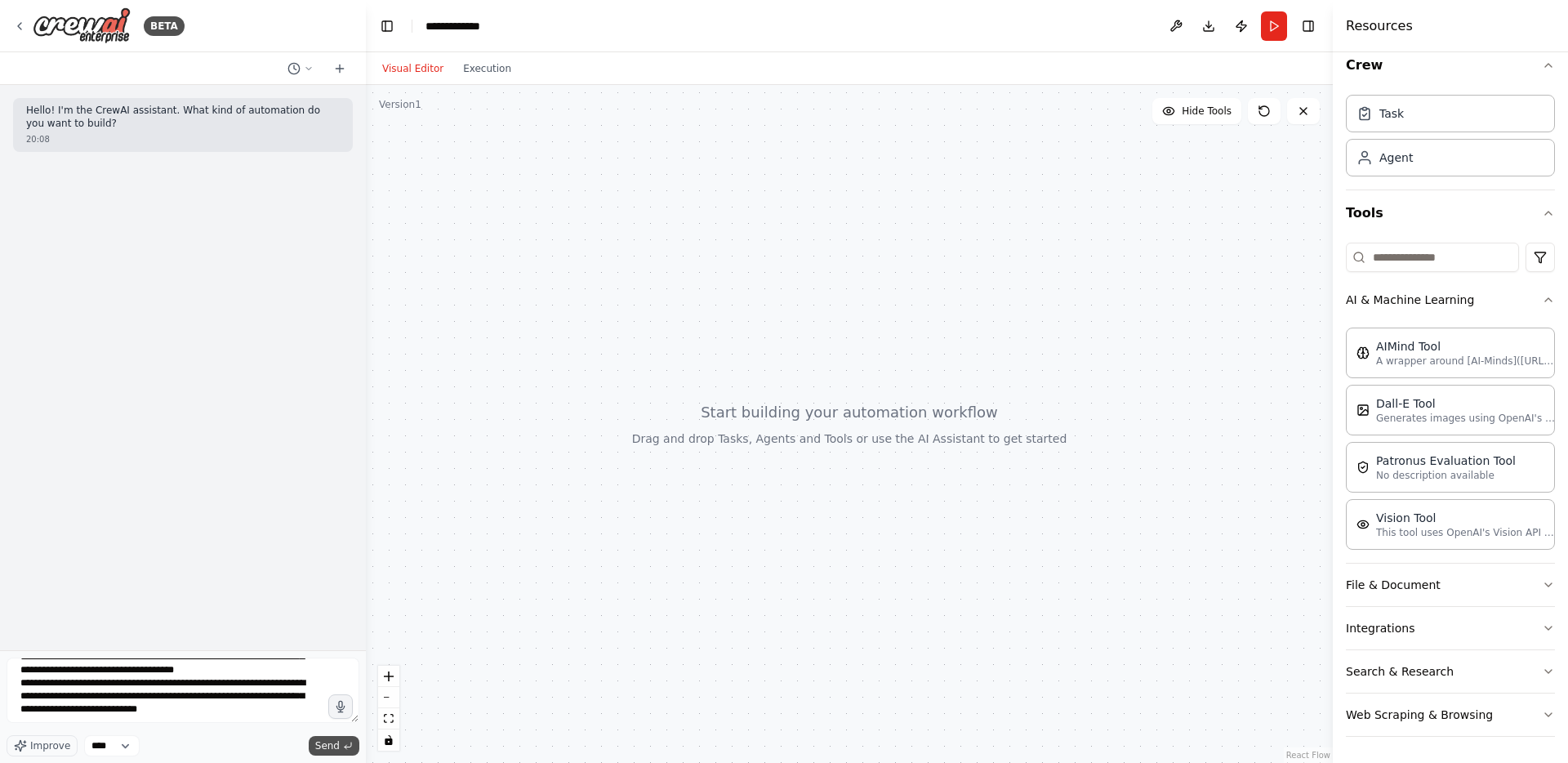
click at [321, 741] on span "Send" at bounding box center [328, 746] width 25 height 13
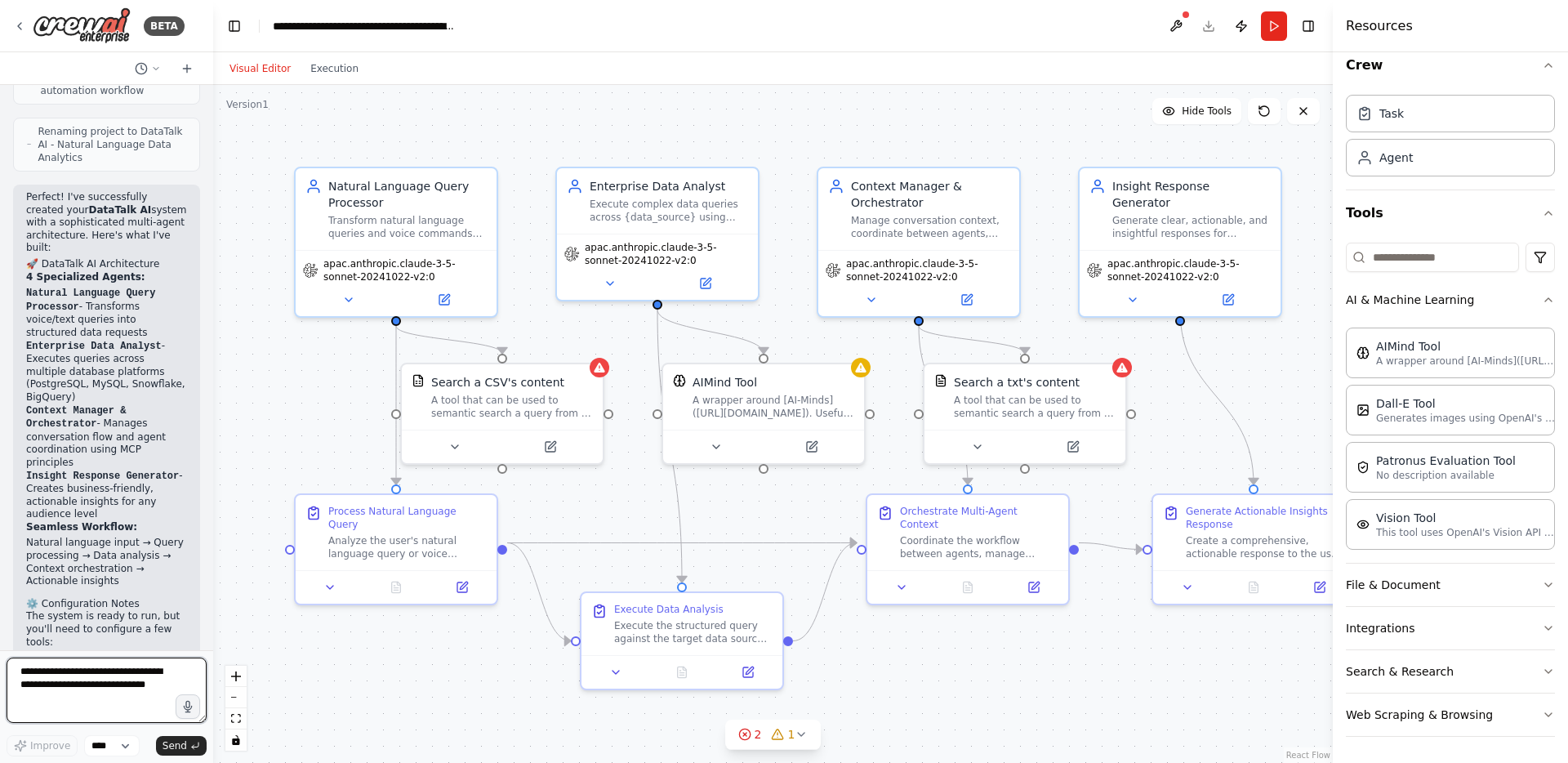
scroll to position [2297, 0]
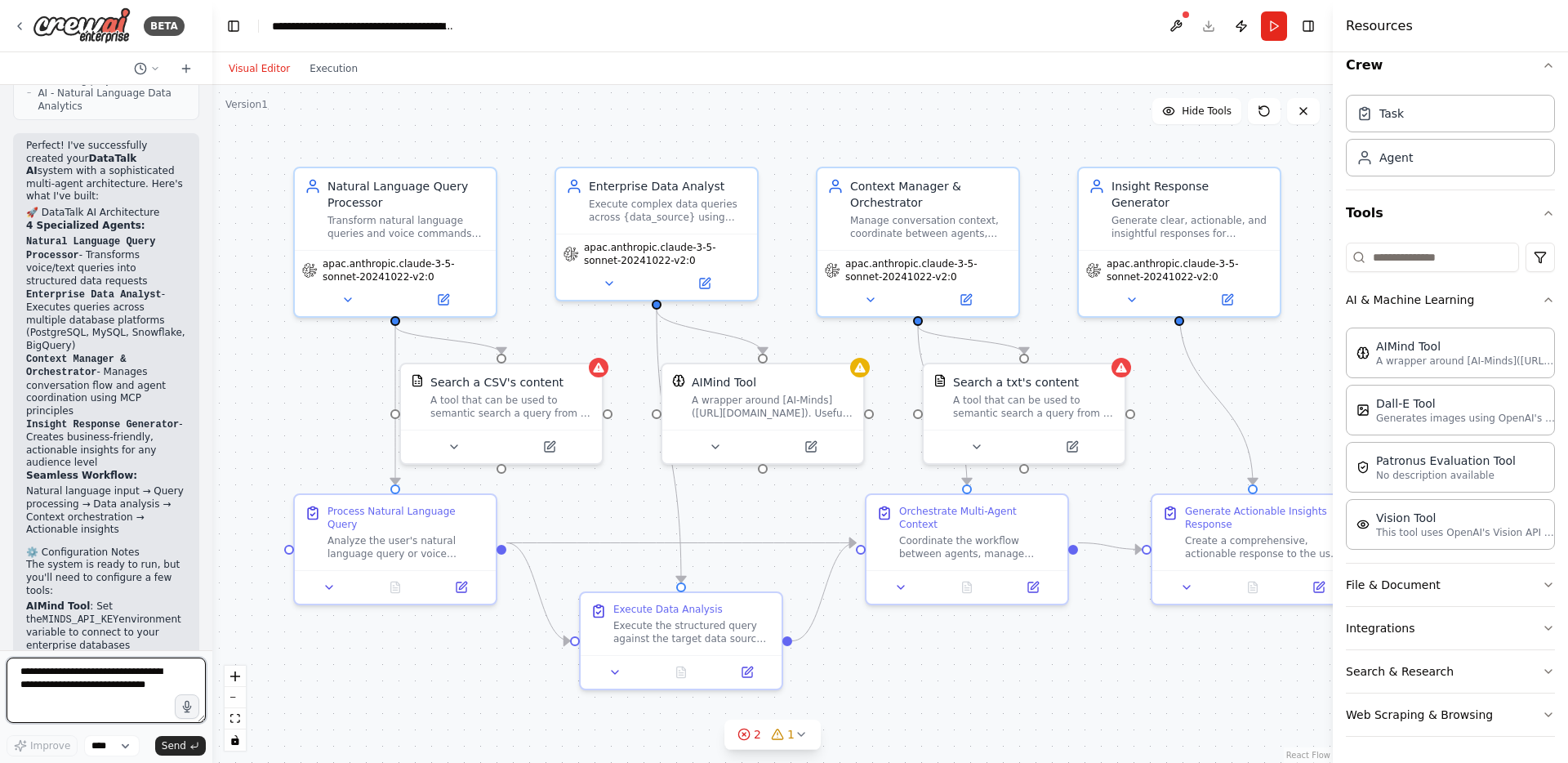
drag, startPoint x: 364, startPoint y: 317, endPoint x: 212, endPoint y: 327, distance: 152.3
click at [212, 327] on div "BETA Hello! I'm the CrewAI assistant. What kind of automation do you want to bu…" at bounding box center [784, 382] width 1568 height 763
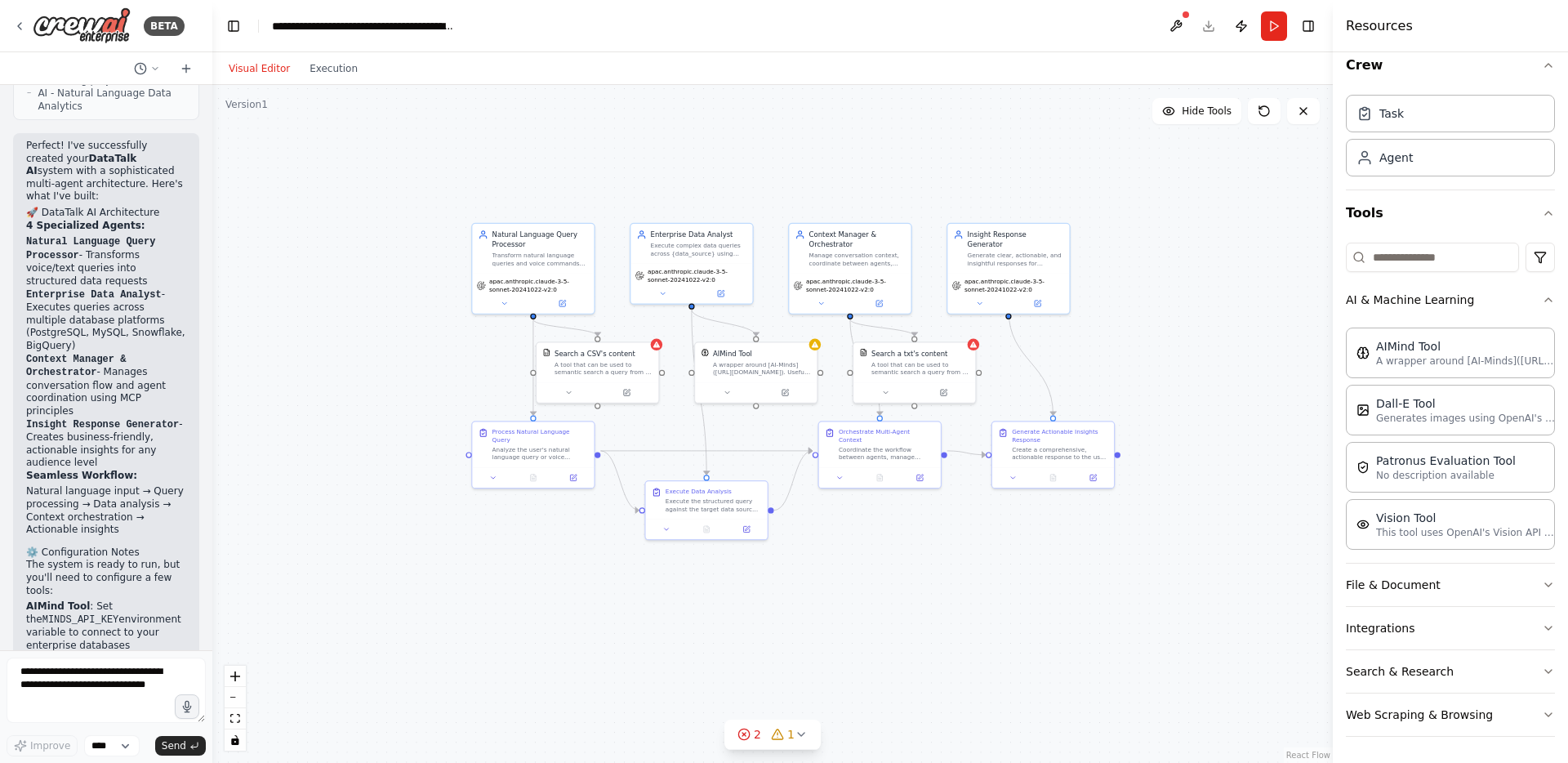
drag, startPoint x: 1163, startPoint y: 604, endPoint x: 946, endPoint y: 584, distance: 217.9
click at [946, 584] on div ".deletable-edge-delete-btn { width: 20px; height: 20px; border: 0px solid #ffff…" at bounding box center [772, 424] width 1121 height 678
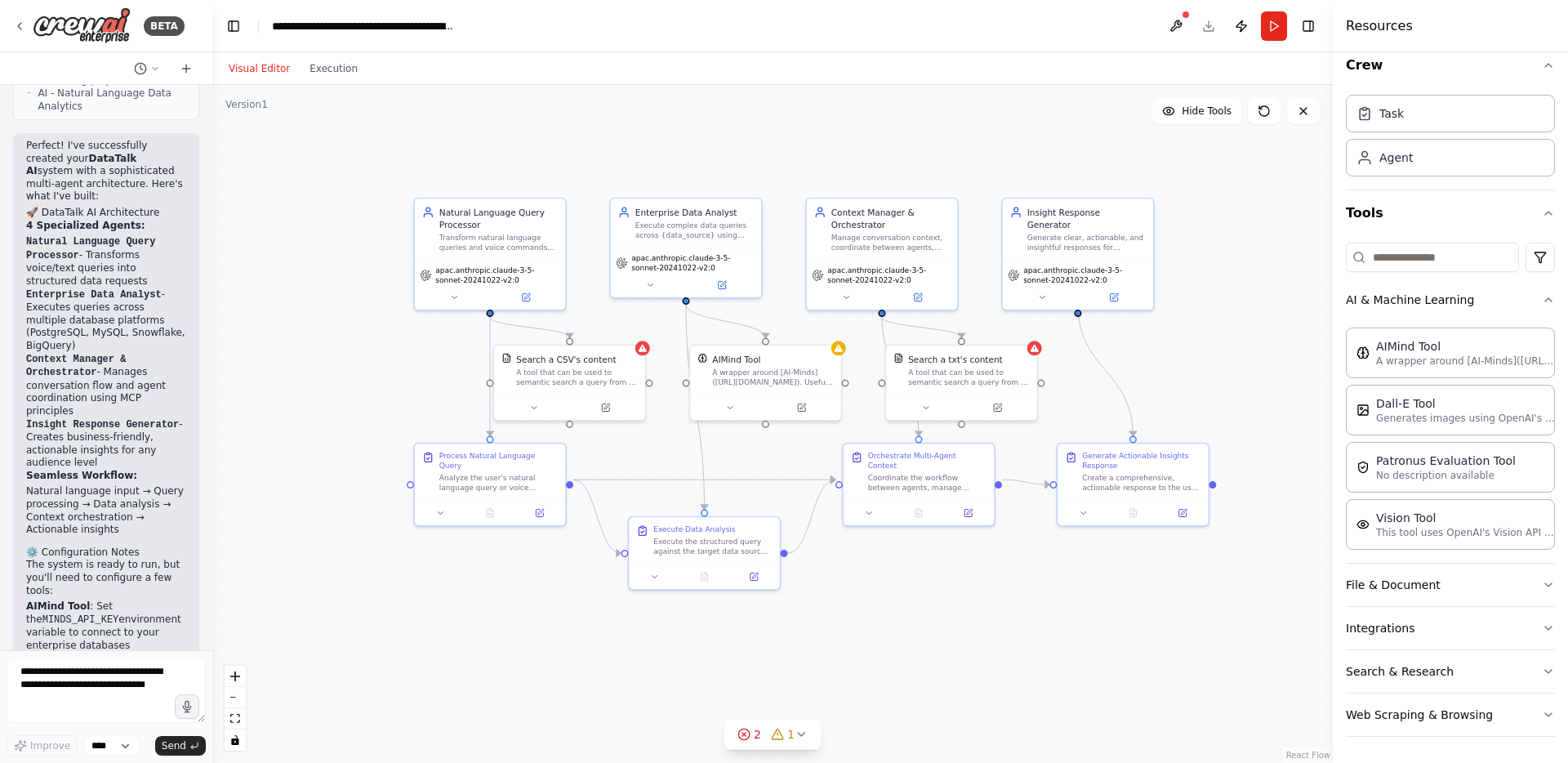
drag, startPoint x: 827, startPoint y: 551, endPoint x: 882, endPoint y: 610, distance: 80.7
click at [882, 610] on div ".deletable-edge-delete-btn { width: 20px; height: 20px; border: 0px solid #ffff…" at bounding box center [772, 424] width 1121 height 678
click at [76, 683] on textarea at bounding box center [106, 689] width 199 height 65
type textarea "**********"
click at [529, 294] on icon at bounding box center [526, 295] width 9 height 9
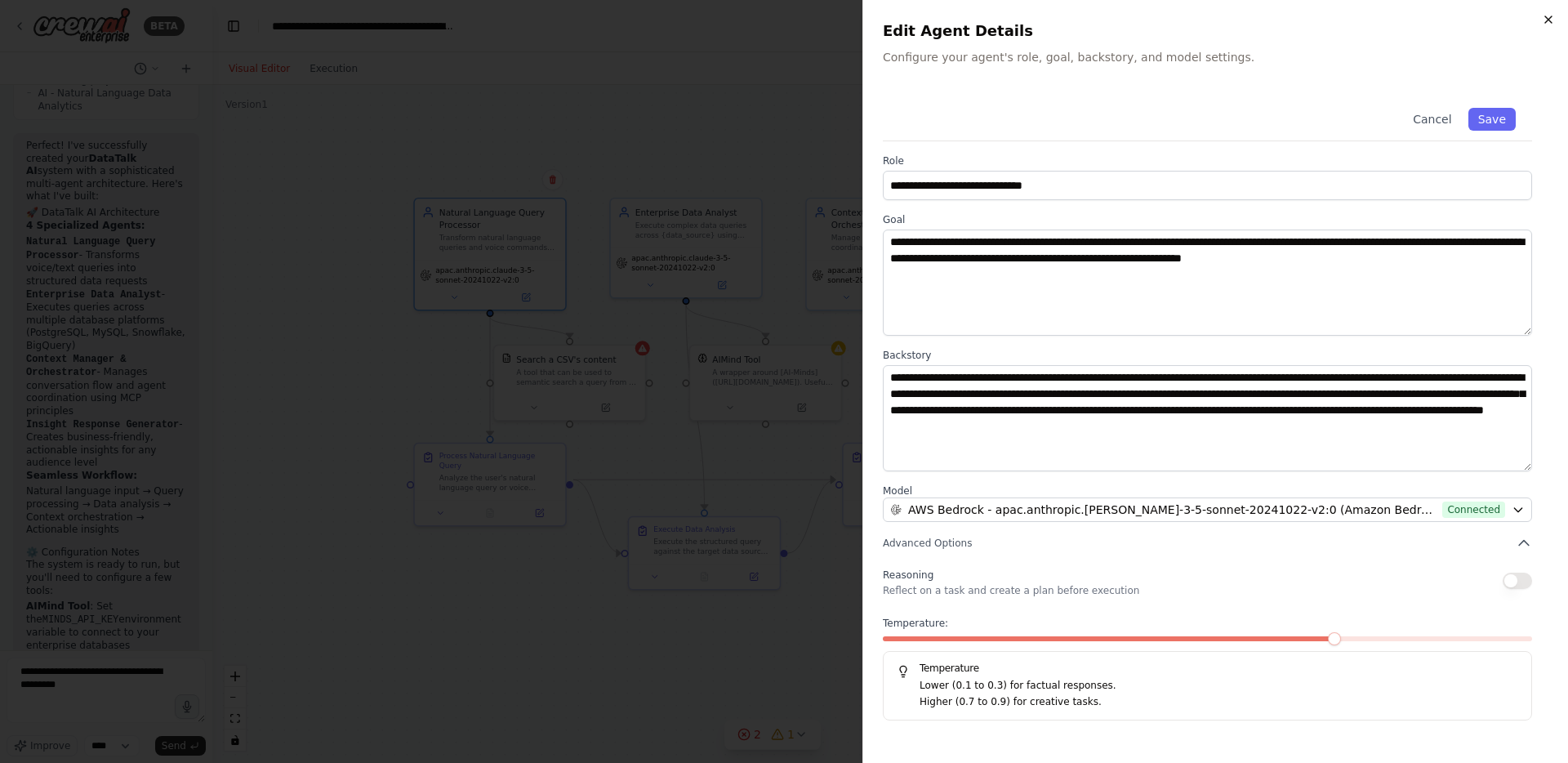
click at [1551, 20] on icon "button" at bounding box center [1548, 20] width 13 height 13
